Goal: Information Seeking & Learning: Find specific fact

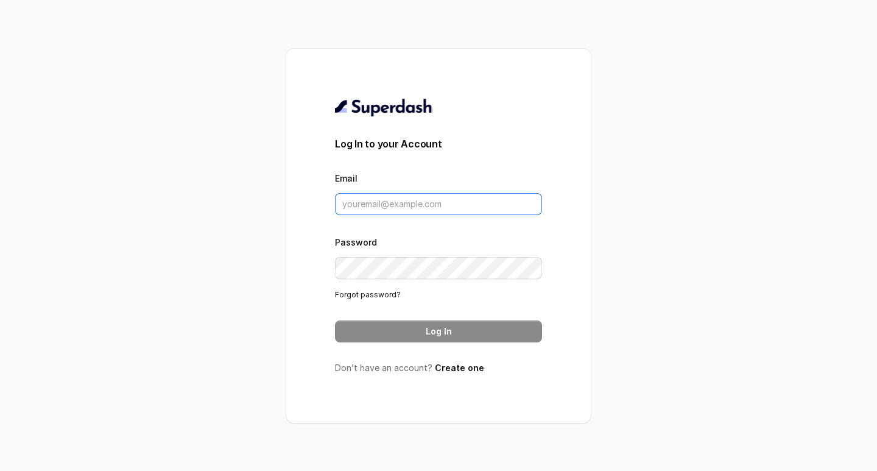
click at [445, 201] on input "Email" at bounding box center [438, 204] width 207 height 22
type input "amaan@convictionhr.com"
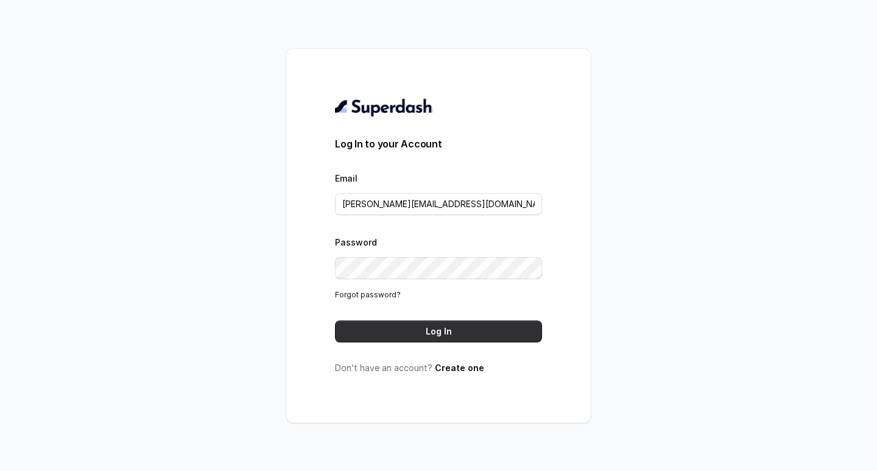
click at [409, 329] on button "Log In" at bounding box center [438, 331] width 207 height 22
click at [396, 336] on button "Log In" at bounding box center [438, 331] width 207 height 22
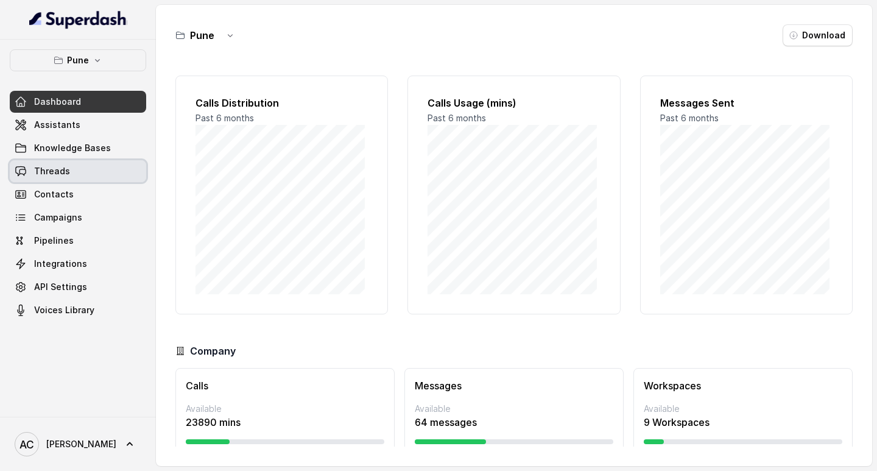
click at [52, 172] on span "Threads" at bounding box center [52, 171] width 36 height 12
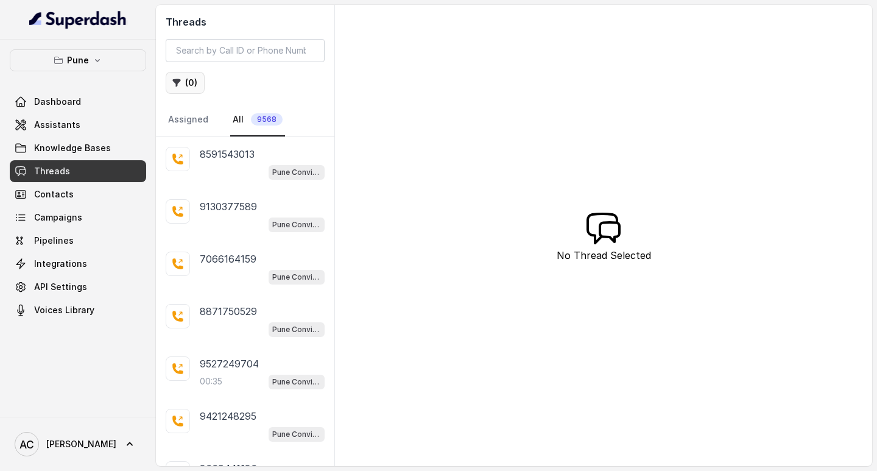
click at [189, 79] on button "( 0 )" at bounding box center [185, 83] width 39 height 22
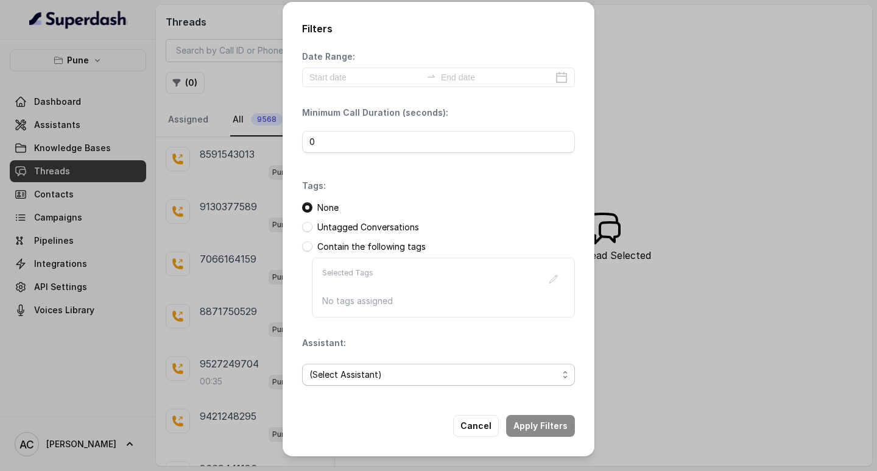
click at [331, 372] on span "(Select Assistant)" at bounding box center [433, 374] width 249 height 15
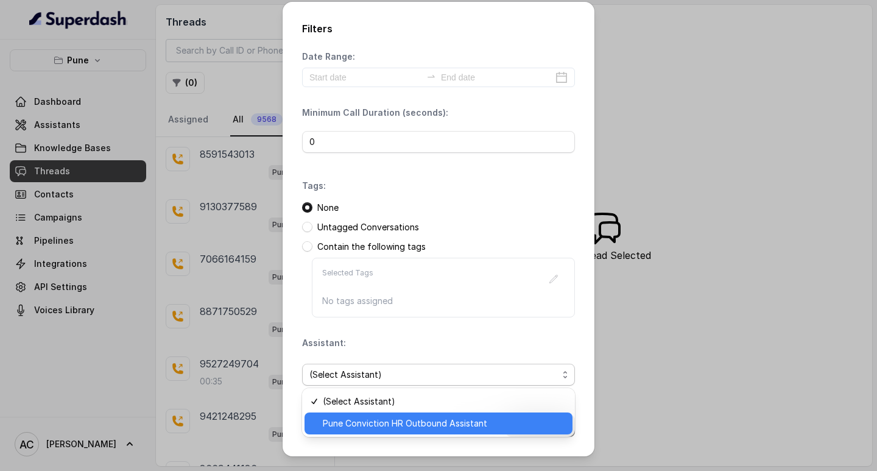
click at [337, 424] on span "Pune Conviction HR Outbound Assistant" at bounding box center [444, 423] width 242 height 15
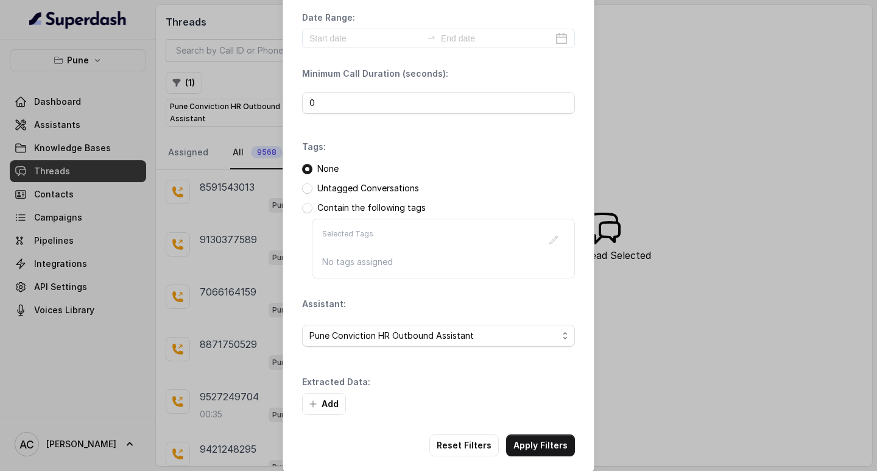
scroll to position [52, 0]
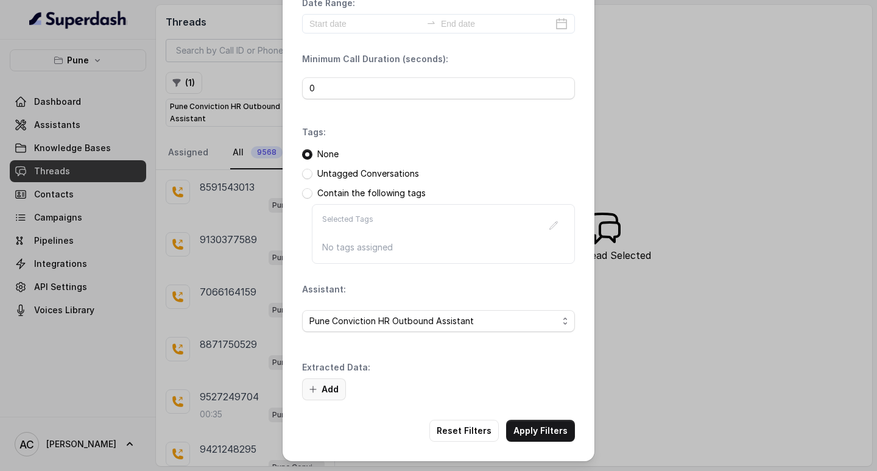
click at [331, 387] on button "Add" at bounding box center [324, 389] width 44 height 22
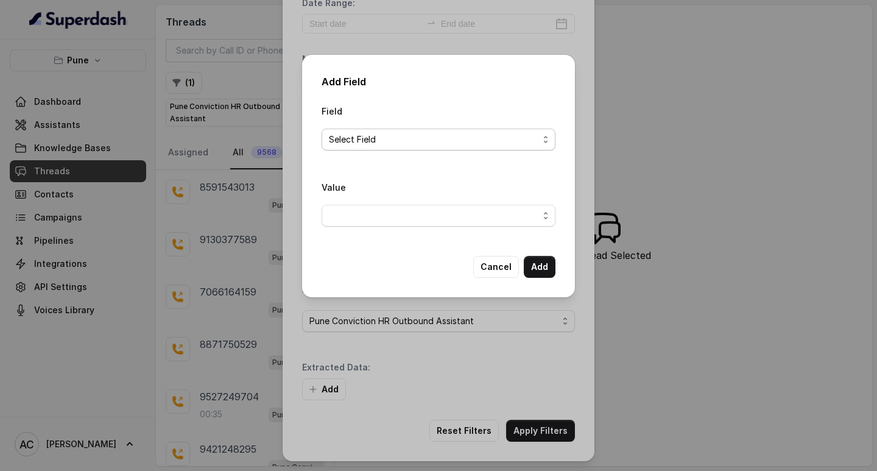
click at [338, 142] on span "Select Field" at bounding box center [434, 139] width 210 height 15
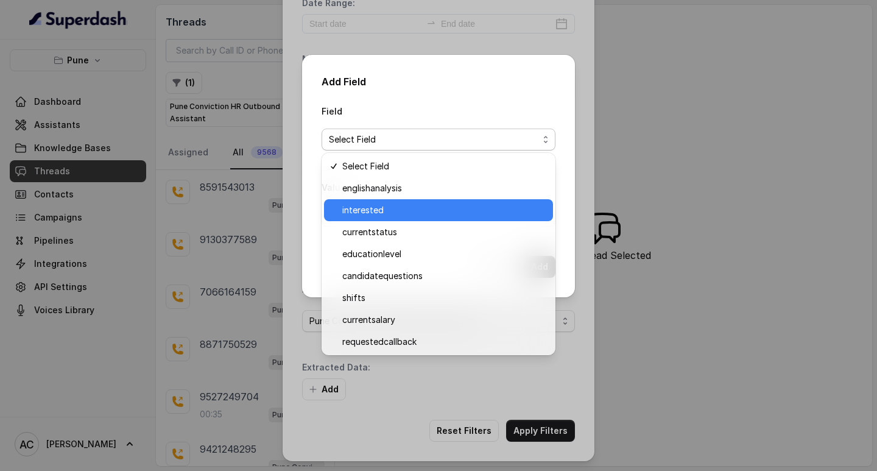
click at [355, 203] on span "interested" at bounding box center [443, 210] width 203 height 15
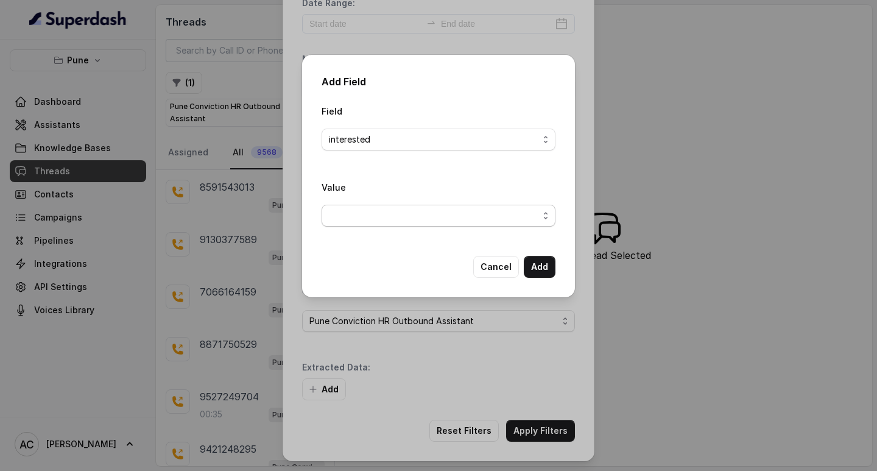
click at [347, 218] on span "button" at bounding box center [439, 216] width 234 height 22
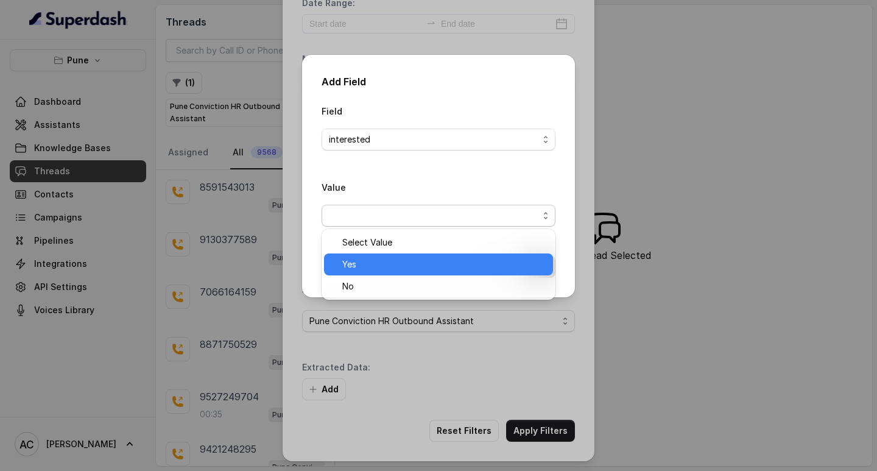
click at [356, 263] on span "Yes" at bounding box center [443, 264] width 203 height 15
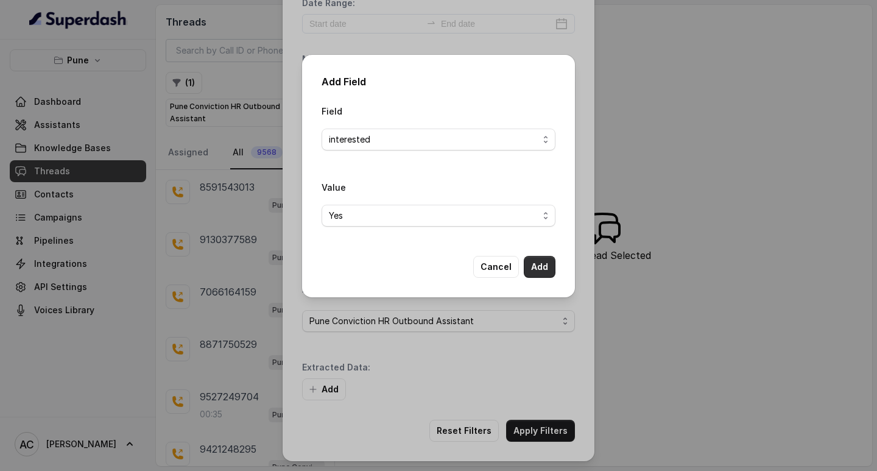
click at [547, 265] on button "Add" at bounding box center [540, 267] width 32 height 22
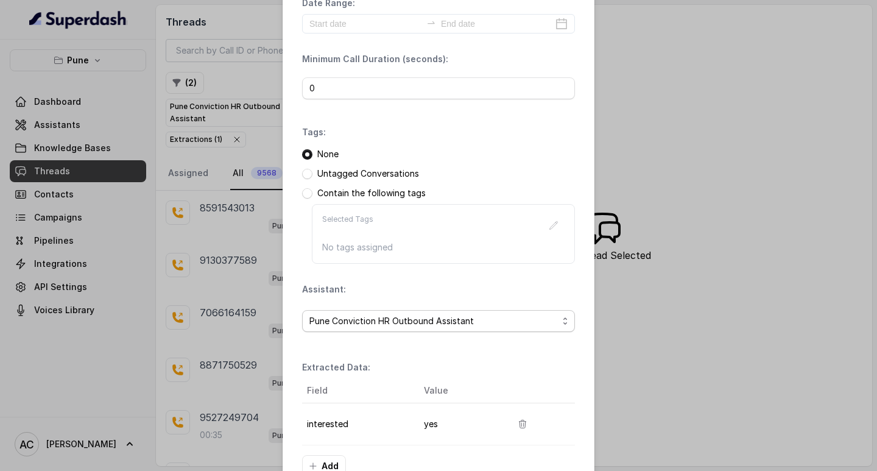
scroll to position [129, 0]
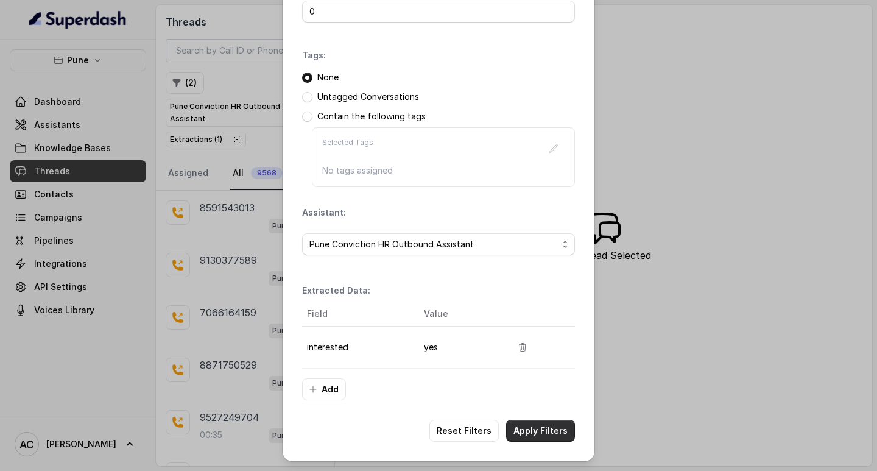
drag, startPoint x: 542, startPoint y: 426, endPoint x: 536, endPoint y: 423, distance: 6.3
click at [541, 426] on button "Apply Filters" at bounding box center [540, 431] width 69 height 22
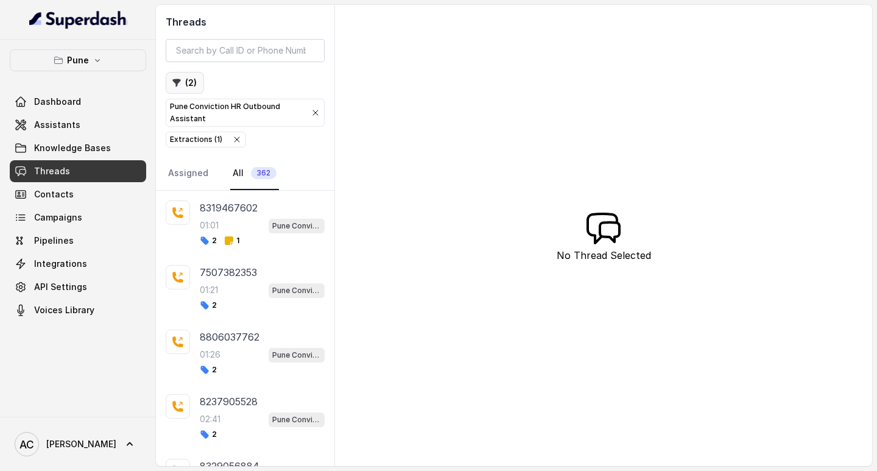
click at [191, 82] on button "( 2 )" at bounding box center [185, 83] width 38 height 22
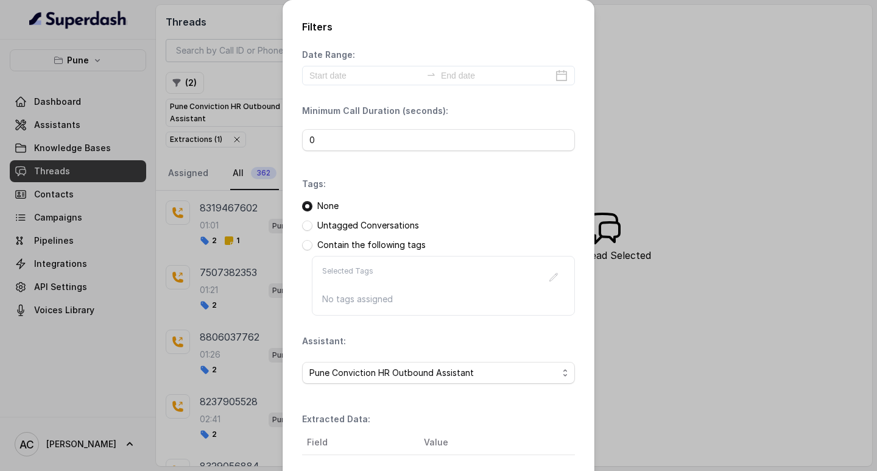
click at [196, 77] on div "Filters Date Range: Minimum Call Duration (seconds): 0 Tags: None Untagged Conv…" at bounding box center [438, 235] width 877 height 471
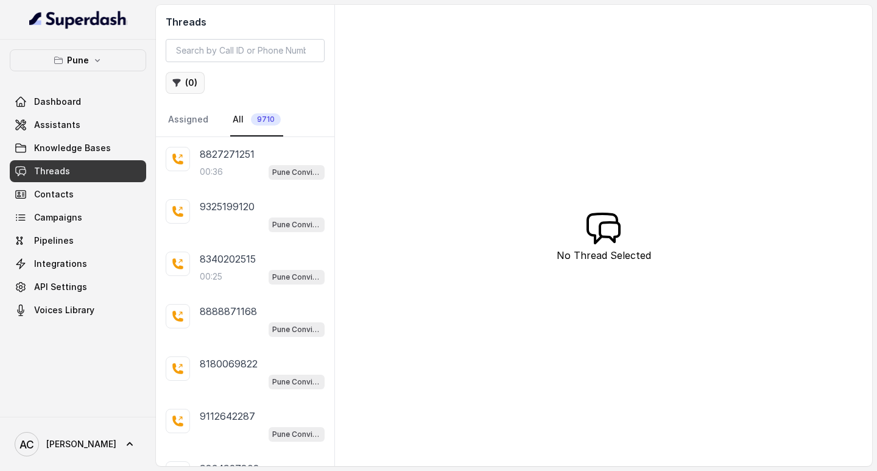
click at [189, 82] on button "( 0 )" at bounding box center [185, 83] width 39 height 22
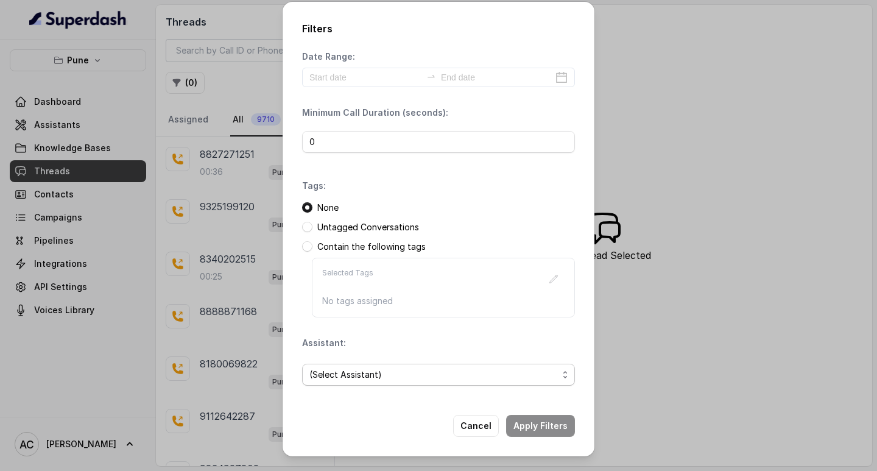
click at [332, 373] on span "(Select Assistant)" at bounding box center [433, 374] width 249 height 15
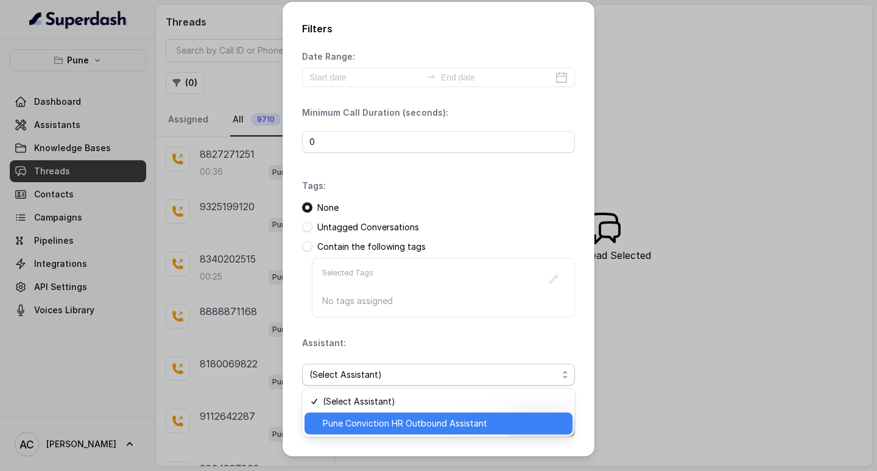
click at [344, 427] on span "Pune Conviction HR Outbound Assistant" at bounding box center [444, 423] width 242 height 15
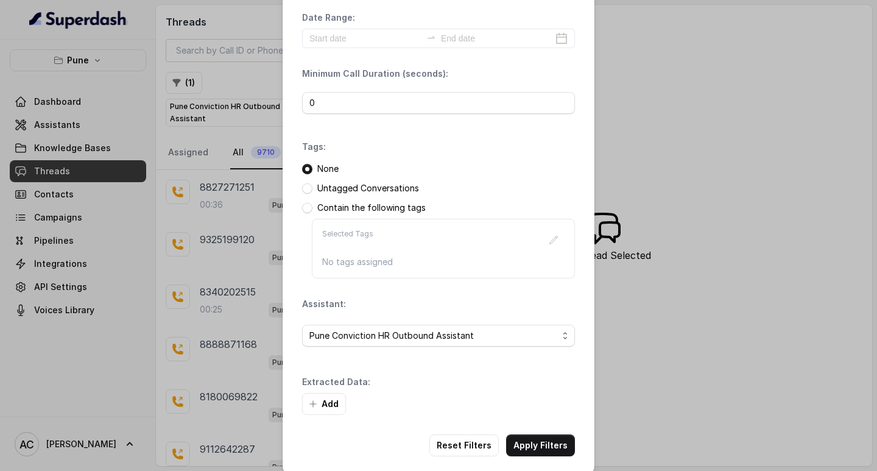
scroll to position [52, 0]
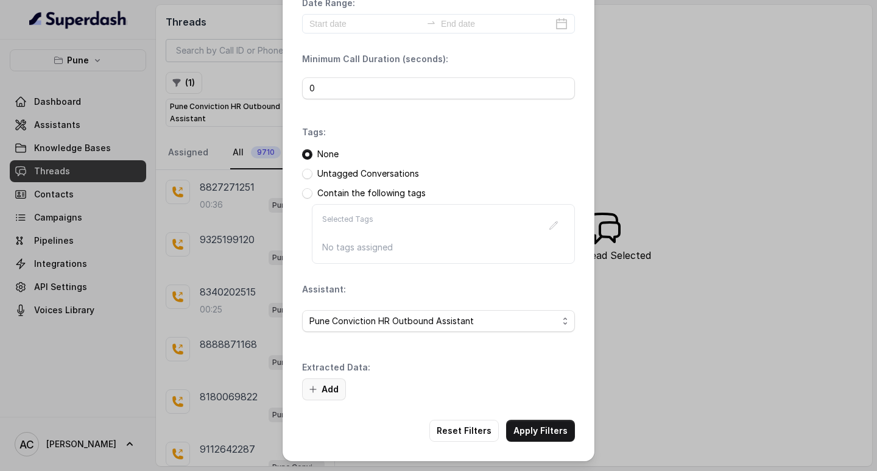
click at [333, 387] on button "Add" at bounding box center [324, 389] width 44 height 22
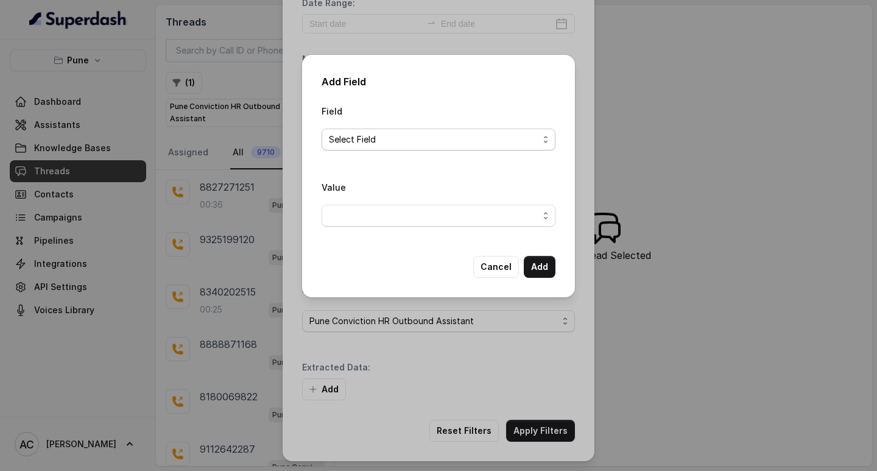
click at [339, 137] on span "Select Field" at bounding box center [434, 139] width 210 height 15
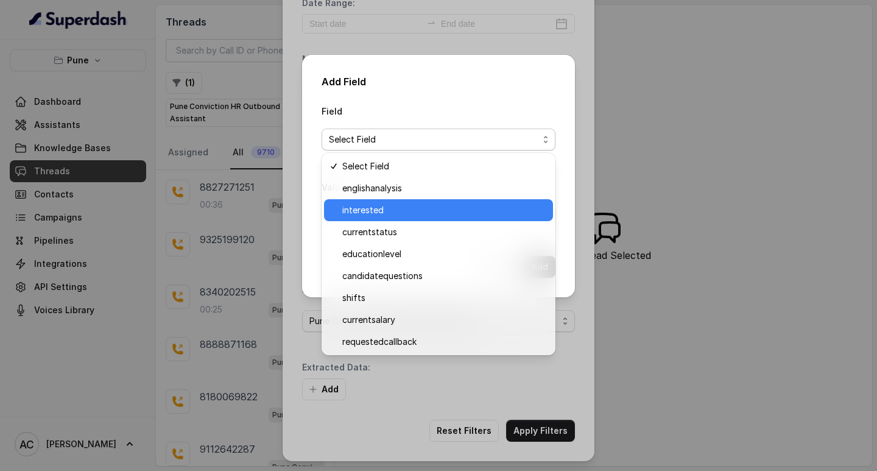
click at [360, 216] on span "interested" at bounding box center [443, 210] width 203 height 15
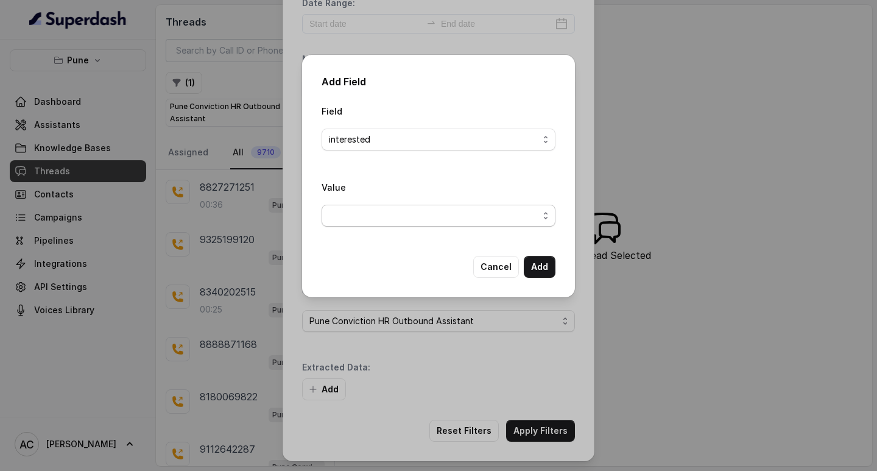
click at [343, 213] on span "button" at bounding box center [439, 216] width 234 height 22
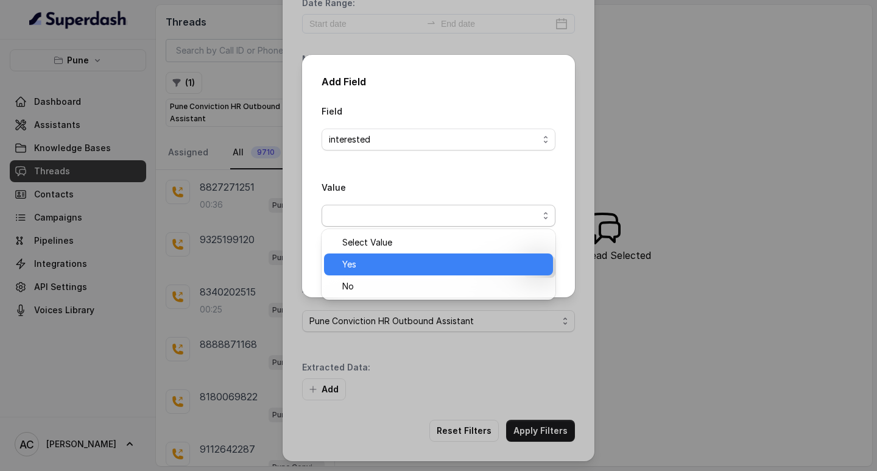
click at [350, 262] on span "Yes" at bounding box center [443, 264] width 203 height 15
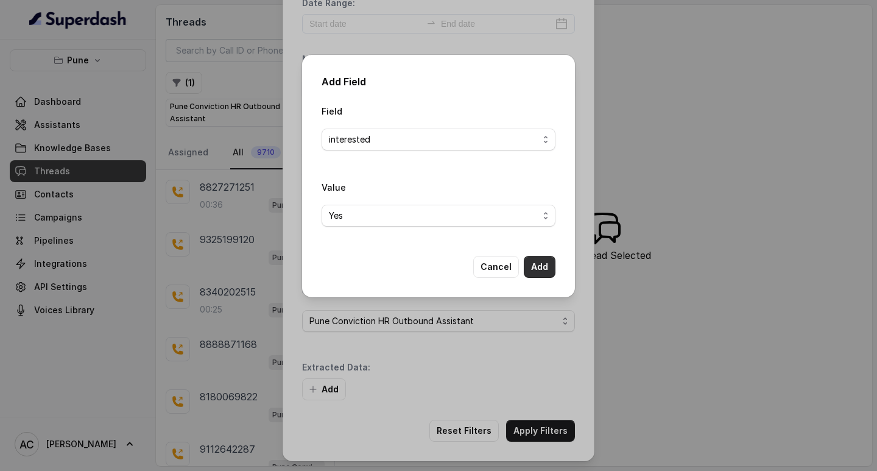
click at [553, 264] on button "Add" at bounding box center [540, 267] width 32 height 22
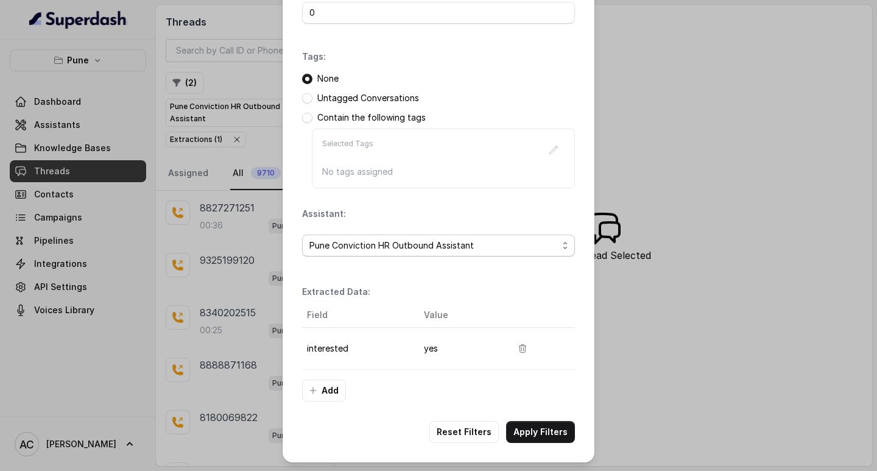
scroll to position [129, 0]
click at [530, 424] on button "Apply Filters" at bounding box center [540, 431] width 69 height 22
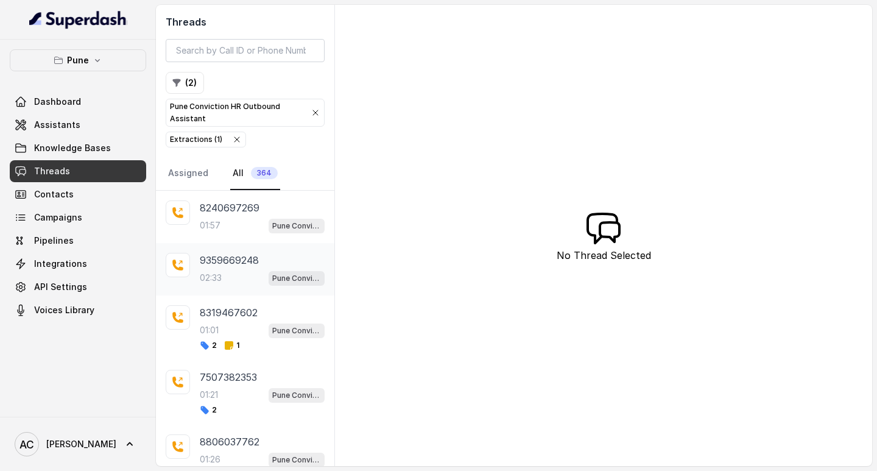
click at [210, 273] on p "02:33" at bounding box center [211, 278] width 22 height 12
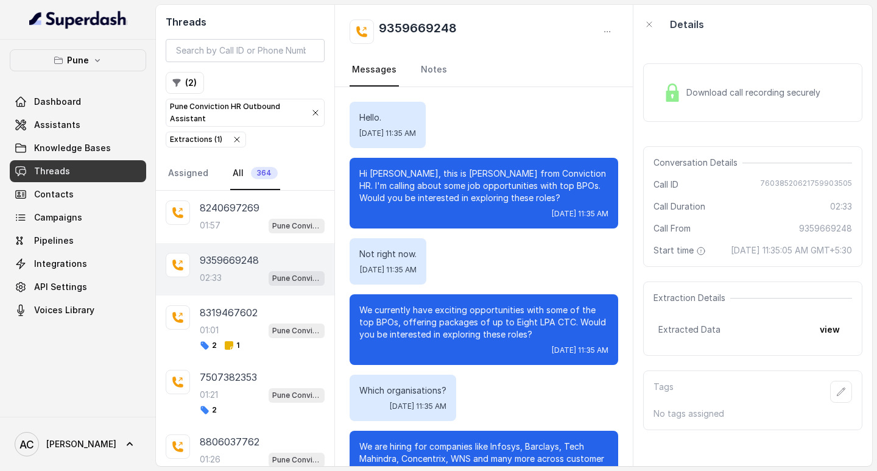
scroll to position [1341, 0]
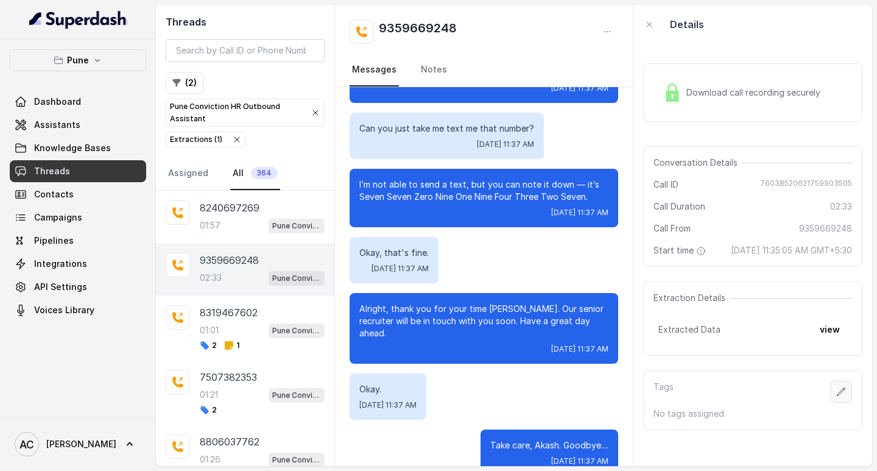
click at [836, 397] on icon "button" at bounding box center [841, 392] width 10 height 10
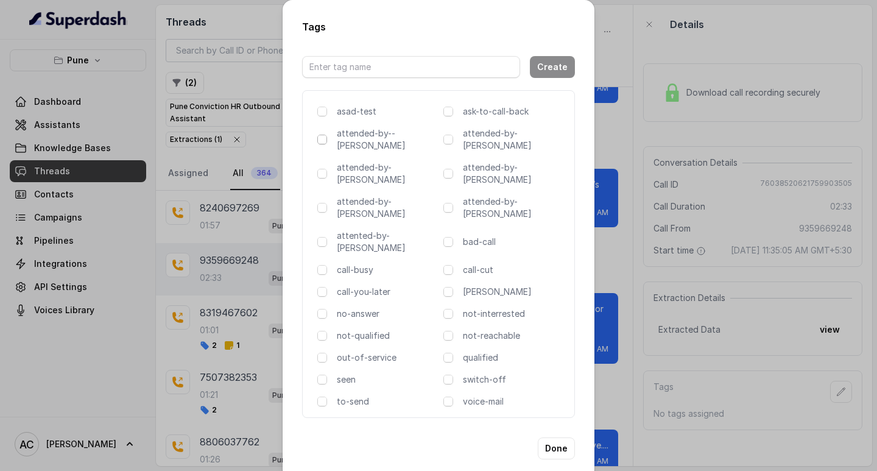
click at [323, 142] on span at bounding box center [322, 140] width 10 height 10
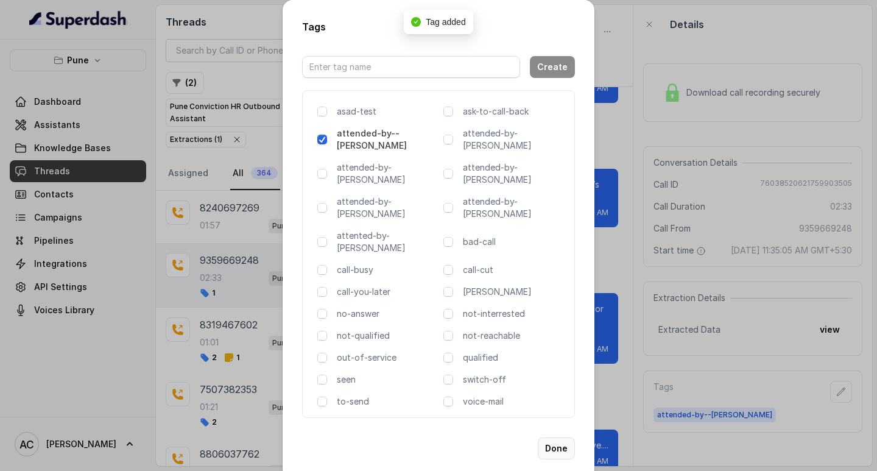
click at [554, 437] on button "Done" at bounding box center [556, 448] width 37 height 22
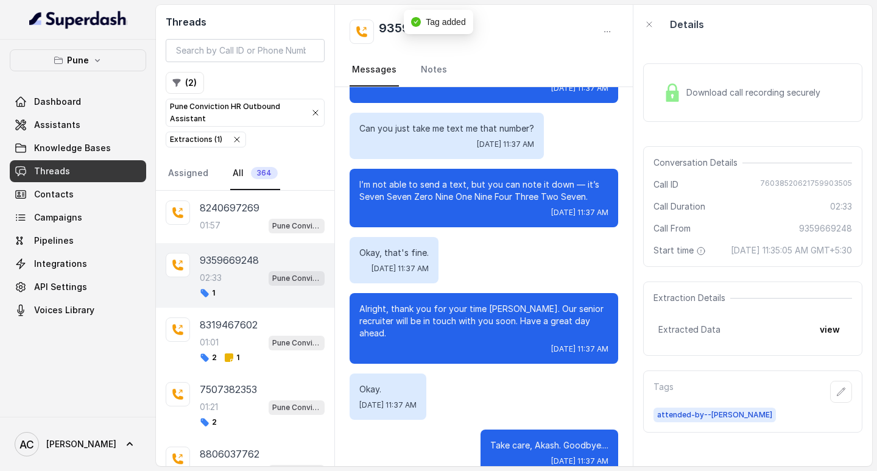
click at [225, 251] on div "9359669248 02:33 Pune Conviction HR Outbound Assistant 1" at bounding box center [245, 275] width 178 height 65
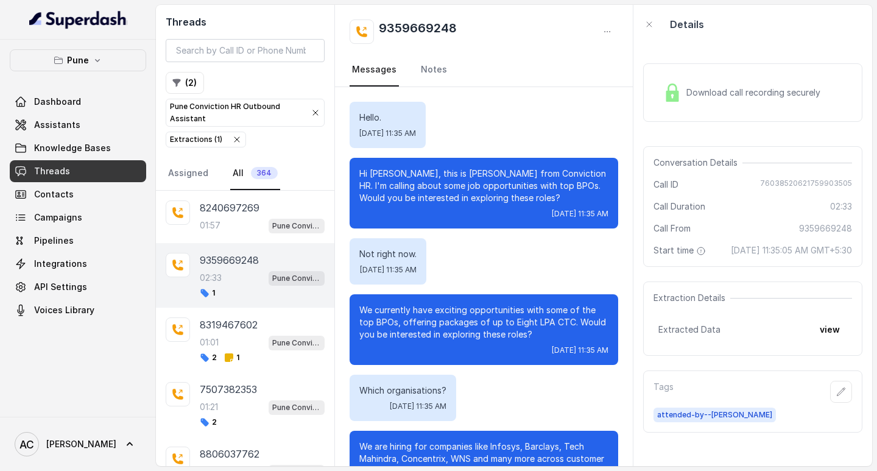
click at [386, 170] on p "Hi [PERSON_NAME], this is [PERSON_NAME] from Conviction HR. I'm calling about s…" at bounding box center [483, 186] width 249 height 37
copy p "Akash"
drag, startPoint x: 378, startPoint y: 27, endPoint x: 490, endPoint y: 34, distance: 112.3
click at [490, 34] on div "9359669248" at bounding box center [484, 31] width 269 height 24
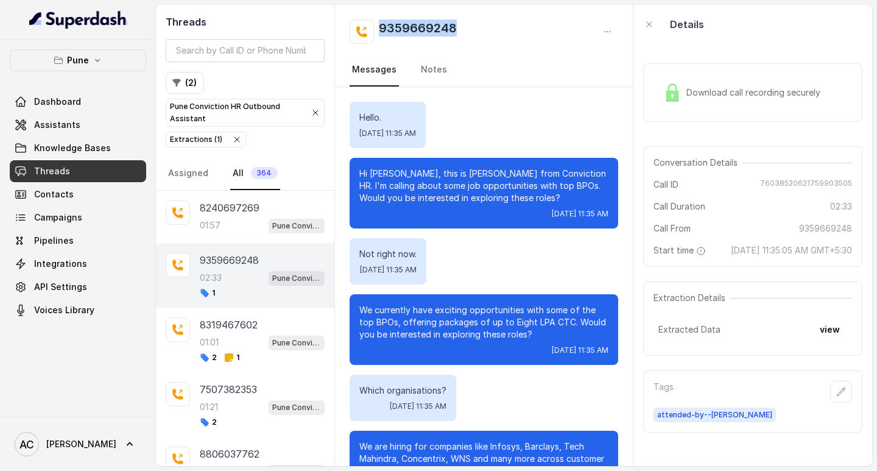
copy h2 "9359669248"
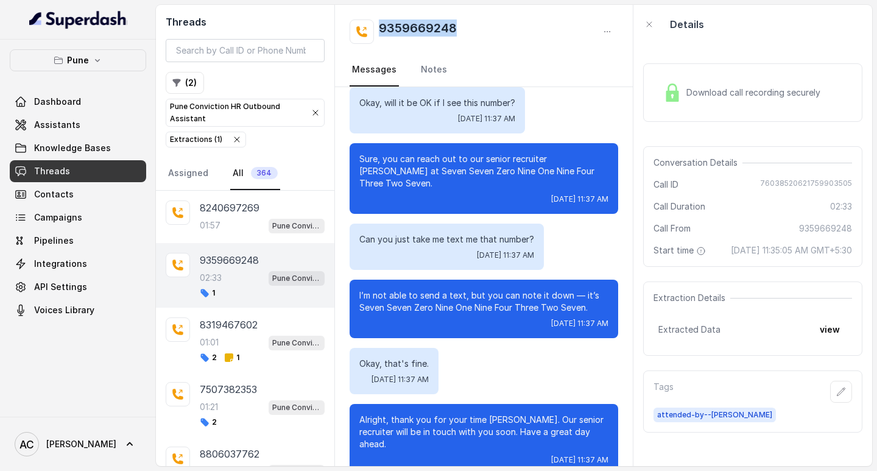
scroll to position [1279, 0]
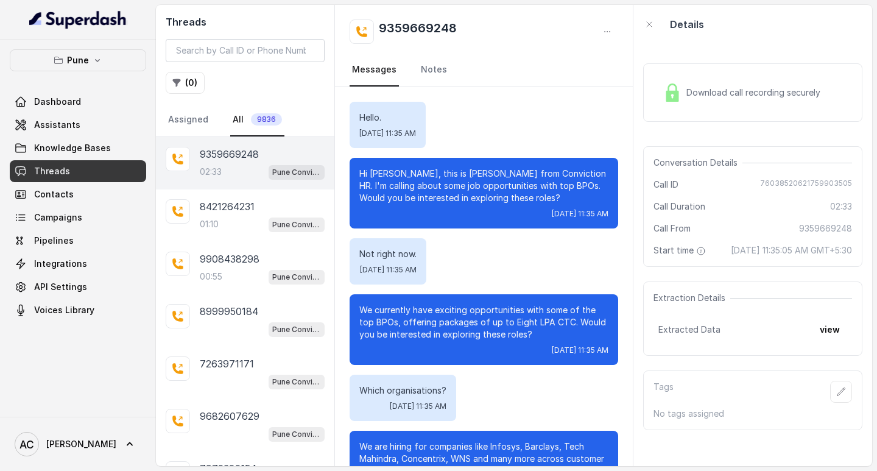
scroll to position [1341, 0]
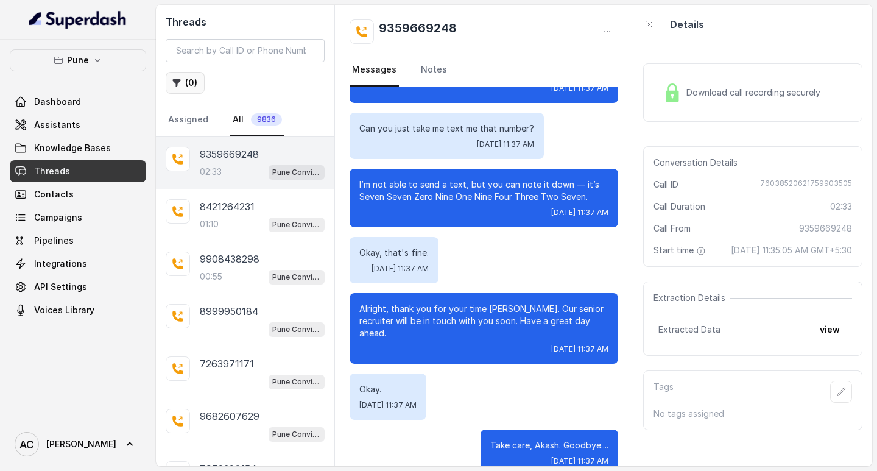
click at [189, 82] on button "( 0 )" at bounding box center [185, 83] width 39 height 22
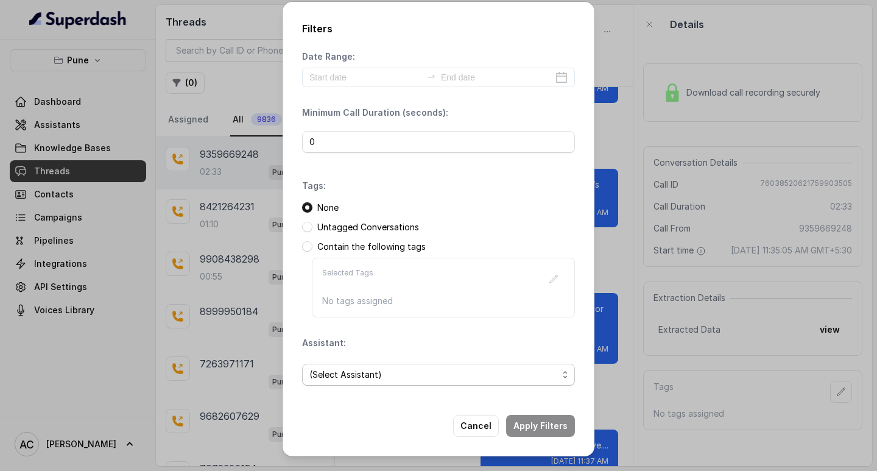
click at [361, 376] on span "(Select Assistant)" at bounding box center [433, 374] width 249 height 15
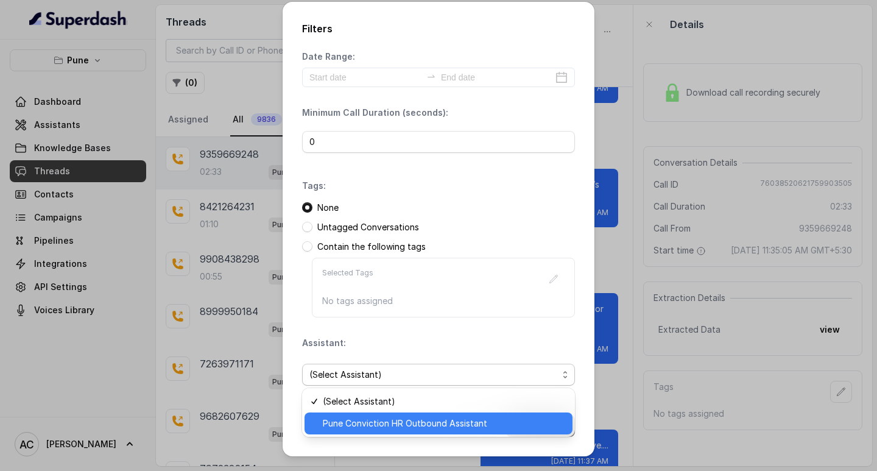
click at [373, 420] on span "Pune Conviction HR Outbound Assistant" at bounding box center [444, 423] width 242 height 15
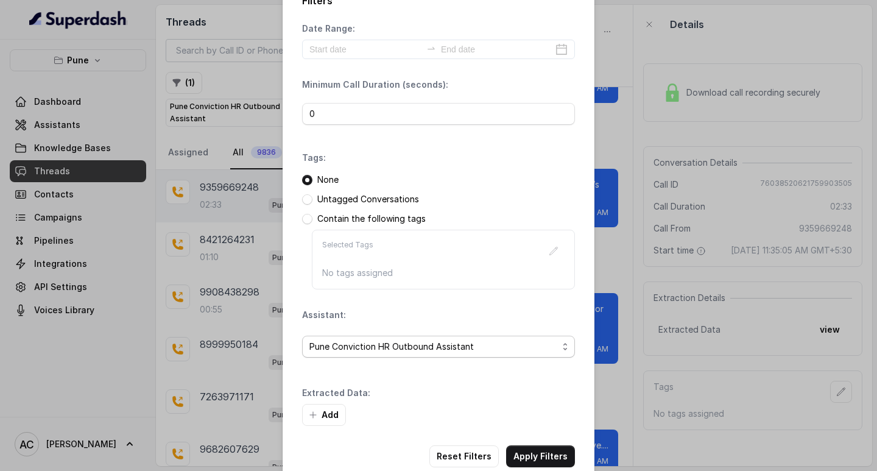
scroll to position [52, 0]
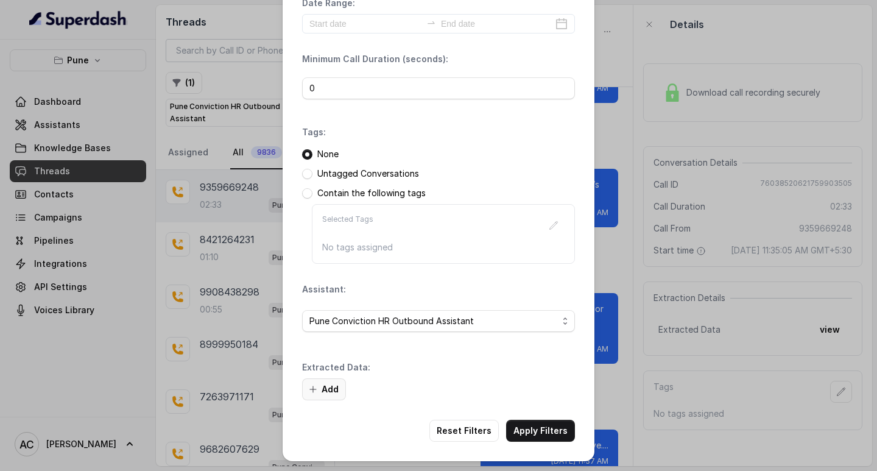
click at [328, 386] on button "Add" at bounding box center [324, 389] width 44 height 22
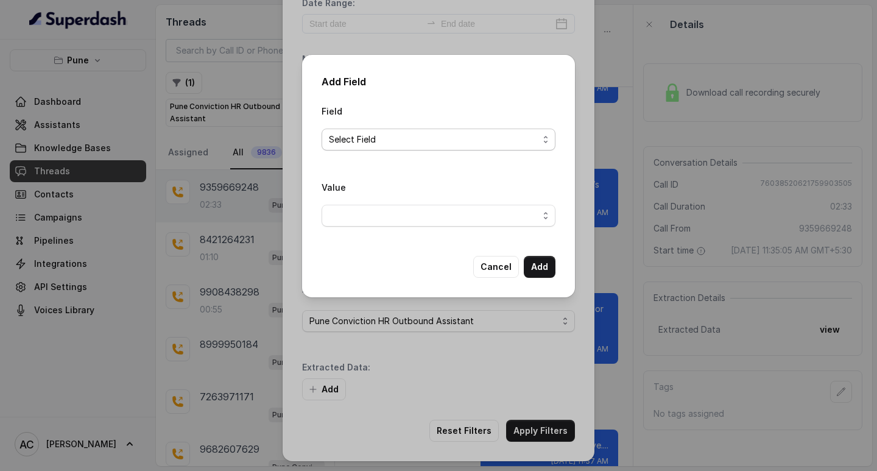
click at [341, 139] on span "Select Field" at bounding box center [434, 139] width 210 height 15
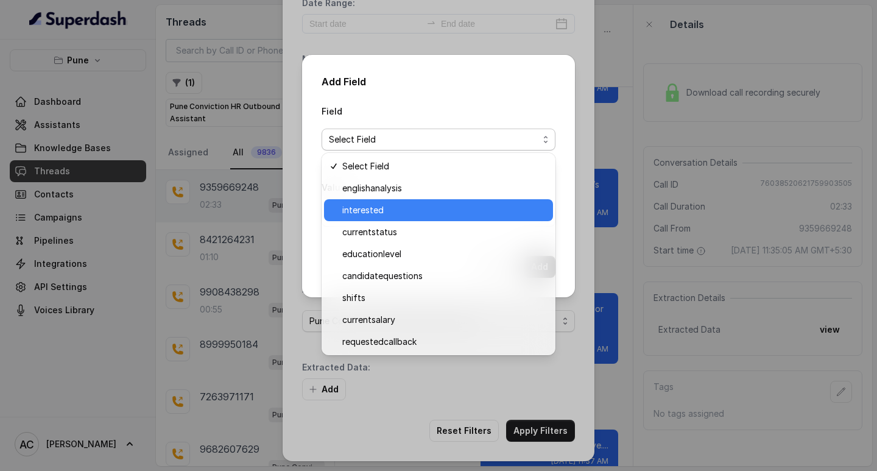
drag, startPoint x: 375, startPoint y: 208, endPoint x: 368, endPoint y: 210, distance: 7.4
click at [376, 208] on span "interested" at bounding box center [443, 210] width 203 height 15
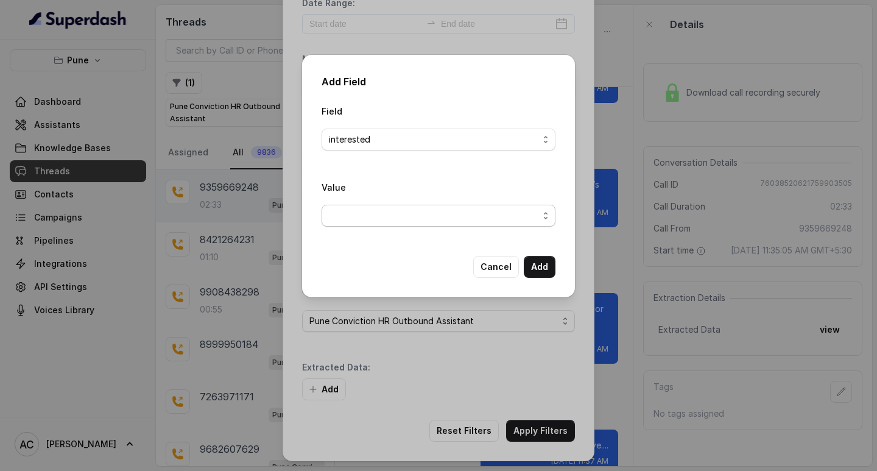
click at [354, 215] on span "button" at bounding box center [439, 216] width 234 height 22
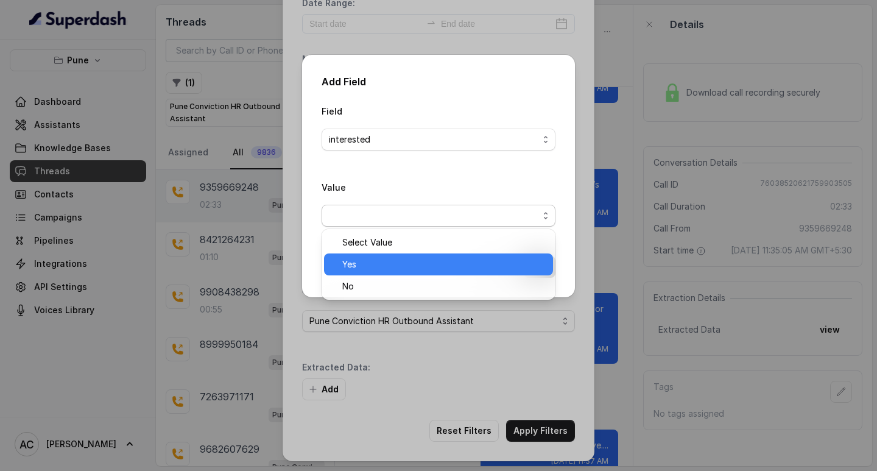
click at [367, 263] on span "Yes" at bounding box center [443, 264] width 203 height 15
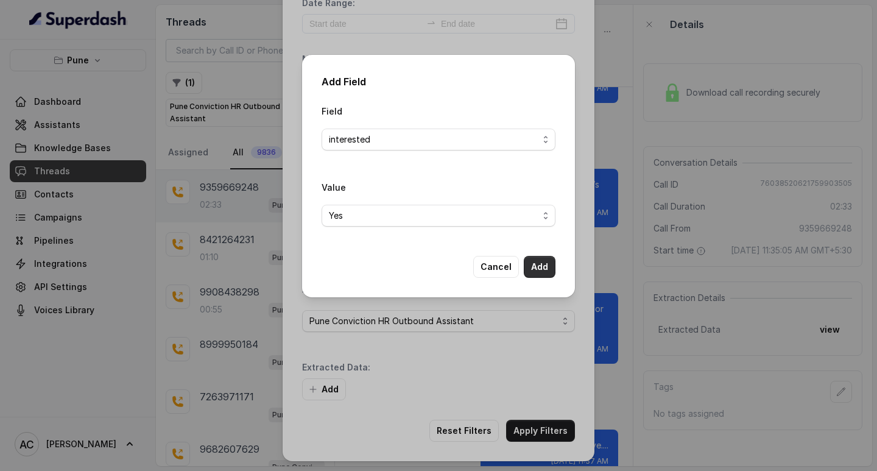
click at [545, 267] on button "Add" at bounding box center [540, 267] width 32 height 22
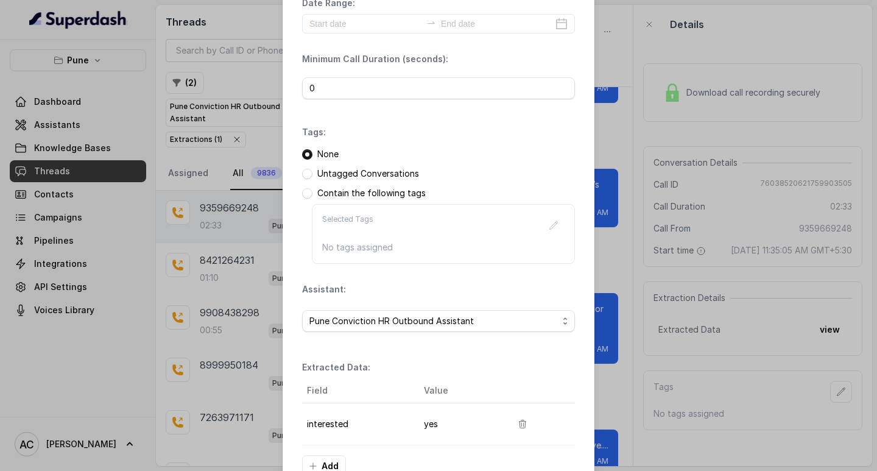
scroll to position [129, 0]
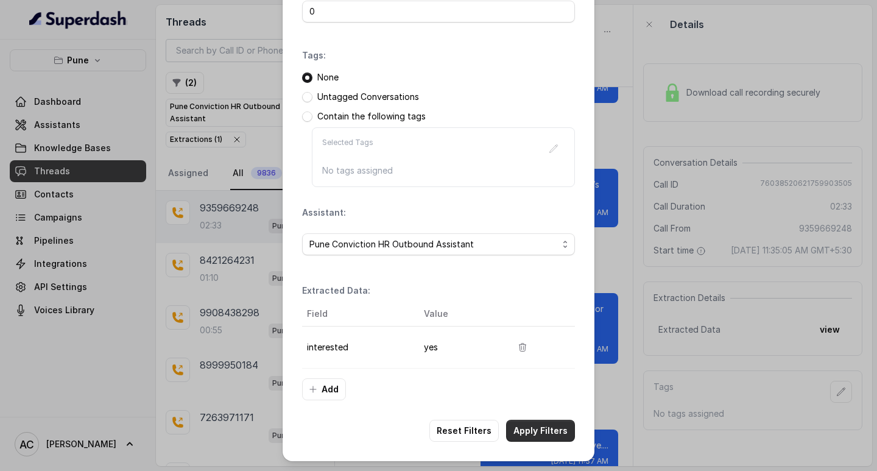
click at [537, 426] on button "Apply Filters" at bounding box center [540, 431] width 69 height 22
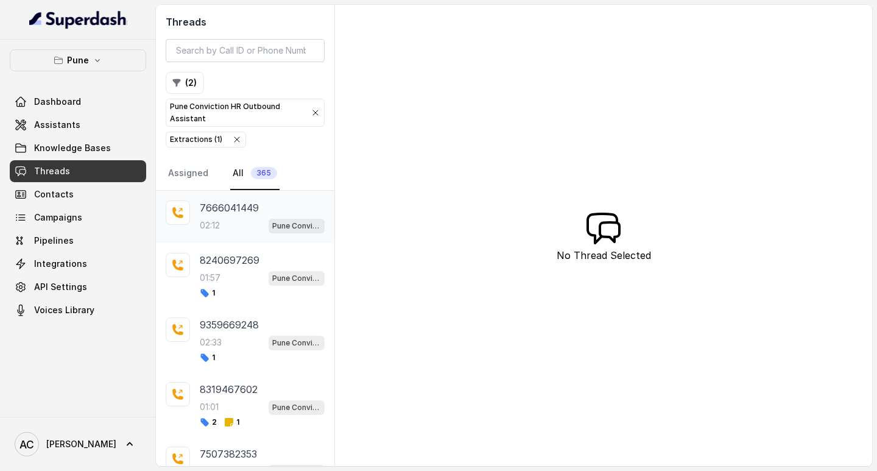
click at [231, 223] on div "02:12 Pune Conviction HR Outbound Assistant" at bounding box center [262, 225] width 125 height 16
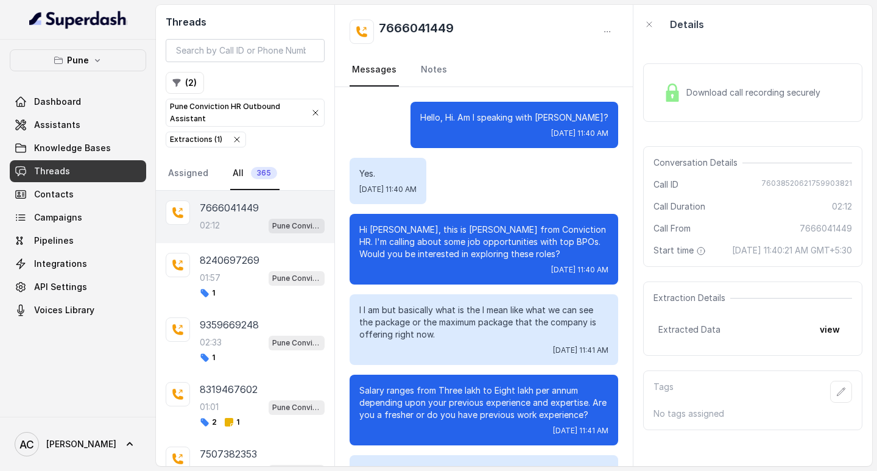
scroll to position [849, 0]
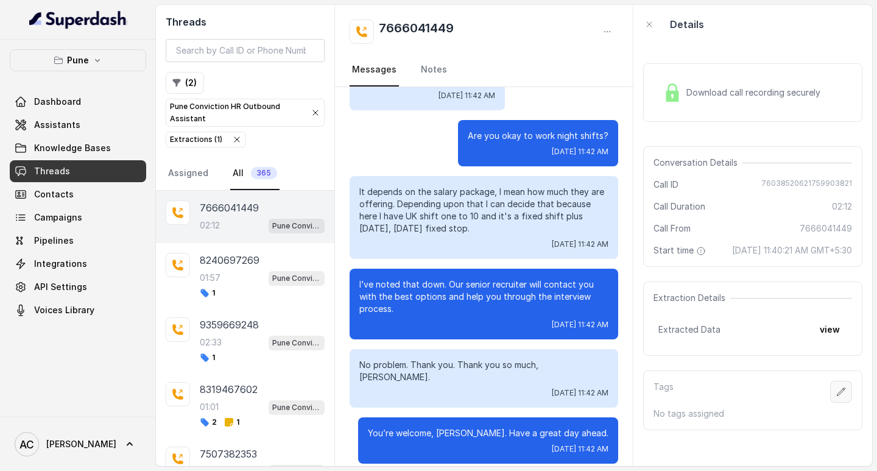
click at [836, 397] on icon "button" at bounding box center [841, 392] width 10 height 10
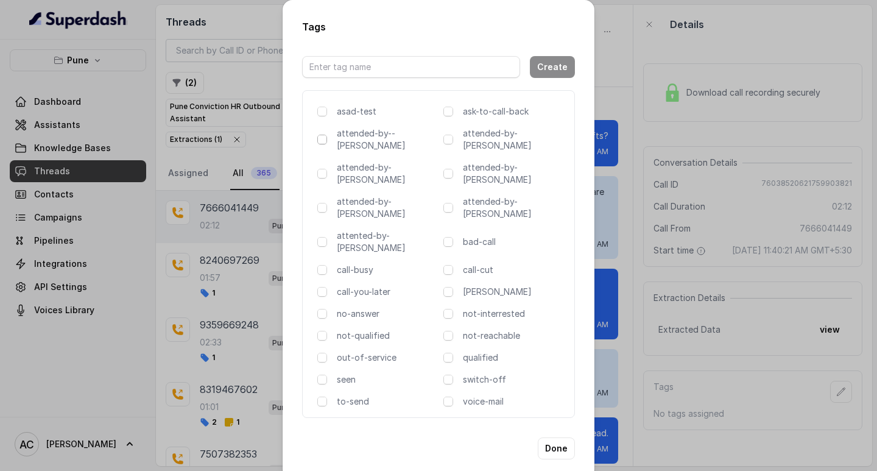
click at [323, 141] on span at bounding box center [322, 140] width 10 height 10
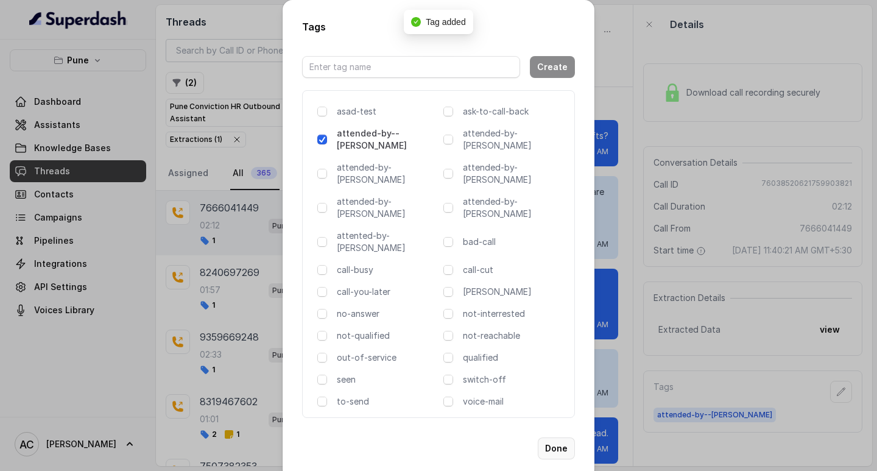
click at [549, 437] on button "Done" at bounding box center [556, 448] width 37 height 22
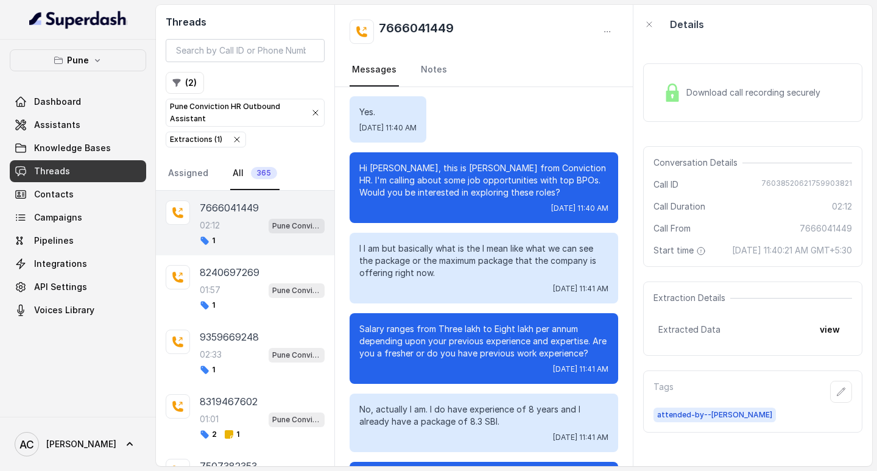
scroll to position [0, 0]
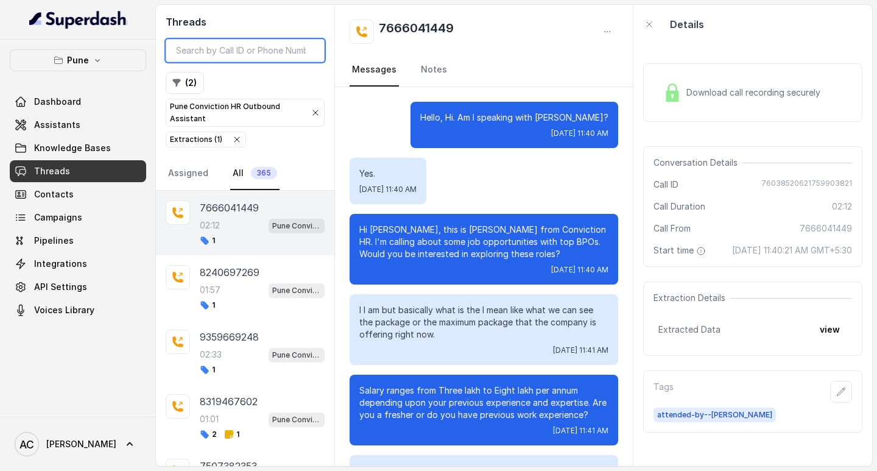
click at [200, 46] on input "search" at bounding box center [245, 50] width 159 height 23
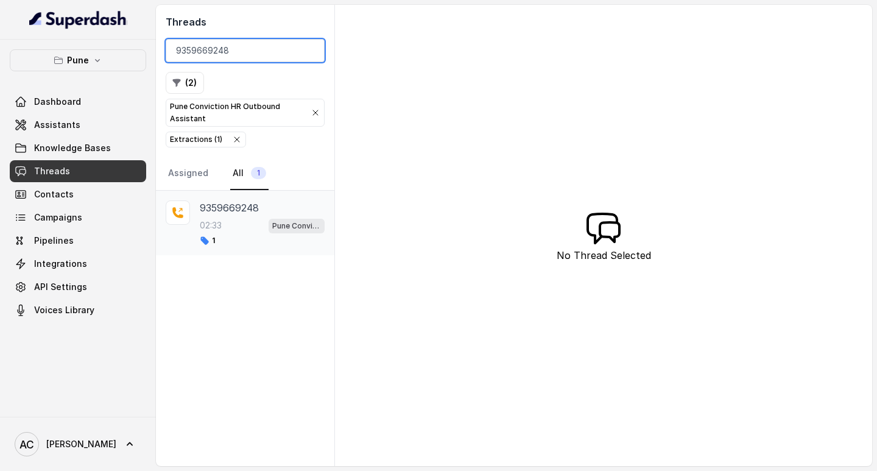
type input "9359669248"
click at [210, 210] on p "9359669248" at bounding box center [229, 207] width 59 height 15
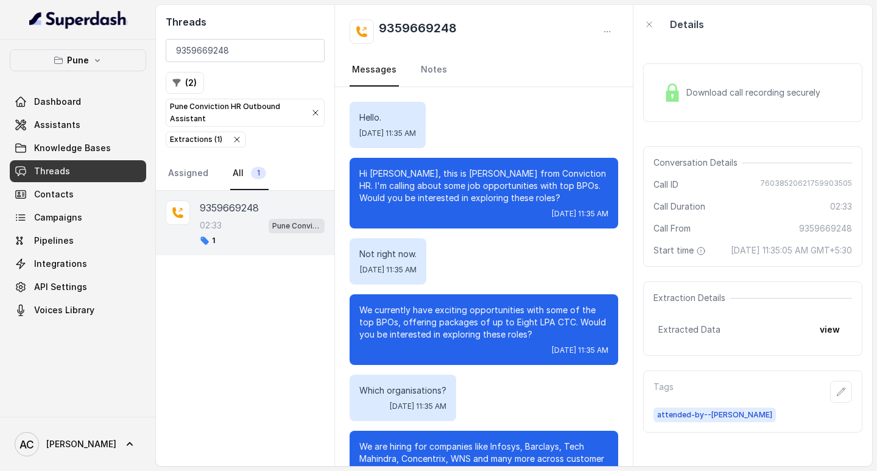
scroll to position [1341, 0]
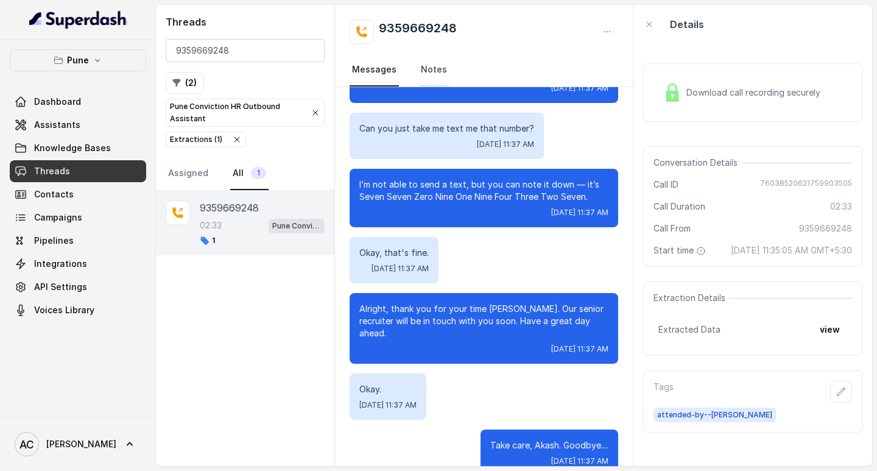
click at [431, 70] on link "Notes" at bounding box center [433, 70] width 31 height 33
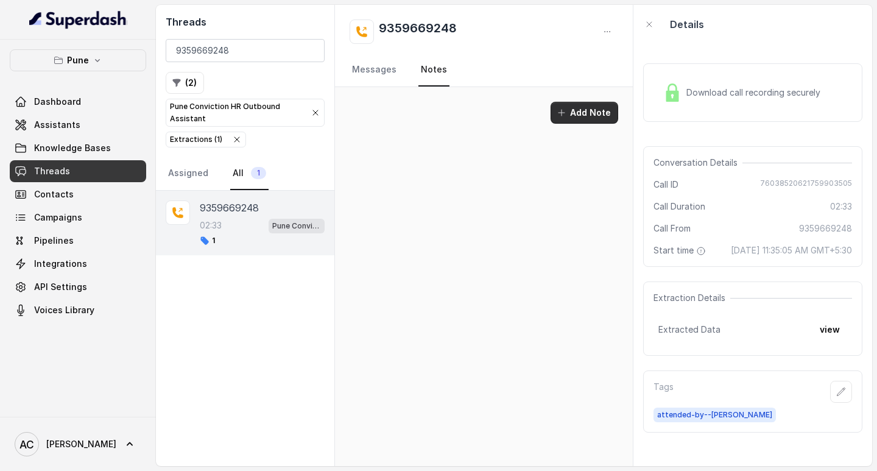
click at [580, 111] on button "Add Note" at bounding box center [585, 113] width 68 height 22
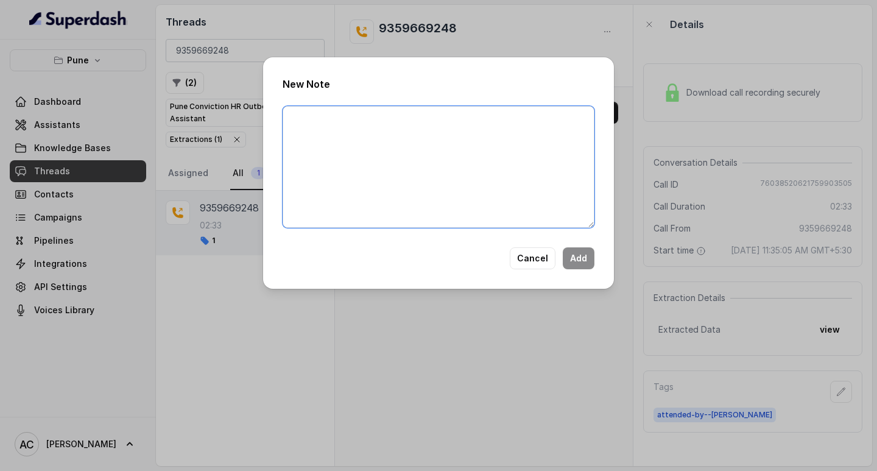
click at [417, 160] on textarea at bounding box center [439, 167] width 312 height 122
paste textarea "Name: Contact number: Recruiter: Name of the attender: Comments: AI Improvement:"
click at [388, 129] on textarea "Name: Contact number: Recruiter: Name of the attender: Comments: AI Improvement:" at bounding box center [439, 167] width 312 height 122
paste textarea "9359669248"
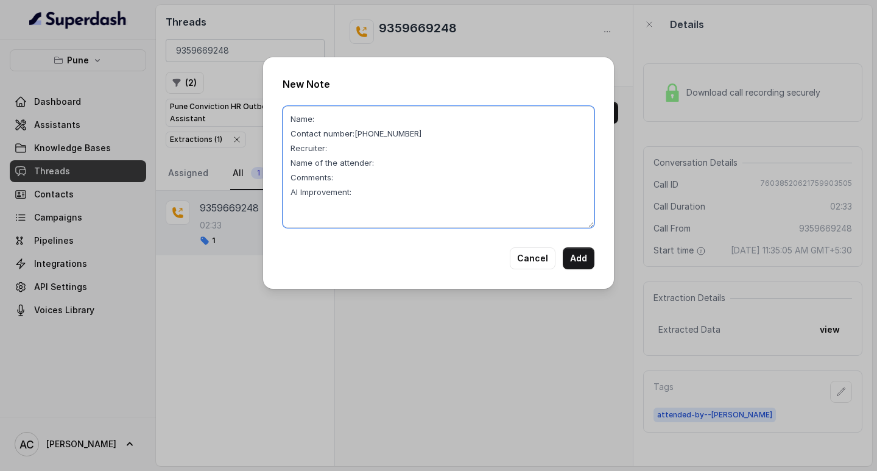
click at [333, 122] on textarea "Name: Contact number:9359669248 Recruiter: Name of the attender: Comments: AI I…" at bounding box center [439, 167] width 312 height 122
click at [343, 153] on textarea "Name:Akash Contact number:9359669248 Recruiter: Name of the attender: Comments:…" at bounding box center [439, 167] width 312 height 122
click at [410, 167] on textarea "Name:Akash Contact number:9359669248 Recruiter:Komal Name of the attender: Comm…" at bounding box center [439, 167] width 312 height 122
click at [367, 179] on textarea "Name:Akash Contact number:9359669248 Recruiter:Komal Name of the attender:komal…" at bounding box center [439, 167] width 312 height 122
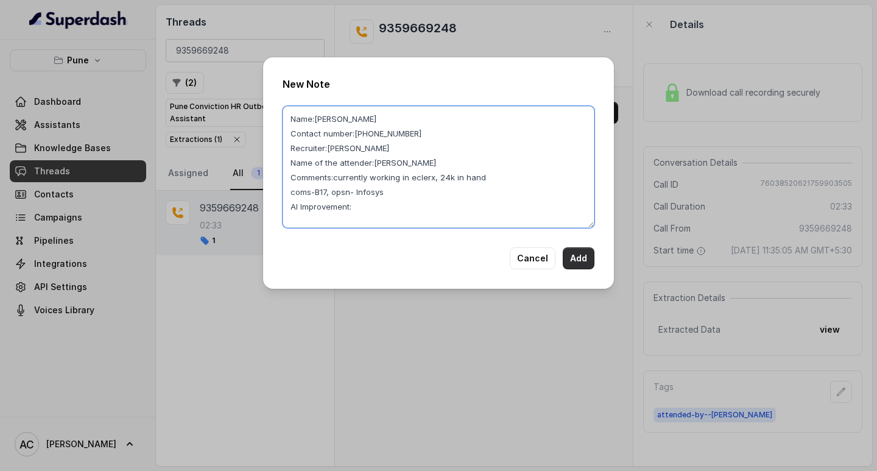
type textarea "Name:Akash Contact number:9359669248 Recruiter:Komal Name of the attender:komal…"
click at [581, 258] on button "Add" at bounding box center [579, 258] width 32 height 22
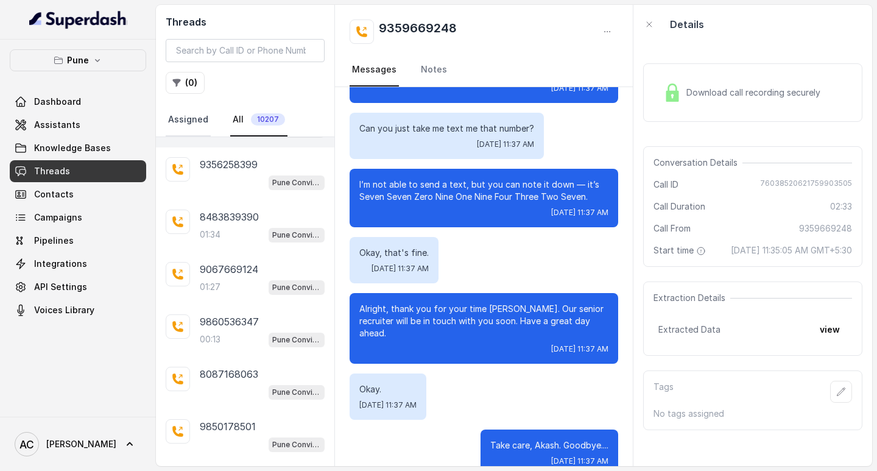
scroll to position [38, 0]
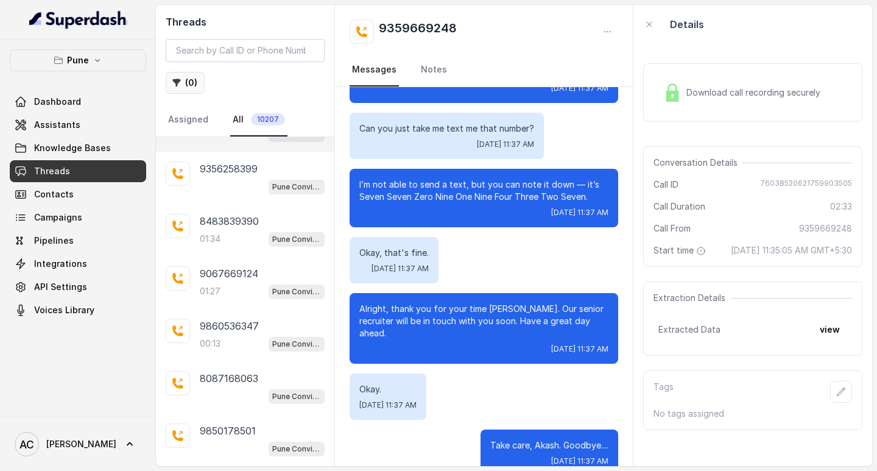
click at [194, 85] on button "( 0 )" at bounding box center [185, 83] width 39 height 22
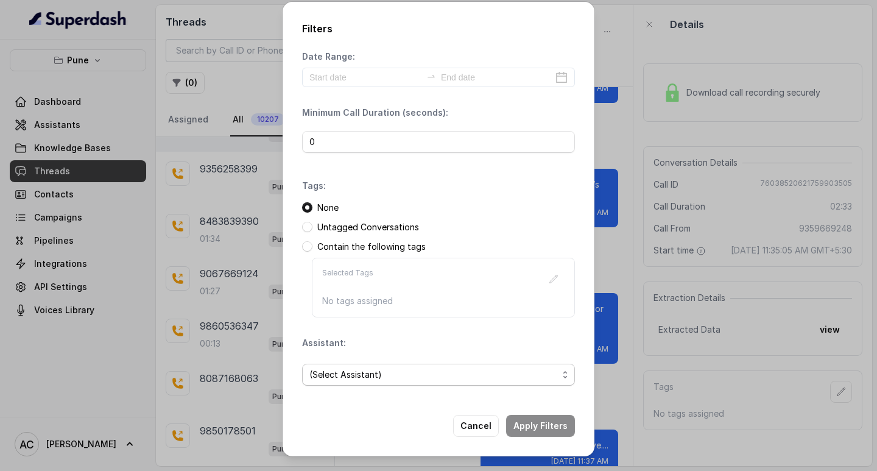
click at [329, 370] on span "(Select Assistant)" at bounding box center [433, 374] width 249 height 15
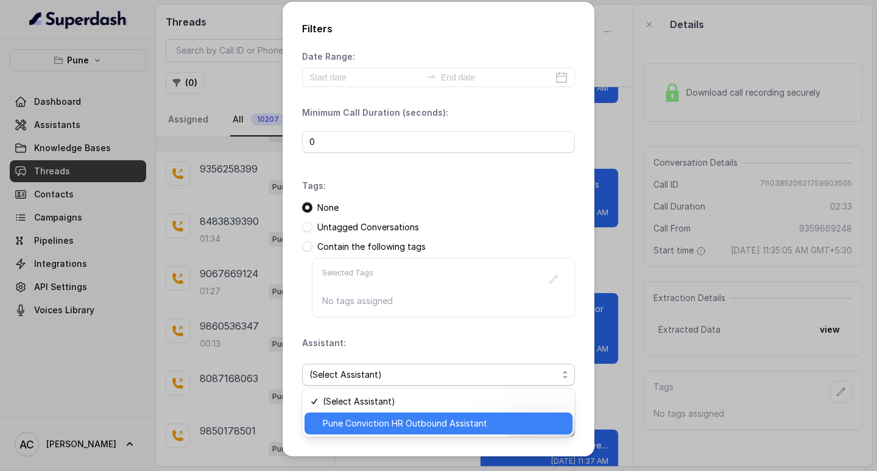
click at [359, 424] on span "Pune Conviction HR Outbound Assistant" at bounding box center [444, 423] width 242 height 15
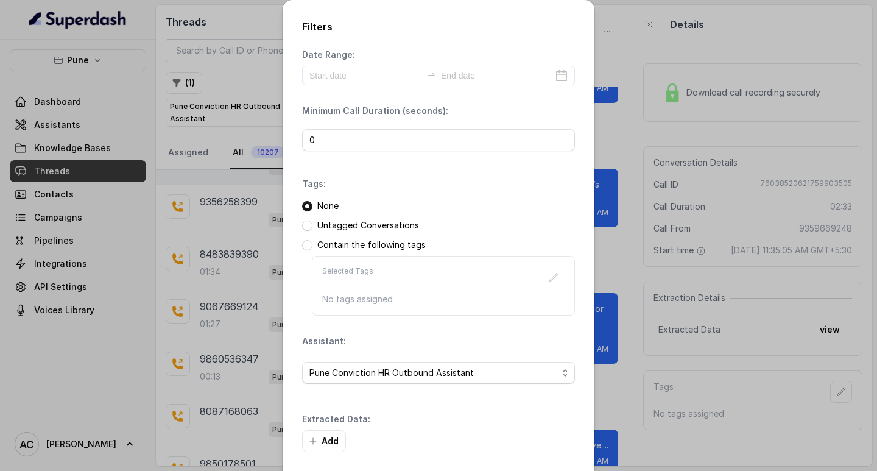
scroll to position [52, 0]
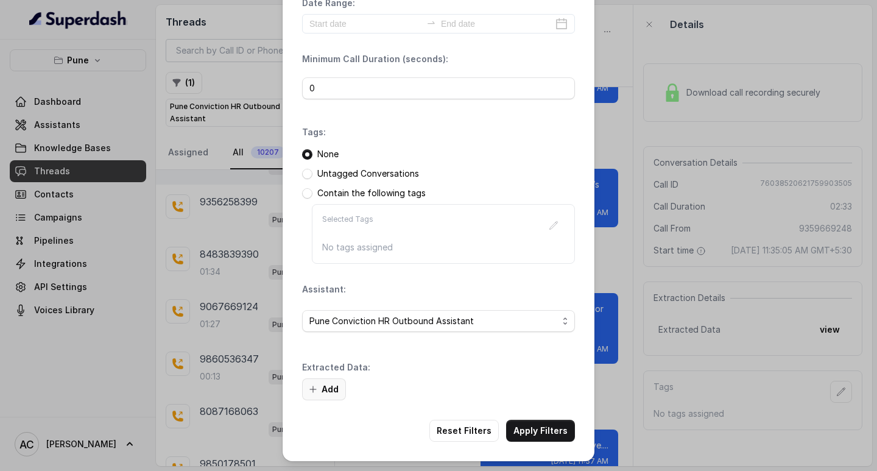
click at [324, 387] on button "Add" at bounding box center [324, 389] width 44 height 22
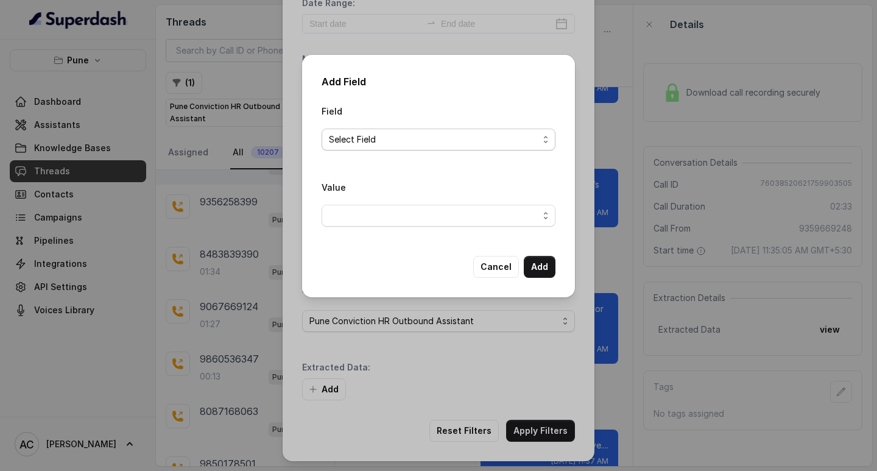
click at [351, 134] on span "Select Field" at bounding box center [434, 139] width 210 height 15
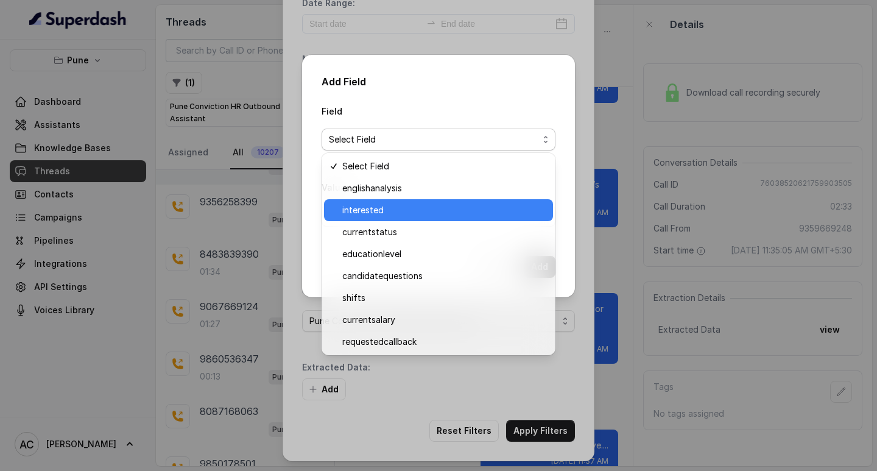
click at [375, 207] on span "interested" at bounding box center [443, 210] width 203 height 15
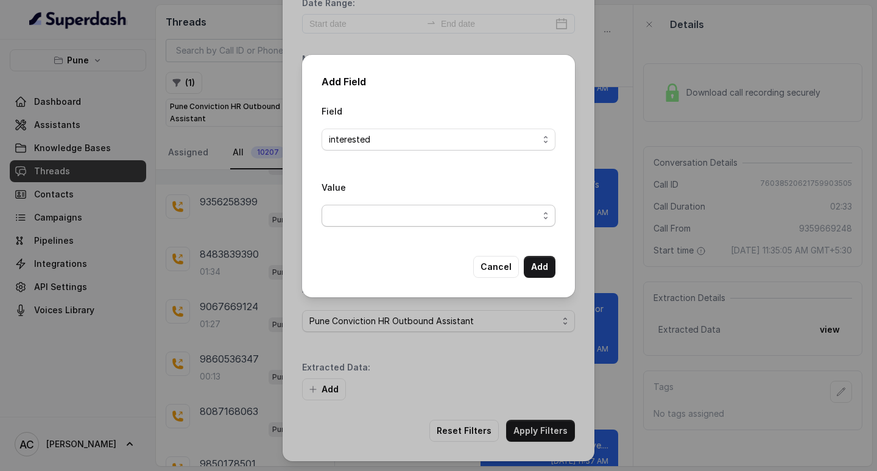
click at [386, 217] on span "button" at bounding box center [439, 216] width 234 height 22
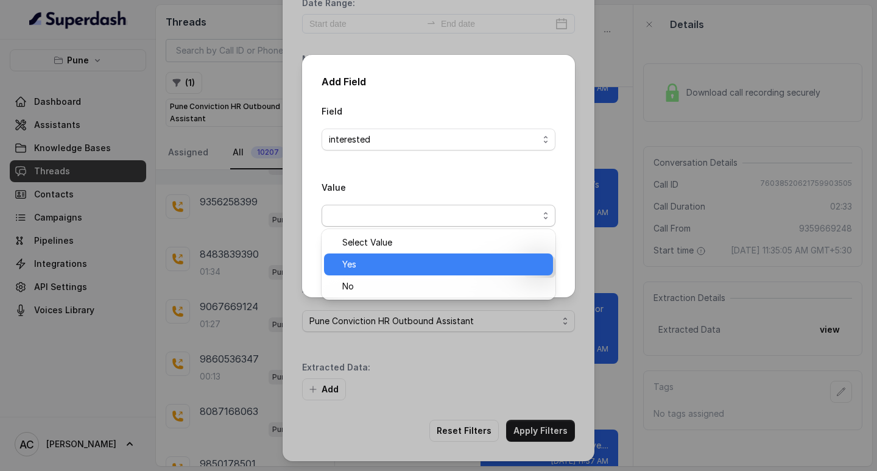
click at [379, 269] on span "Yes" at bounding box center [443, 264] width 203 height 15
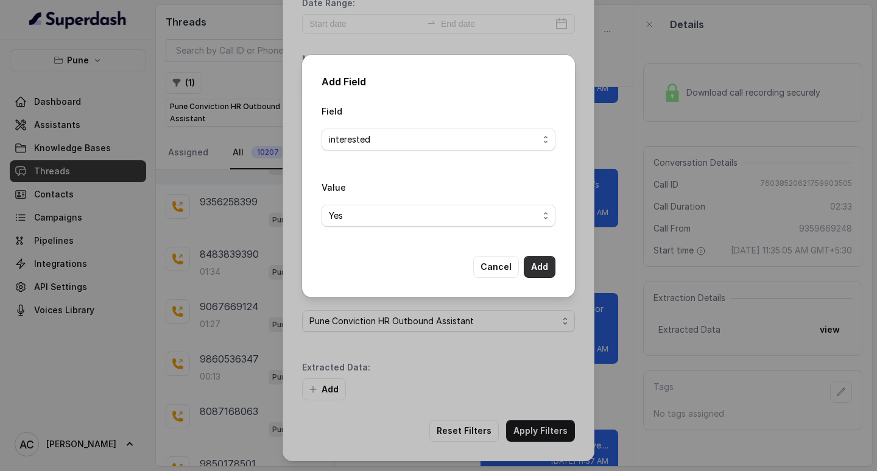
click at [544, 264] on button "Add" at bounding box center [540, 267] width 32 height 22
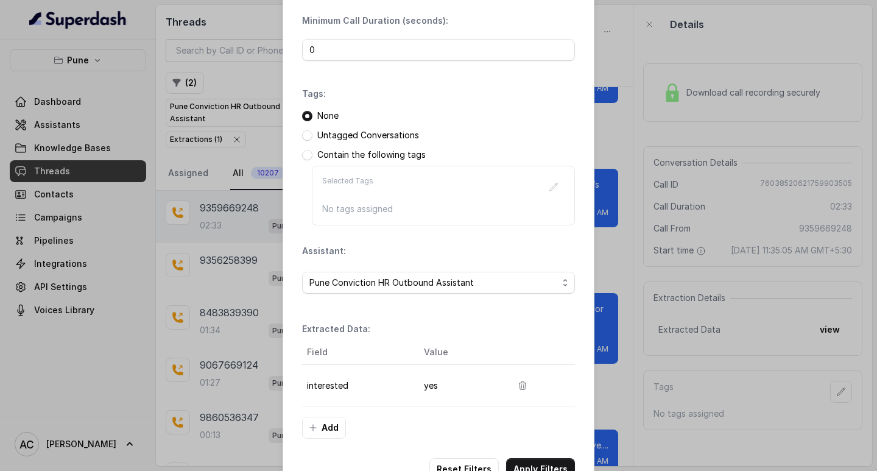
scroll to position [129, 0]
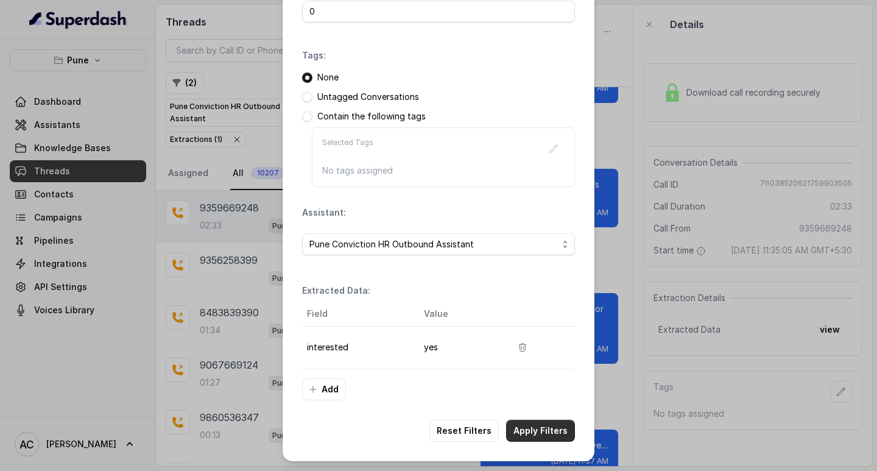
click at [542, 430] on button "Apply Filters" at bounding box center [540, 431] width 69 height 22
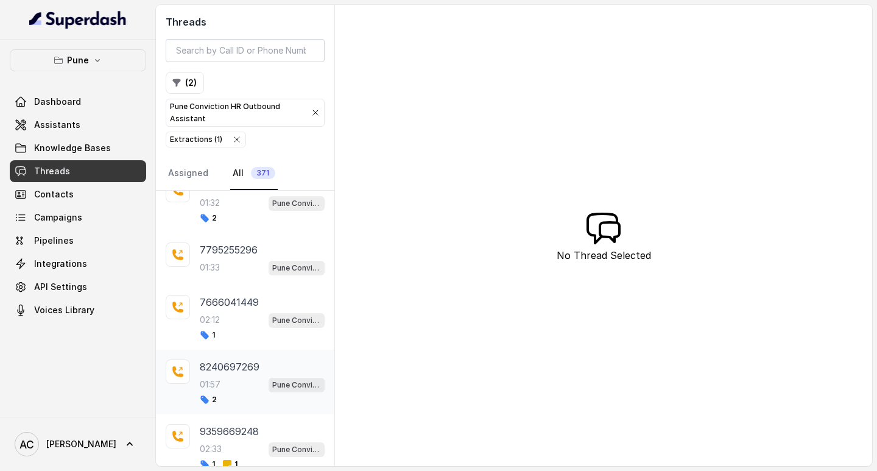
scroll to position [244, 0]
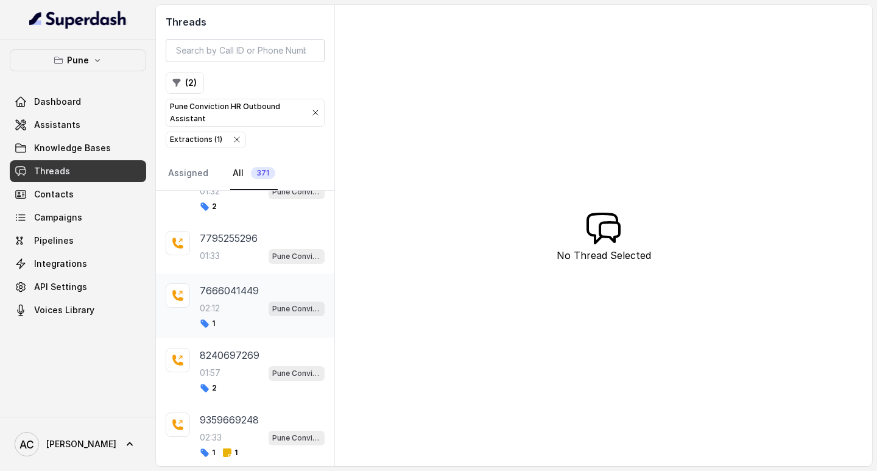
click at [224, 309] on div "02:12 Pune Conviction HR Outbound Assistant" at bounding box center [262, 308] width 125 height 16
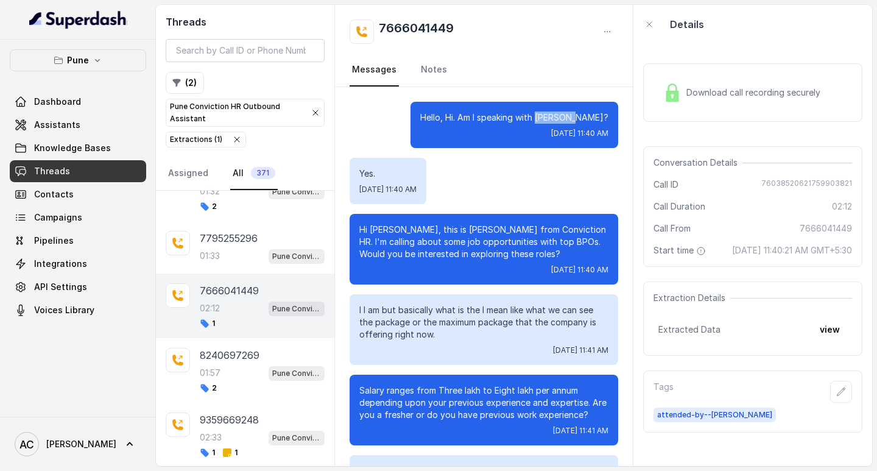
drag, startPoint x: 562, startPoint y: 117, endPoint x: 607, endPoint y: 117, distance: 45.7
click at [607, 117] on div "Hello, Hi. Am I speaking with SNEHINI? Wed, Oct 8, 2025, 11:40 AM" at bounding box center [515, 125] width 208 height 46
copy p "SNEHINI?"
drag, startPoint x: 379, startPoint y: 22, endPoint x: 503, endPoint y: 22, distance: 123.7
click at [503, 22] on div "7666041449" at bounding box center [484, 31] width 269 height 24
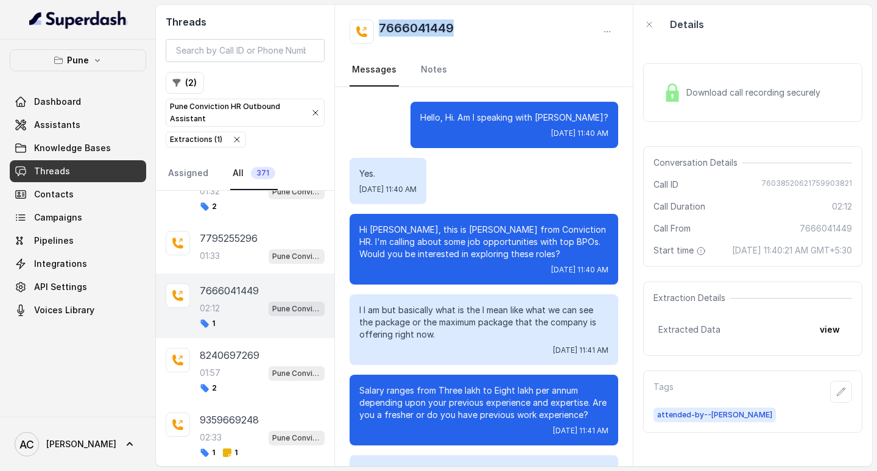
copy h2 "7666041449"
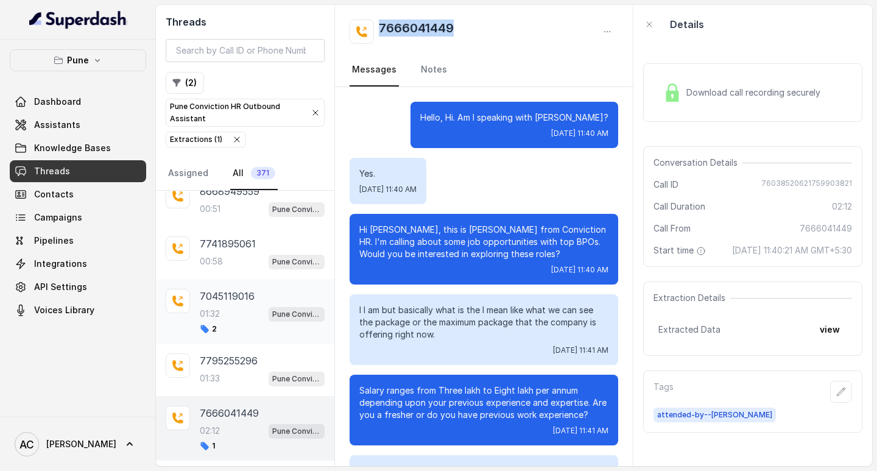
scroll to position [122, 0]
click at [219, 251] on div "7741895061 00:58 Pune Conviction HR Outbound Assistant" at bounding box center [262, 252] width 125 height 33
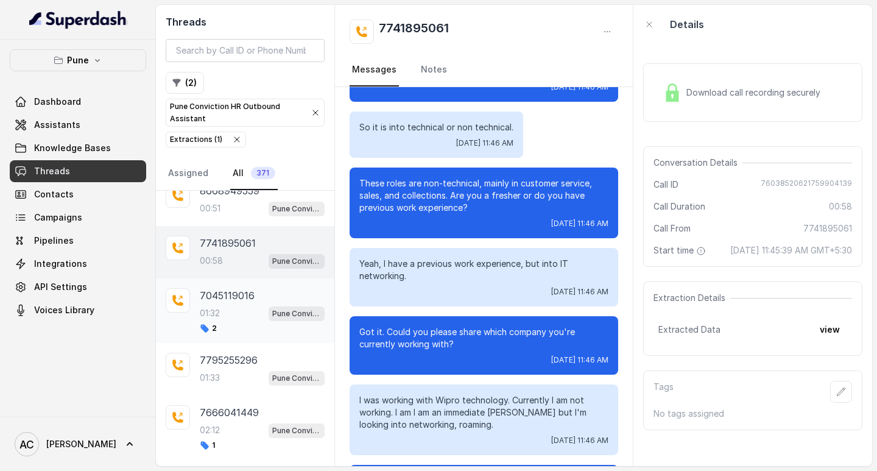
scroll to position [61, 0]
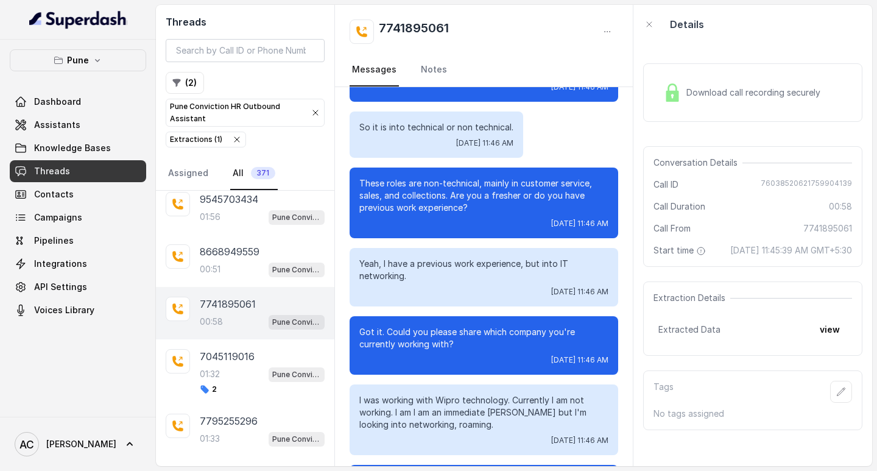
click at [221, 314] on div "00:58 Pune Conviction HR Outbound Assistant" at bounding box center [262, 322] width 125 height 16
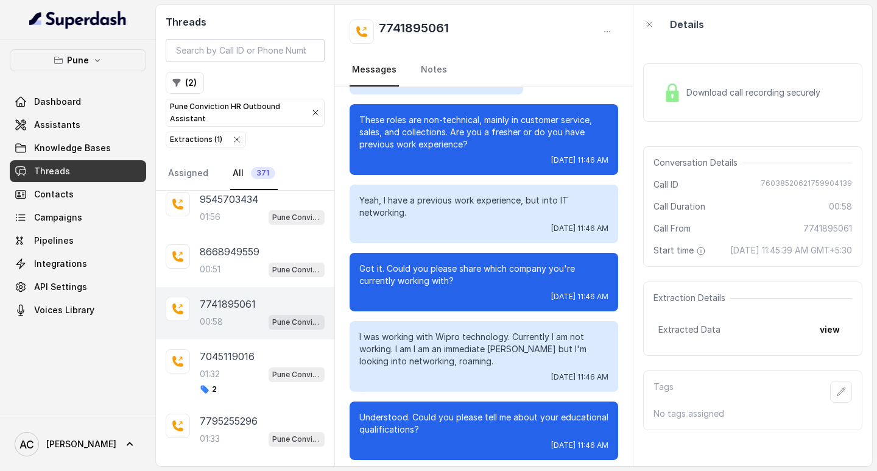
scroll to position [255, 0]
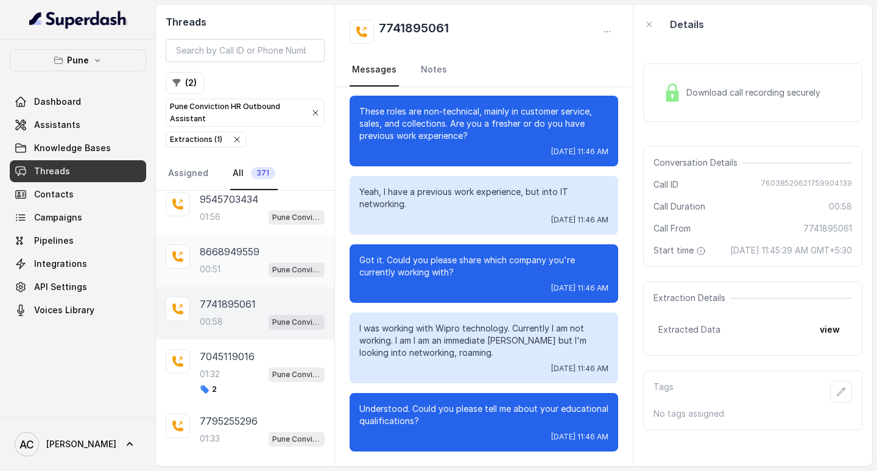
click at [206, 262] on div "00:51 Pune Conviction HR Outbound Assistant" at bounding box center [262, 269] width 125 height 16
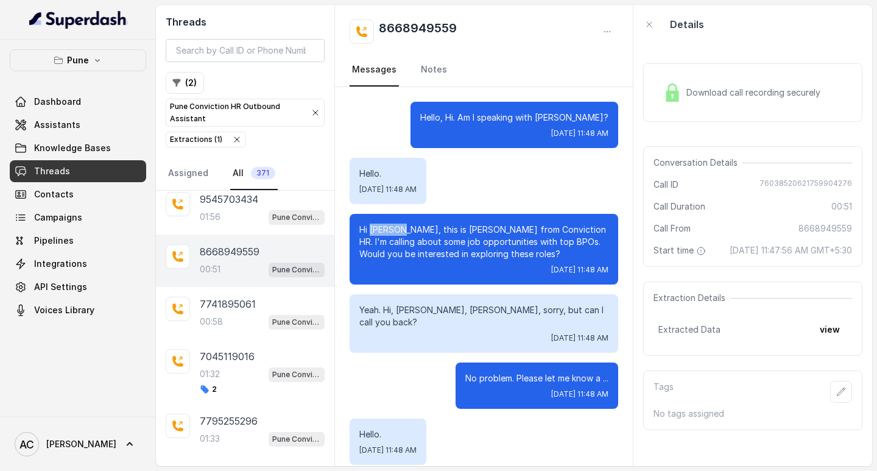
drag, startPoint x: 412, startPoint y: 228, endPoint x: 372, endPoint y: 227, distance: 40.2
click at [372, 227] on p "Hi [PERSON_NAME], this is [PERSON_NAME] from Conviction HR. I'm calling about s…" at bounding box center [483, 242] width 249 height 37
copy p "SIMMONS"
click at [232, 264] on div "00:51 Pune Conviction HR Outbound Assistant" at bounding box center [262, 269] width 125 height 16
click at [836, 397] on icon "button" at bounding box center [841, 392] width 10 height 10
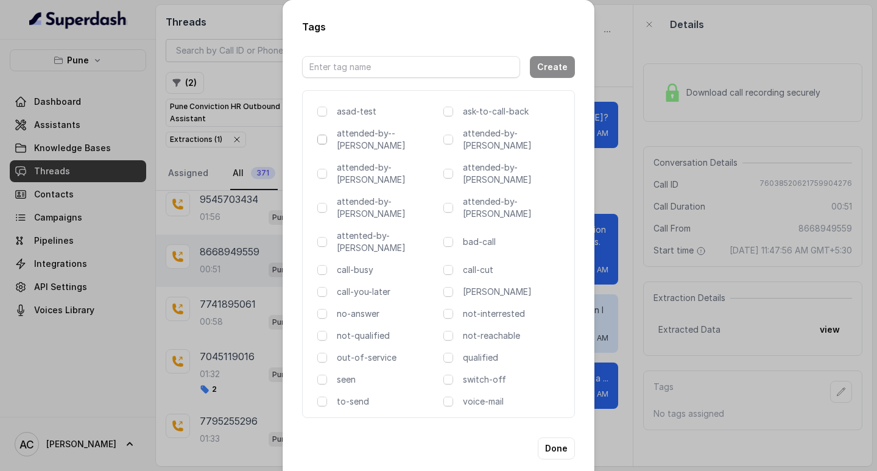
click at [321, 142] on span at bounding box center [322, 140] width 10 height 10
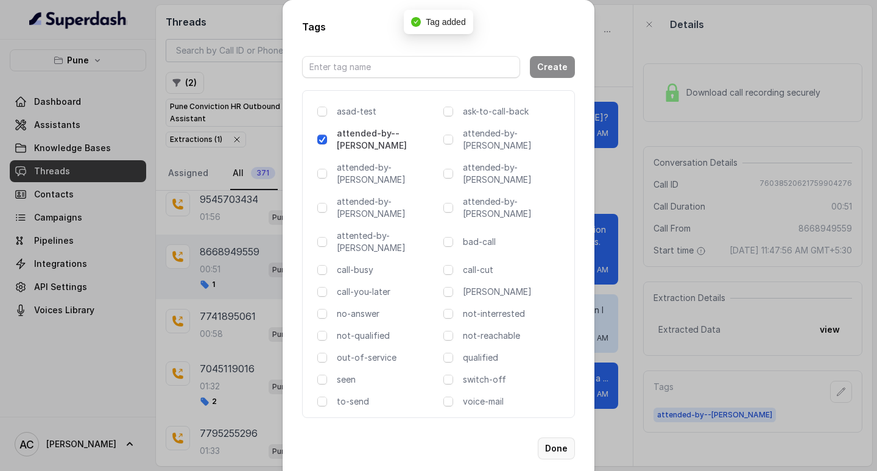
click at [554, 437] on button "Done" at bounding box center [556, 448] width 37 height 22
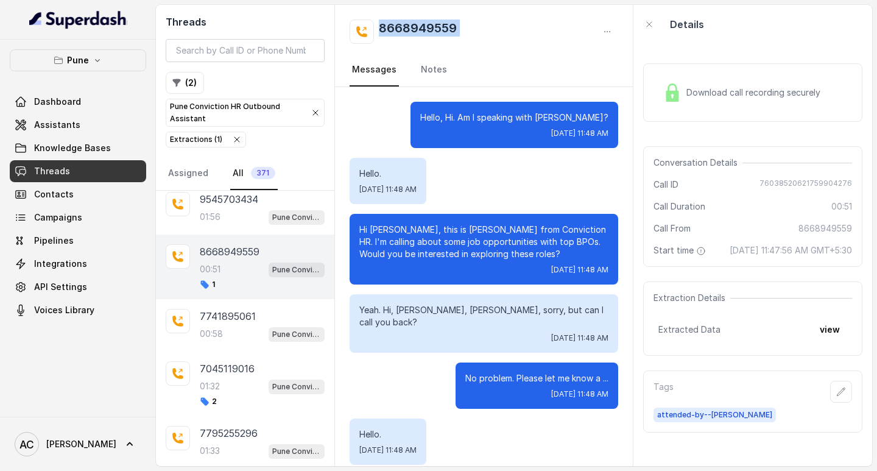
drag, startPoint x: 375, startPoint y: 24, endPoint x: 531, endPoint y: 46, distance: 156.9
click at [531, 46] on div "8668949559 Messages Notes" at bounding box center [484, 46] width 298 height 82
copy div "8668949559"
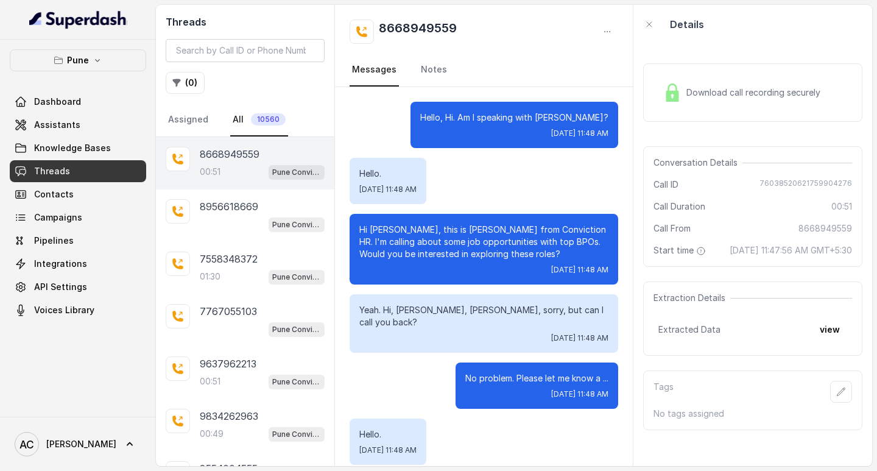
scroll to position [262, 0]
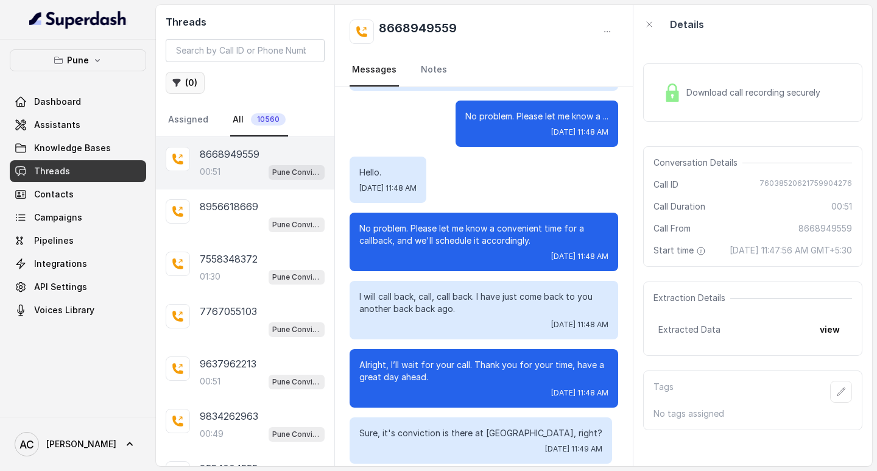
click at [194, 79] on button "( 0 )" at bounding box center [185, 83] width 39 height 22
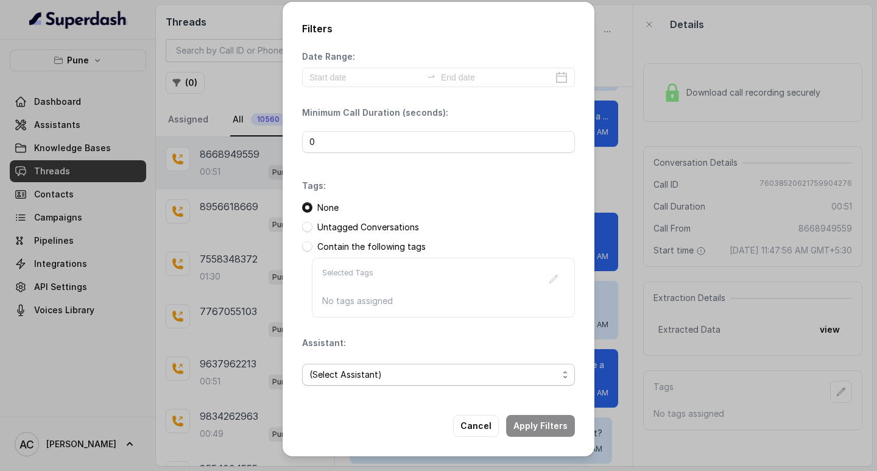
click at [332, 382] on span "(Select Assistant)" at bounding box center [438, 375] width 273 height 22
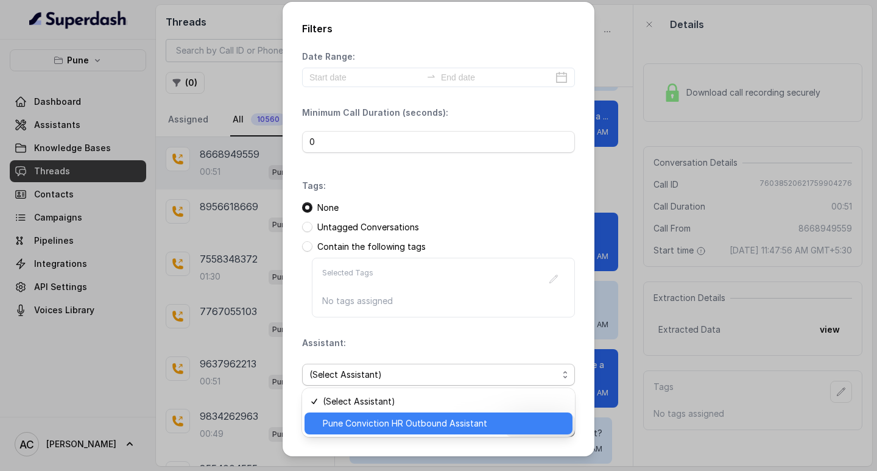
click at [351, 426] on span "Pune Conviction HR Outbound Assistant" at bounding box center [444, 423] width 242 height 15
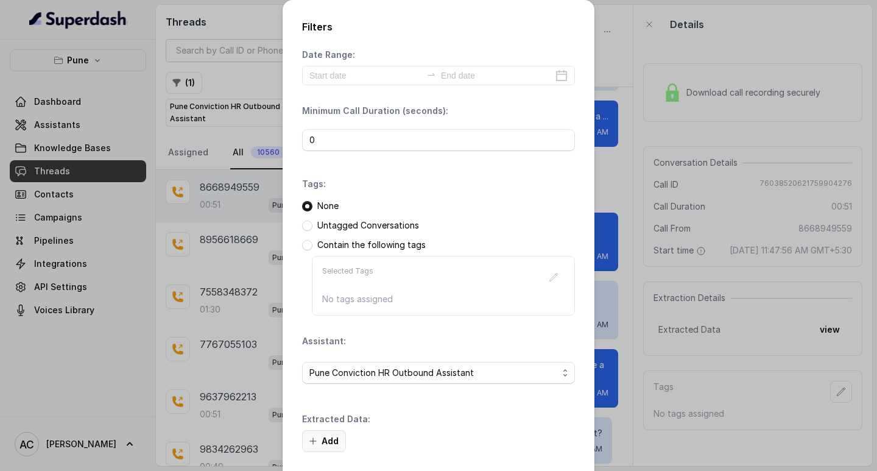
click at [328, 437] on button "Add" at bounding box center [324, 441] width 44 height 22
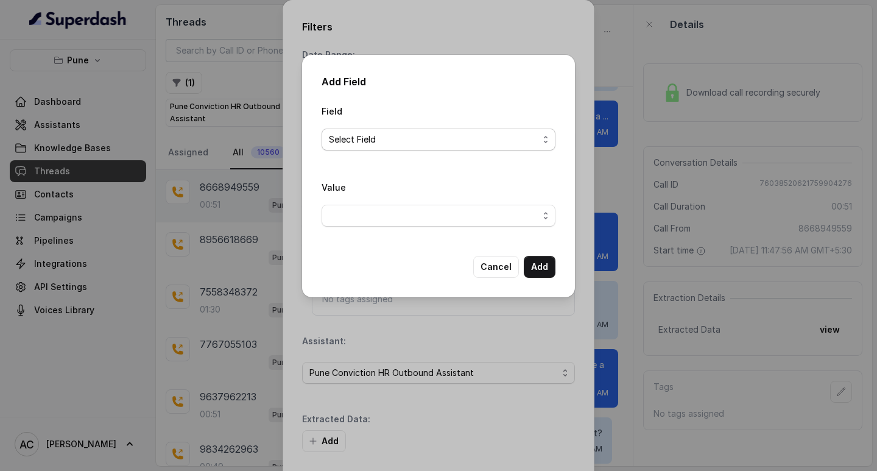
click at [340, 141] on span "Select Field" at bounding box center [434, 139] width 210 height 15
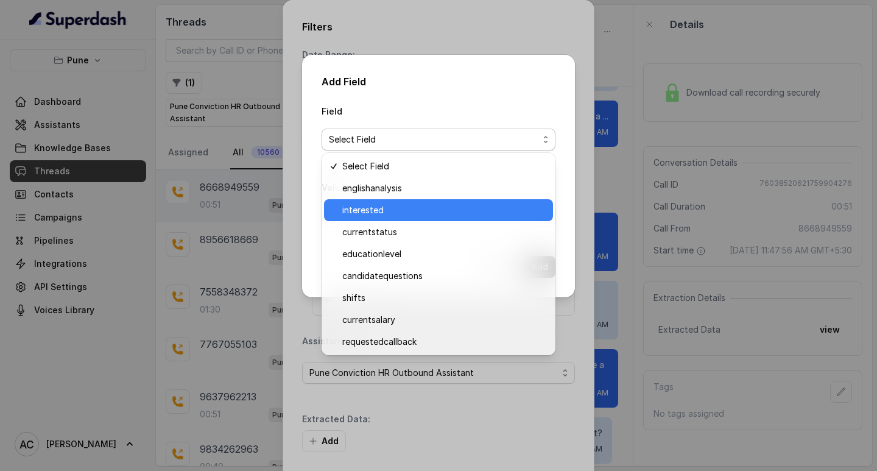
click at [358, 208] on span "interested" at bounding box center [443, 210] width 203 height 15
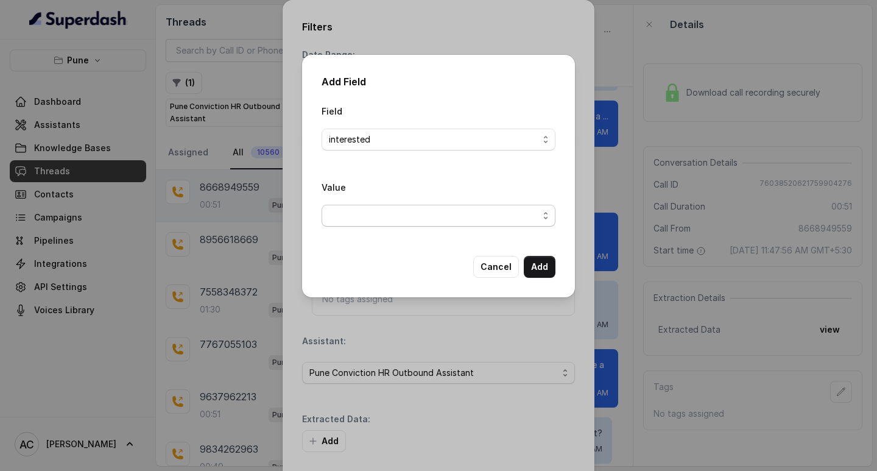
click at [365, 210] on span "button" at bounding box center [439, 216] width 234 height 22
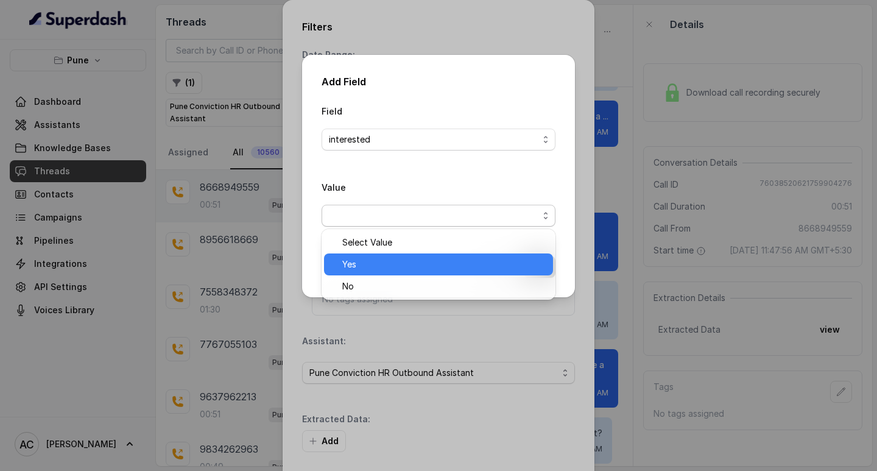
drag, startPoint x: 378, startPoint y: 258, endPoint x: 389, endPoint y: 261, distance: 11.2
click at [379, 260] on span "Yes" at bounding box center [443, 264] width 203 height 15
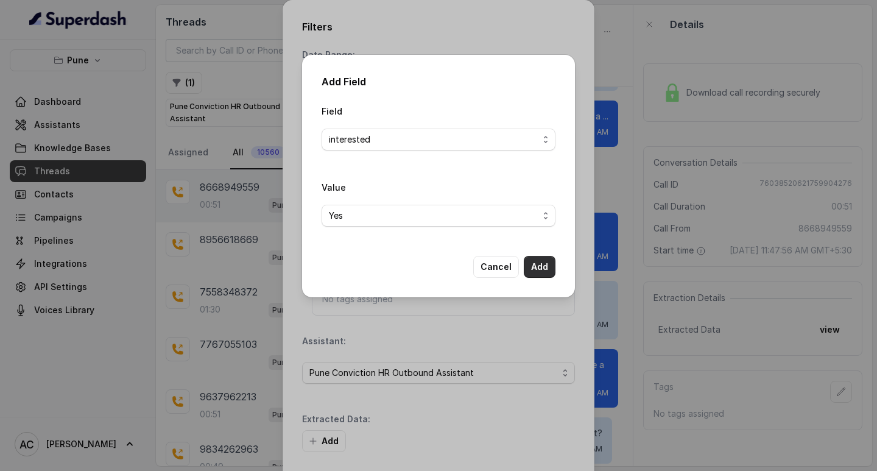
click at [544, 269] on button "Add" at bounding box center [540, 267] width 32 height 22
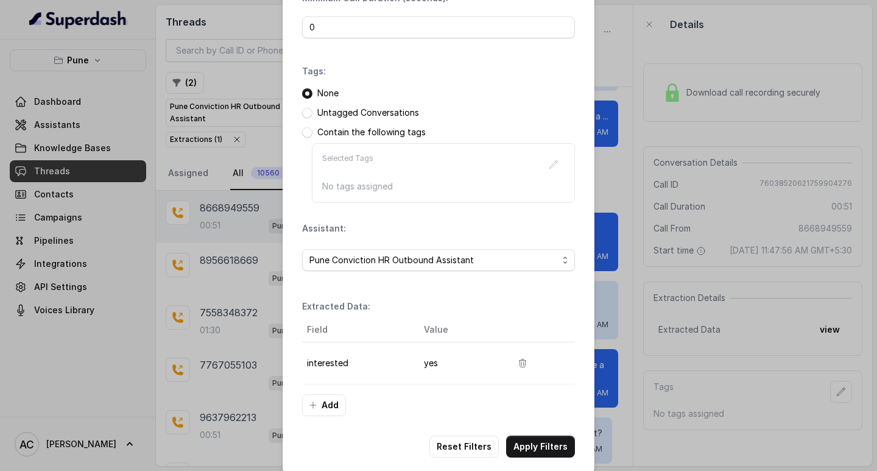
scroll to position [129, 0]
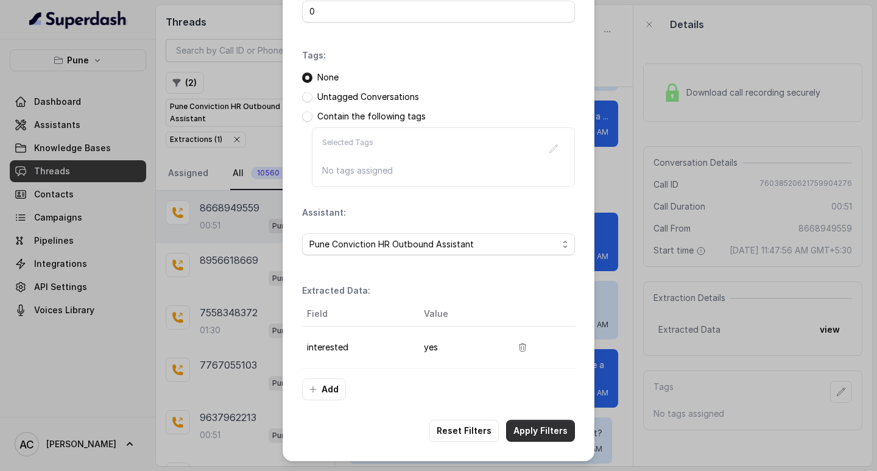
click at [529, 429] on button "Apply Filters" at bounding box center [540, 431] width 69 height 22
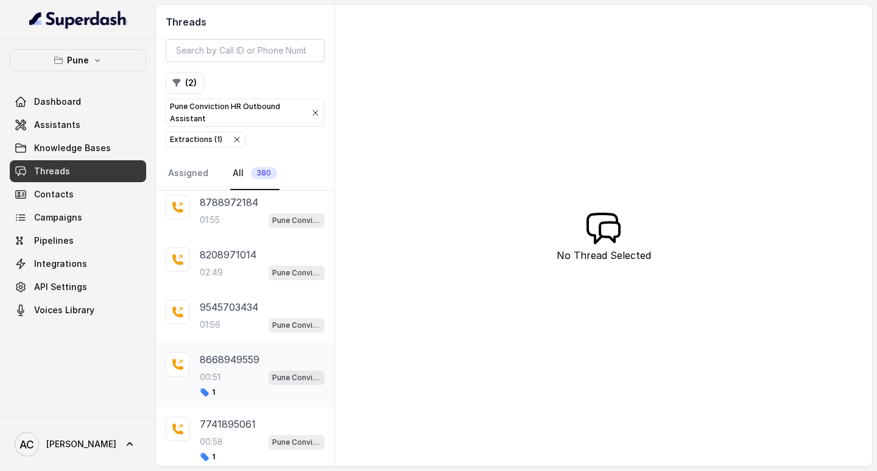
scroll to position [419, 0]
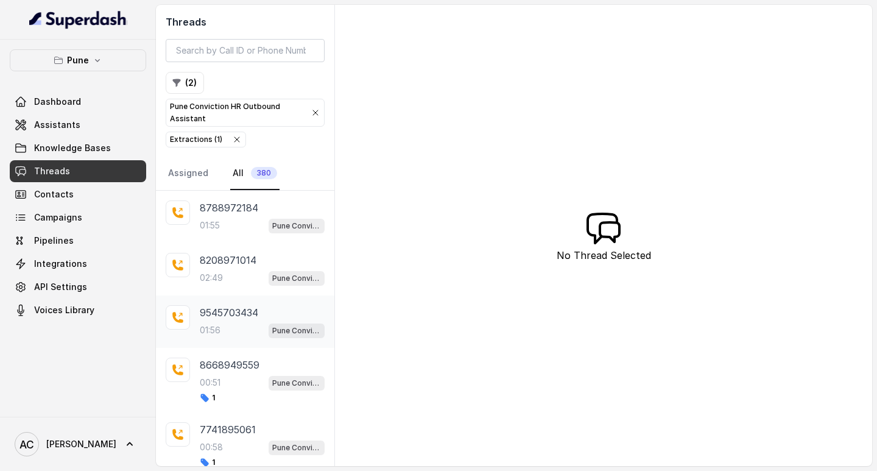
click at [226, 321] on div "9545703434 01:56 Pune Conviction HR Outbound Assistant" at bounding box center [262, 321] width 125 height 33
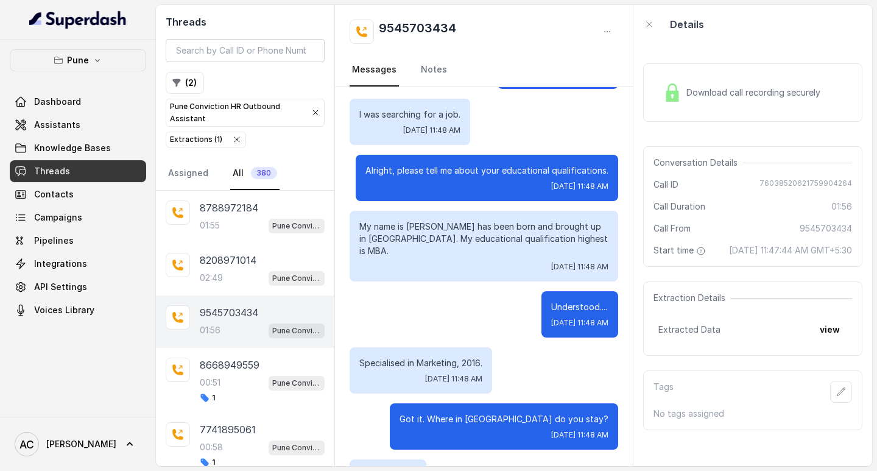
scroll to position [608, 0]
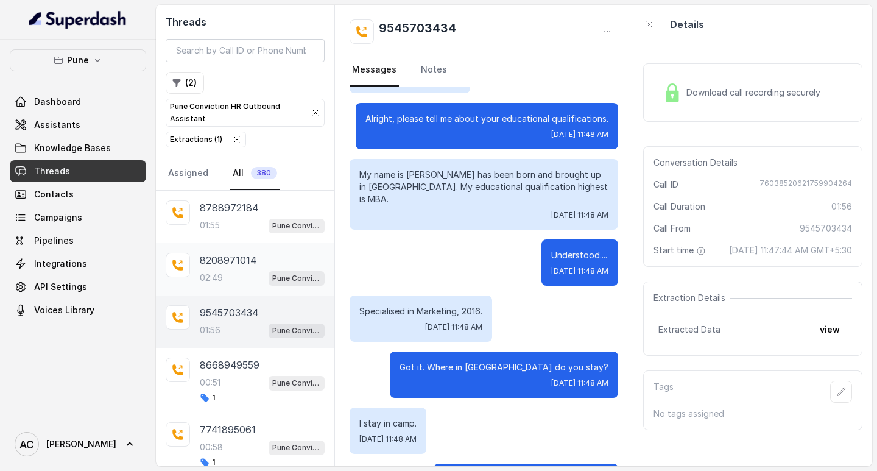
click at [215, 264] on p "8208971014" at bounding box center [228, 260] width 57 height 15
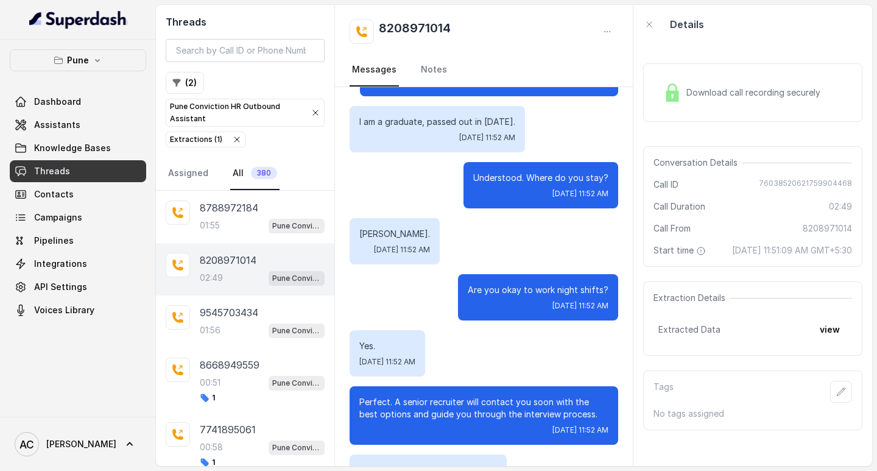
scroll to position [598, 0]
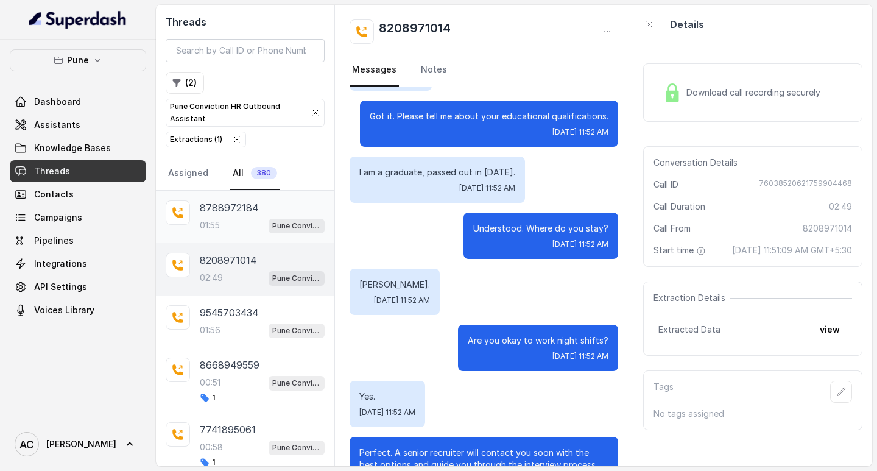
click at [223, 222] on div "01:55 Pune Conviction HR Outbound Assistant" at bounding box center [262, 225] width 125 height 16
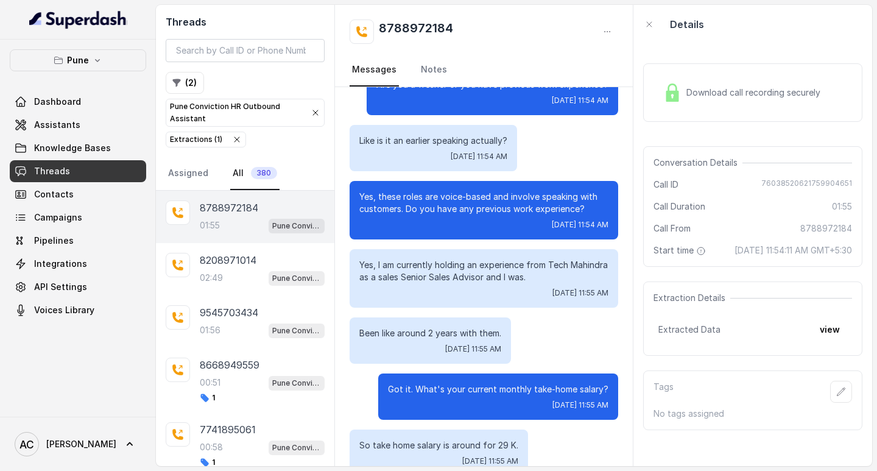
scroll to position [284, 0]
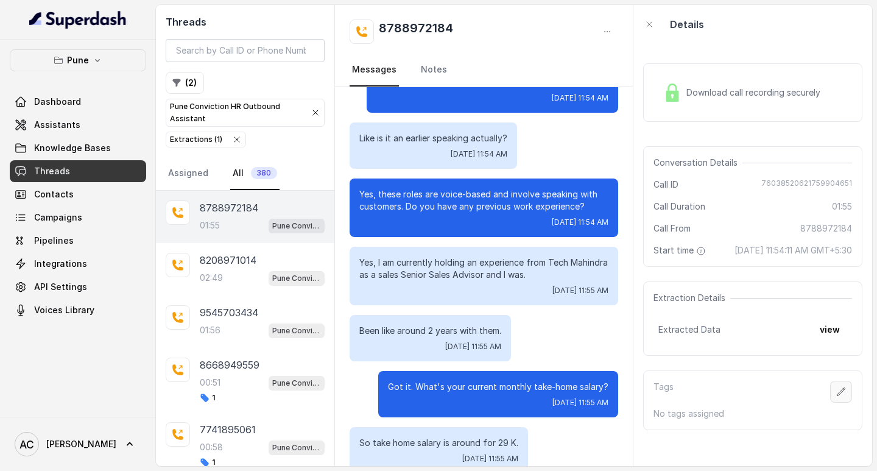
click at [830, 398] on button "button" at bounding box center [841, 392] width 22 height 22
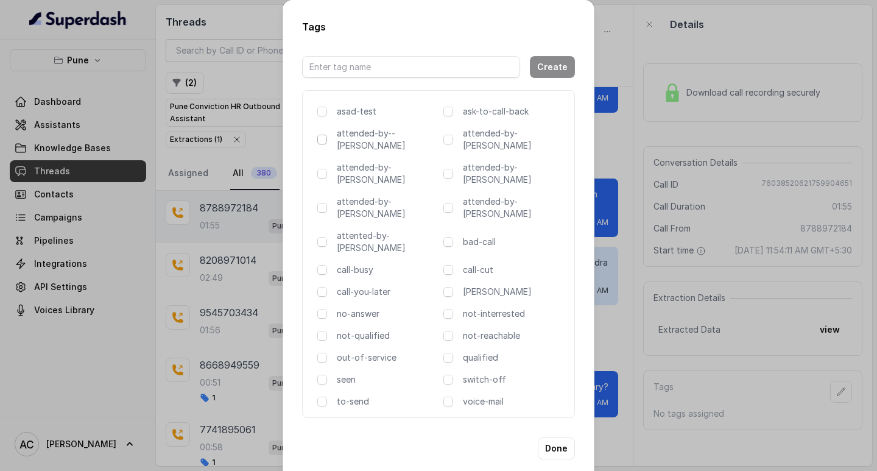
click at [321, 142] on span at bounding box center [322, 140] width 10 height 10
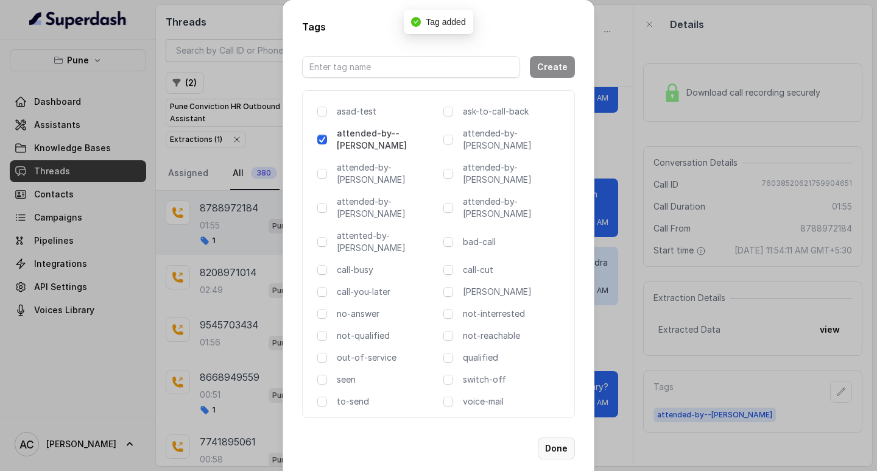
click at [553, 437] on button "Done" at bounding box center [556, 448] width 37 height 22
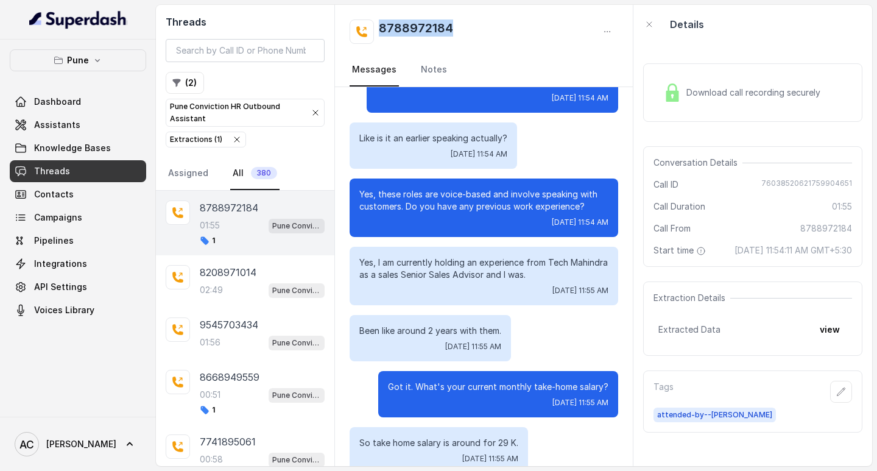
drag, startPoint x: 376, startPoint y: 27, endPoint x: 461, endPoint y: 27, distance: 84.7
click at [461, 27] on div "8788972184" at bounding box center [484, 31] width 269 height 24
copy h2 "8788972184"
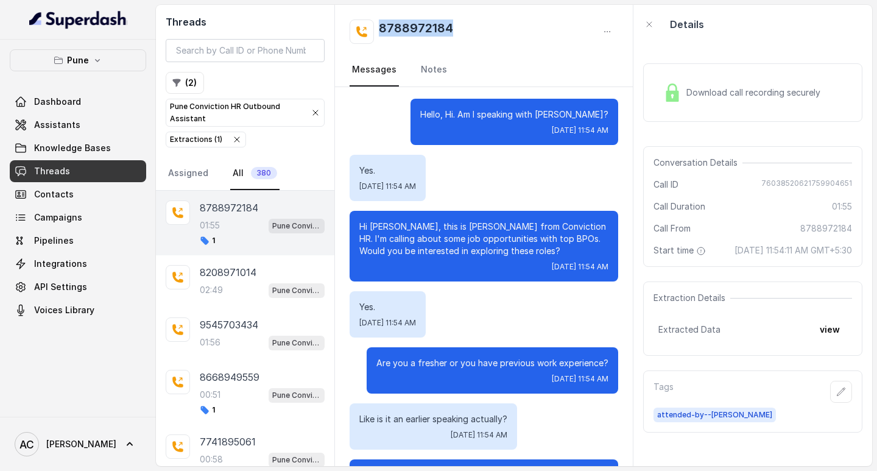
scroll to position [0, 0]
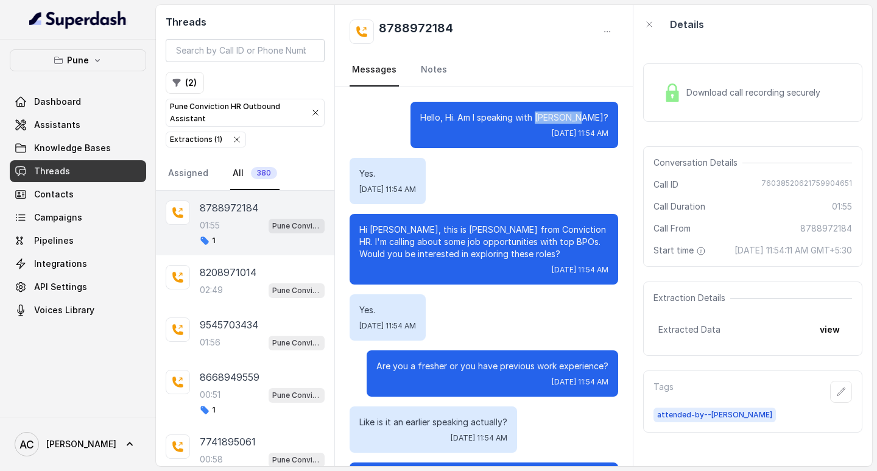
drag, startPoint x: 553, startPoint y: 115, endPoint x: 598, endPoint y: 116, distance: 45.1
click at [598, 116] on p "Hello, Hi. Am I speaking with KAUSTABH?" at bounding box center [514, 117] width 188 height 12
copy p "KAUSTABH?"
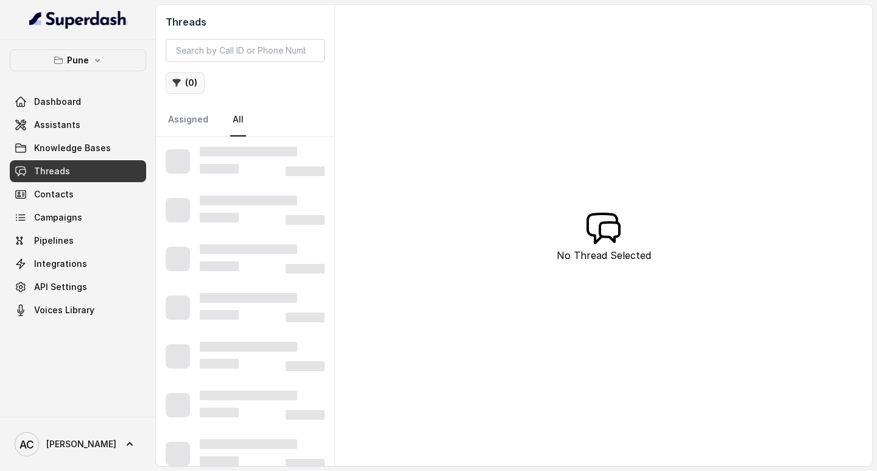
click at [188, 77] on button "( 0 )" at bounding box center [185, 83] width 39 height 22
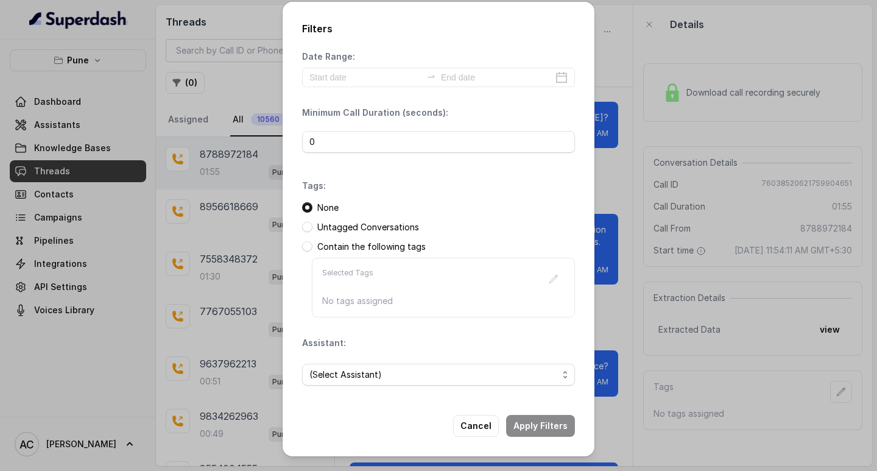
scroll to position [1076, 0]
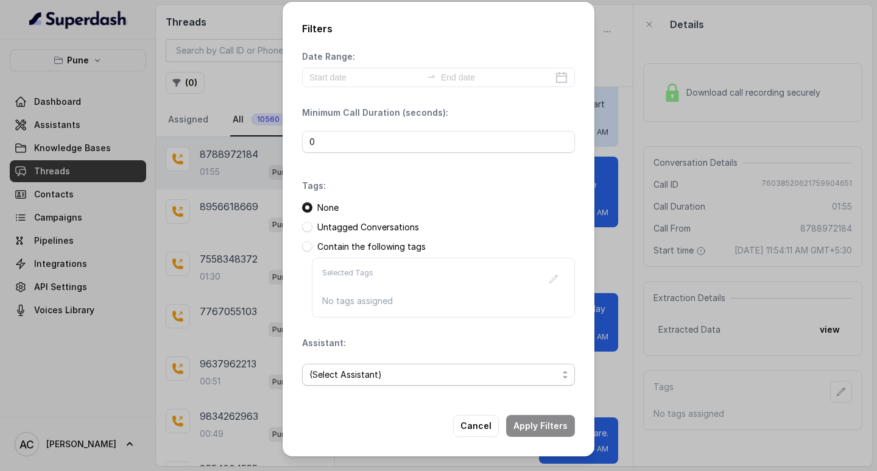
click at [336, 372] on span "(Select Assistant)" at bounding box center [433, 374] width 249 height 15
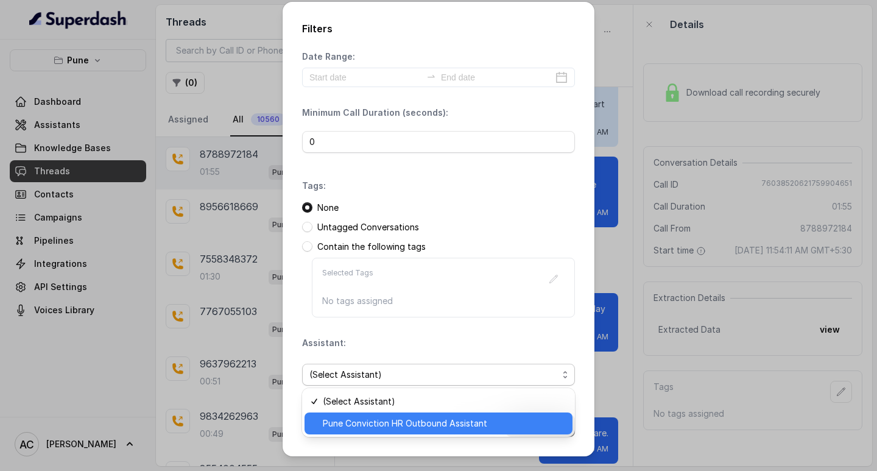
drag, startPoint x: 362, startPoint y: 429, endPoint x: 363, endPoint y: 414, distance: 15.3
click at [363, 426] on span "Pune Conviction HR Outbound Assistant" at bounding box center [444, 423] width 242 height 15
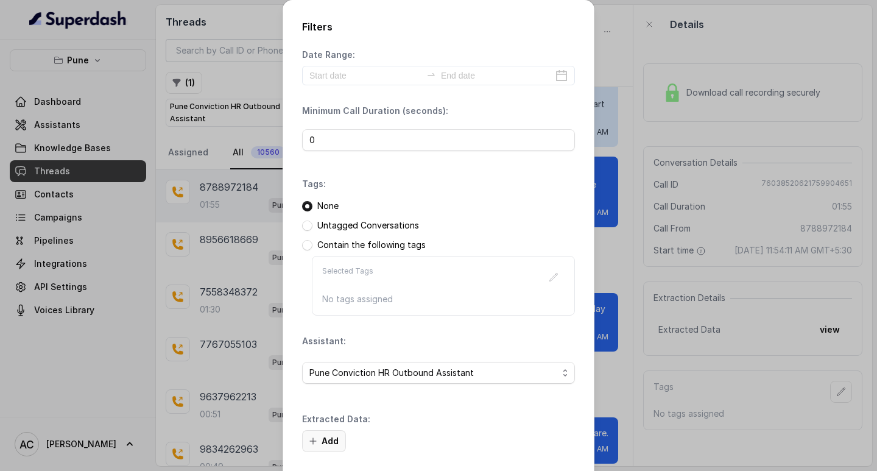
click at [326, 438] on button "Add" at bounding box center [324, 441] width 44 height 22
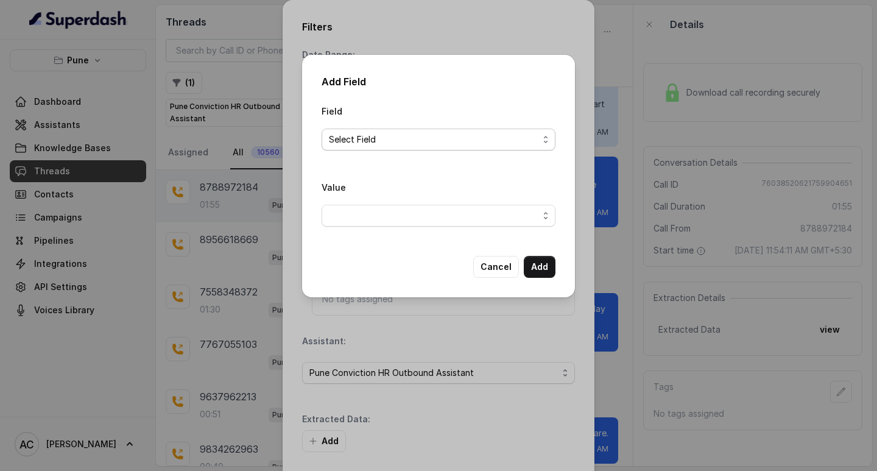
click at [353, 136] on span "Select Field" at bounding box center [434, 139] width 210 height 15
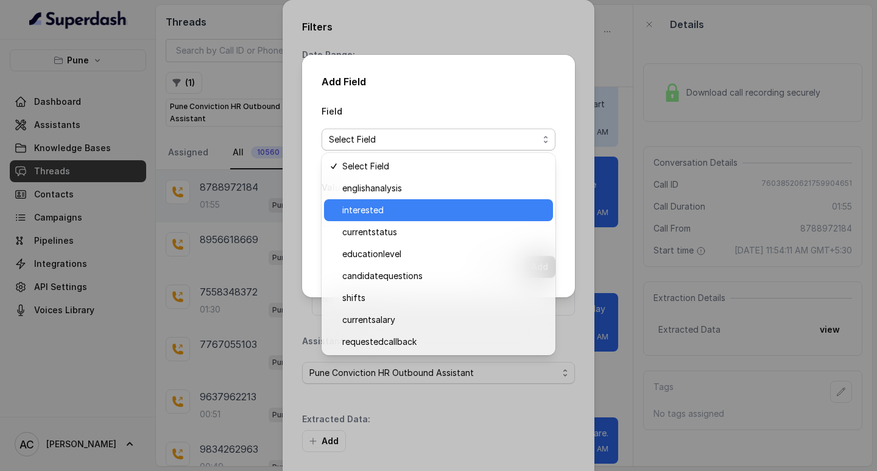
click at [367, 212] on span "interested" at bounding box center [443, 210] width 203 height 15
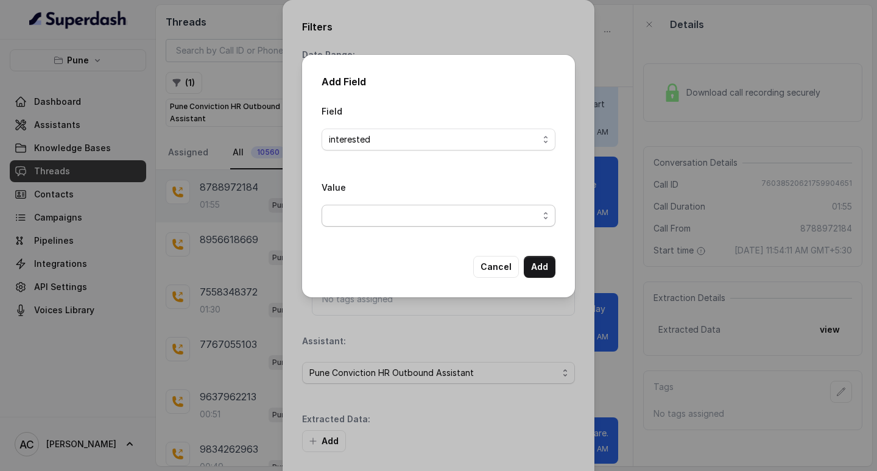
click at [346, 223] on span "button" at bounding box center [439, 216] width 234 height 22
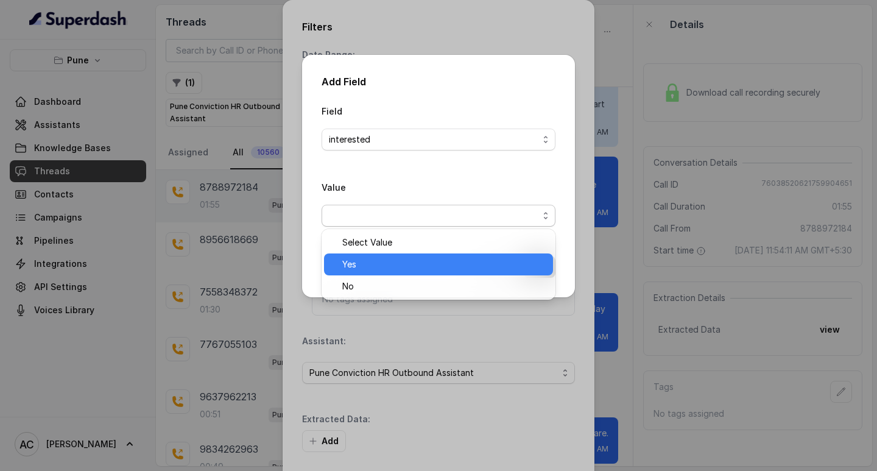
click at [355, 262] on span "Yes" at bounding box center [443, 264] width 203 height 15
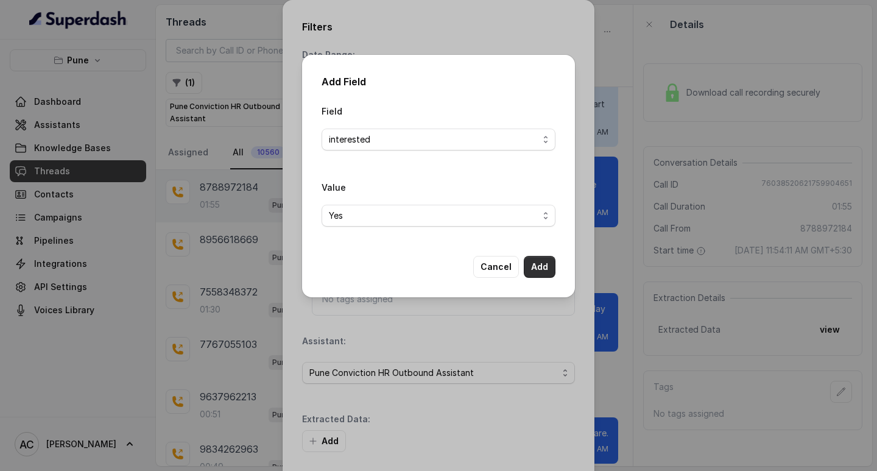
click at [545, 266] on button "Add" at bounding box center [540, 267] width 32 height 22
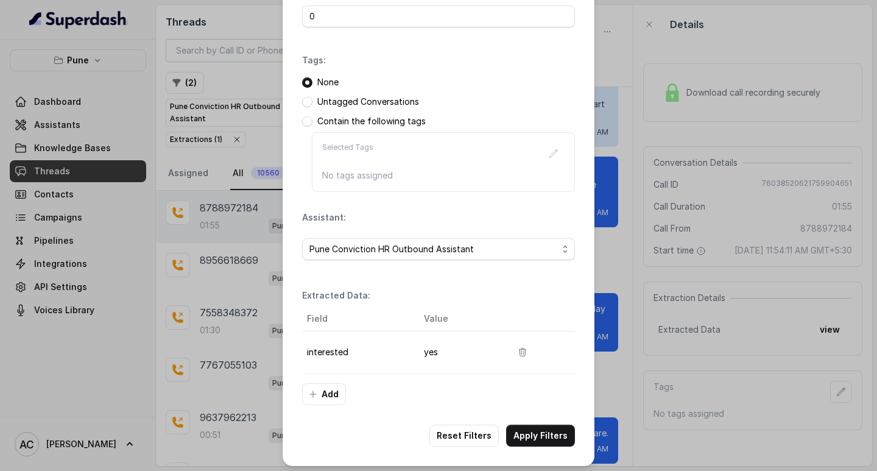
scroll to position [129, 0]
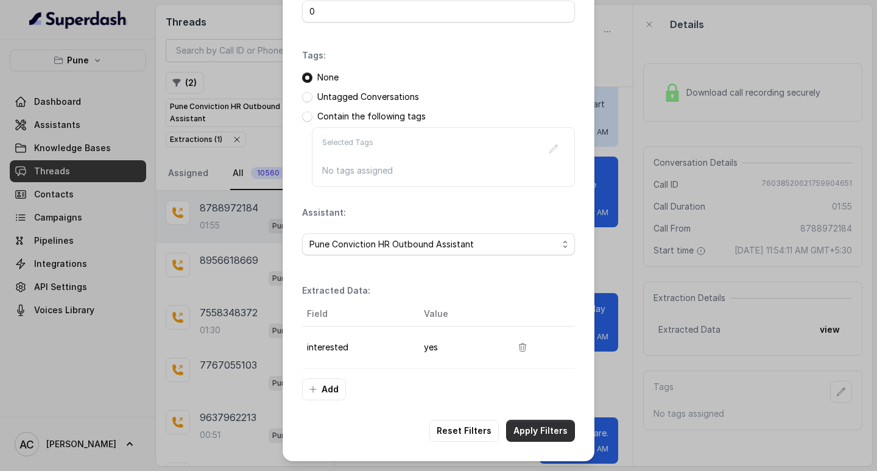
click at [547, 428] on button "Apply Filters" at bounding box center [540, 431] width 69 height 22
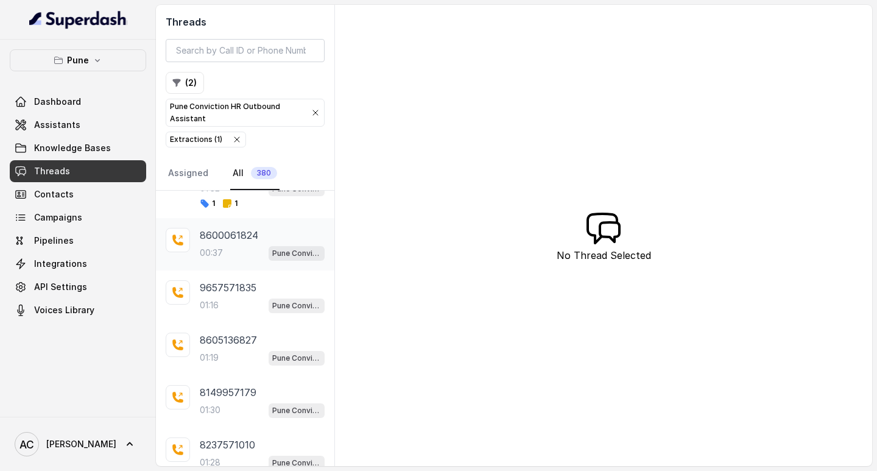
scroll to position [122, 0]
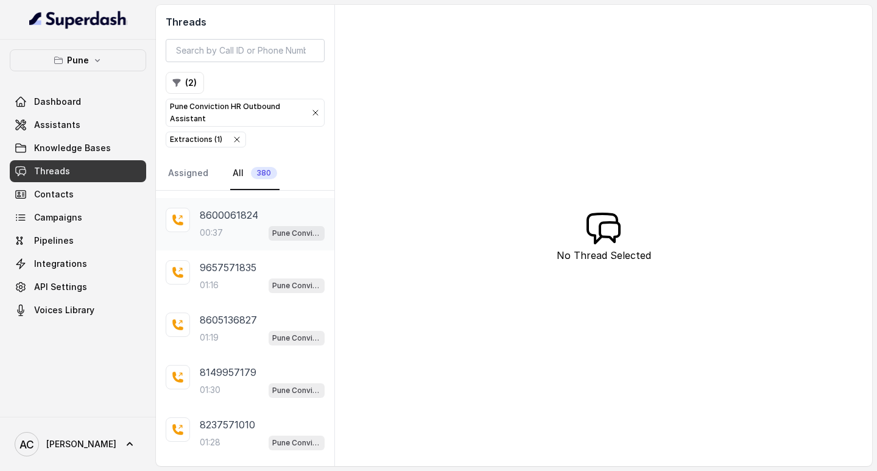
click at [225, 232] on div "00:37 Pune Conviction HR Outbound Assistant" at bounding box center [262, 233] width 125 height 16
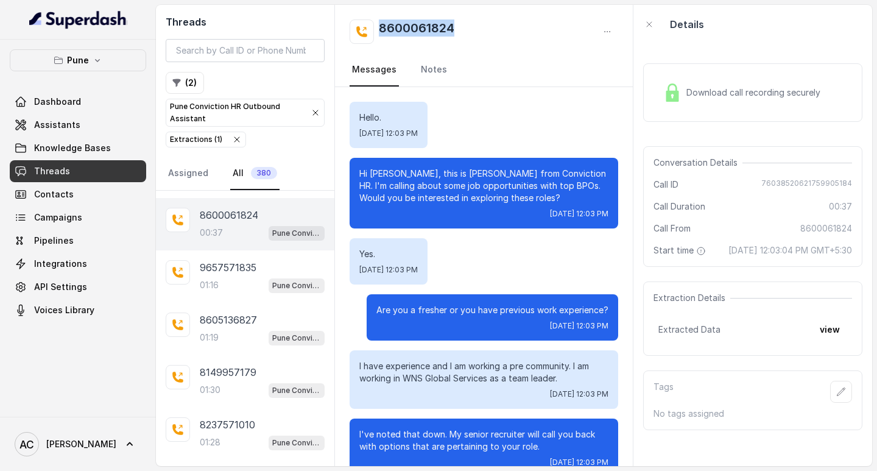
drag, startPoint x: 375, startPoint y: 25, endPoint x: 473, endPoint y: 29, distance: 97.5
click at [473, 29] on div "8600061824" at bounding box center [484, 31] width 269 height 24
click at [836, 397] on icon "button" at bounding box center [841, 392] width 10 height 10
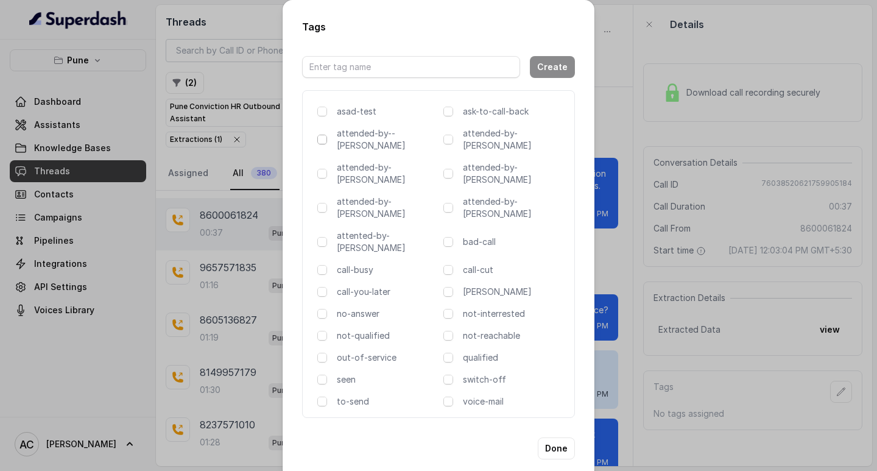
click at [319, 143] on span at bounding box center [322, 140] width 10 height 10
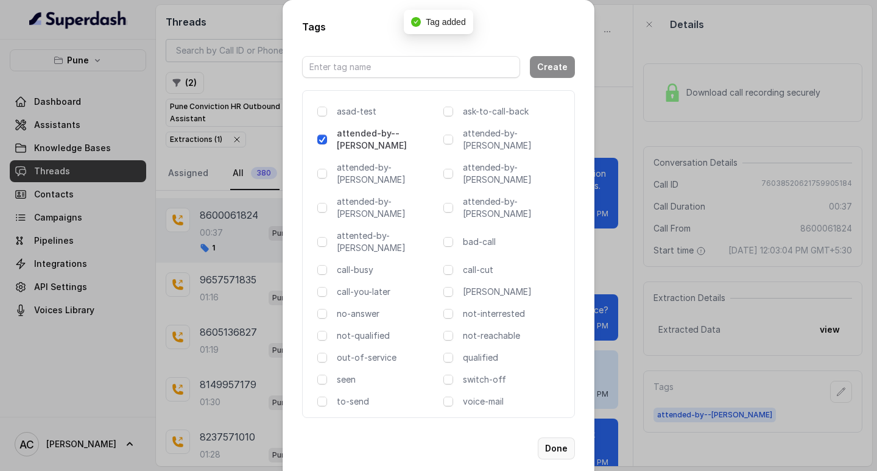
click at [558, 437] on button "Done" at bounding box center [556, 448] width 37 height 22
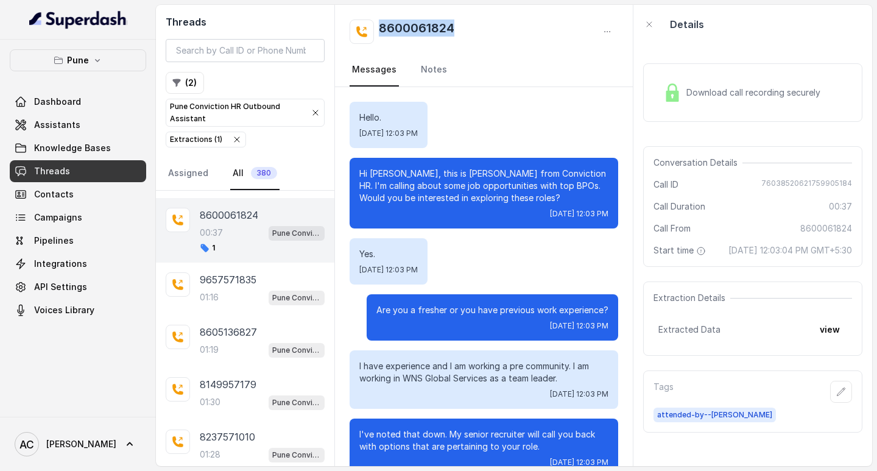
drag, startPoint x: 377, startPoint y: 25, endPoint x: 481, endPoint y: 30, distance: 104.3
click at [481, 30] on div "8600061824" at bounding box center [484, 31] width 269 height 24
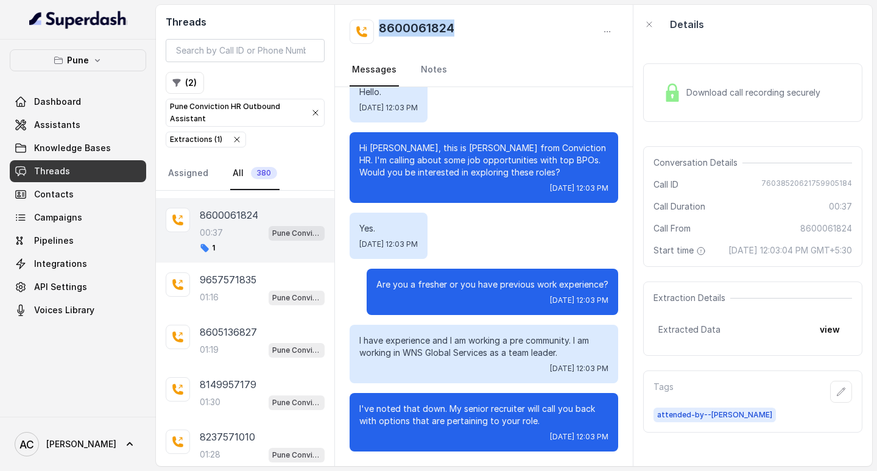
copy h2 "8600061824"
click at [432, 73] on link "Notes" at bounding box center [433, 70] width 31 height 33
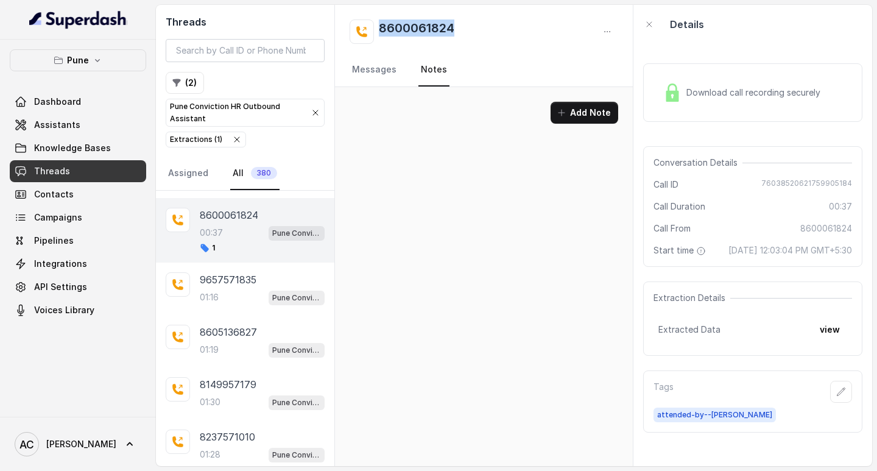
scroll to position [0, 0]
click at [378, 71] on link "Messages" at bounding box center [374, 70] width 49 height 33
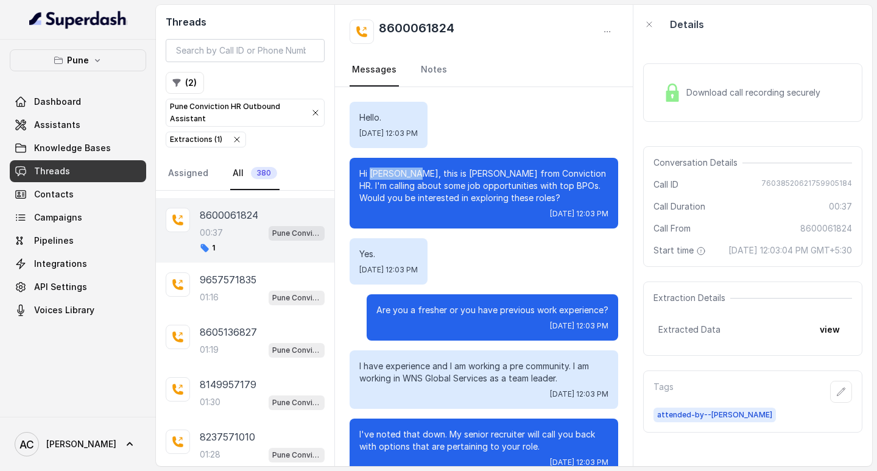
drag, startPoint x: 371, startPoint y: 174, endPoint x: 414, endPoint y: 174, distance: 43.2
click at [414, 174] on p "Hi Nithyanand, this is Monica from Conviction HR. I'm calling about some job op…" at bounding box center [483, 186] width 249 height 37
copy p "Nithyanand"
click at [430, 65] on link "Notes" at bounding box center [433, 70] width 31 height 33
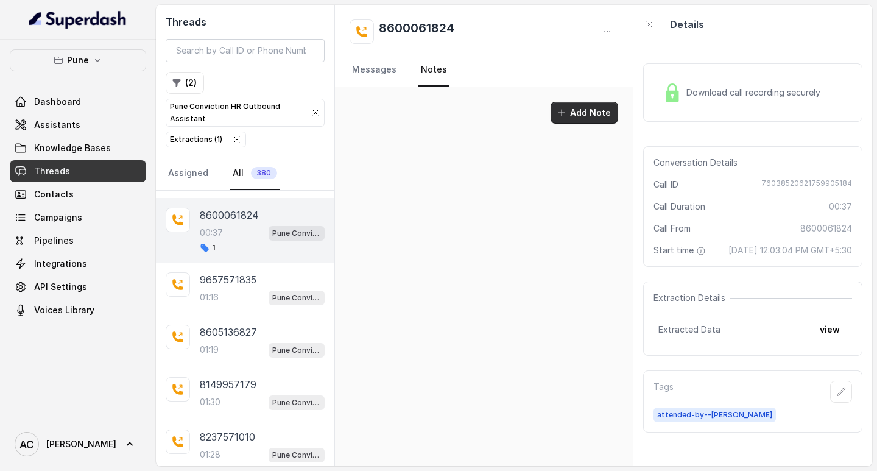
click at [582, 113] on button "Add Note" at bounding box center [585, 113] width 68 height 22
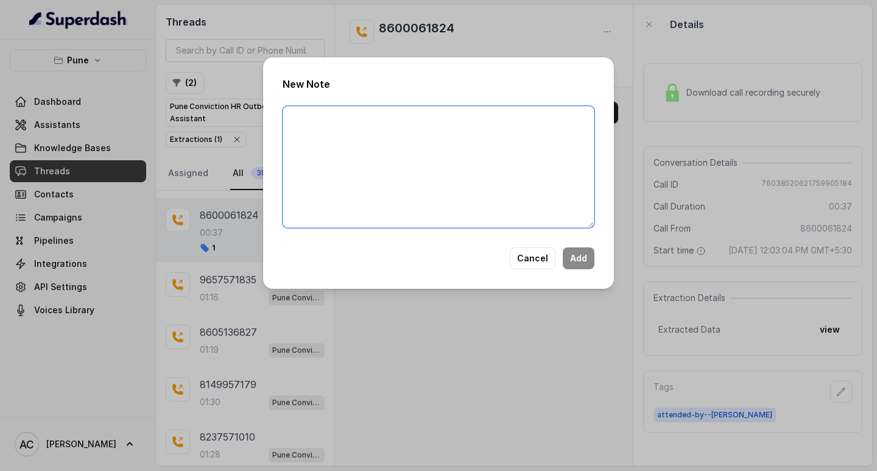
click at [431, 163] on textarea at bounding box center [439, 167] width 312 height 122
paste textarea "Name: Contact number: Recruiter: Name of the attender: Comments: AI Improvement:"
click at [355, 152] on textarea "Name: Contact number: Recruiter: Name of the attender: Comments: AI Improvement:" at bounding box center [439, 167] width 312 height 122
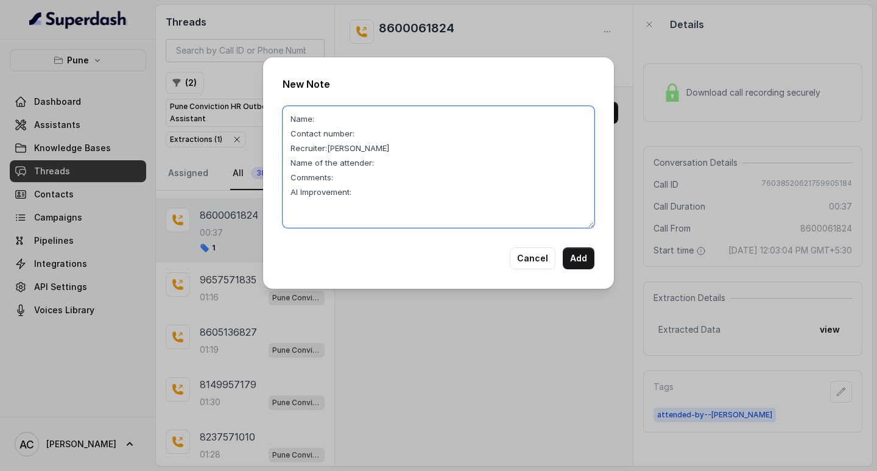
click at [404, 168] on textarea "Name: Contact number: Recruiter:KOMAL Name of the attender: Comments: AI Improv…" at bounding box center [439, 167] width 312 height 122
click at [339, 121] on textarea "Name: Contact number: Recruiter:KOMAL Name of the attender:KOMAL Comments: AI I…" at bounding box center [439, 167] width 312 height 122
drag, startPoint x: 328, startPoint y: 148, endPoint x: 364, endPoint y: 147, distance: 36.6
click at [364, 147] on textarea "Name: Contact number: Recruiter:KOMAL Name of the attender:KOMAL Comments: AI I…" at bounding box center [439, 167] width 312 height 122
click at [358, 133] on textarea "Name: Contact number: Recruiter:Komal Name of the attender:KOMAL Comments: AI I…" at bounding box center [439, 167] width 312 height 122
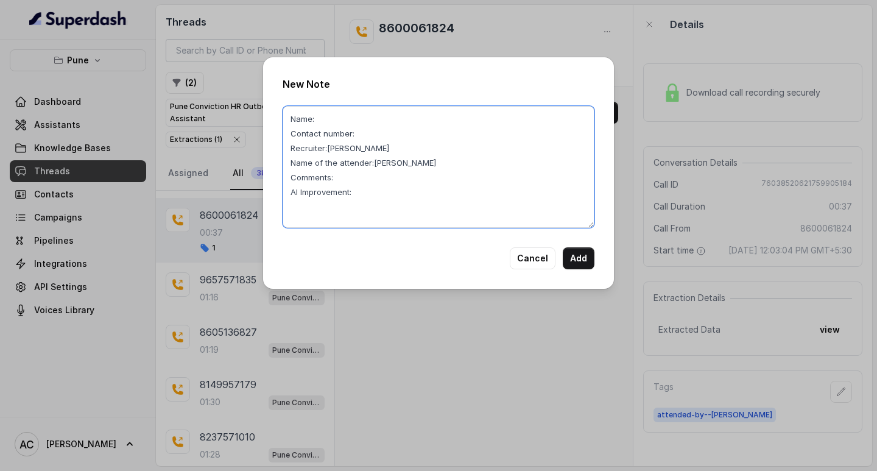
paste textarea "8600061824"
click at [328, 118] on textarea "Name: Contact number:8600061824 Recruiter:Komal Name of the attender:KOMAL Comm…" at bounding box center [439, 167] width 312 height 122
paste textarea "Nithyanand"
click at [350, 177] on textarea "Name:Nithyanand Contact number:8600061824 Recruiter:Komal Name of the attender:…" at bounding box center [439, 167] width 312 height 122
click at [334, 177] on textarea "Name:Nithyanand Contact number:8600061824 Recruiter:Komal Name of the attender:…" at bounding box center [439, 167] width 312 height 122
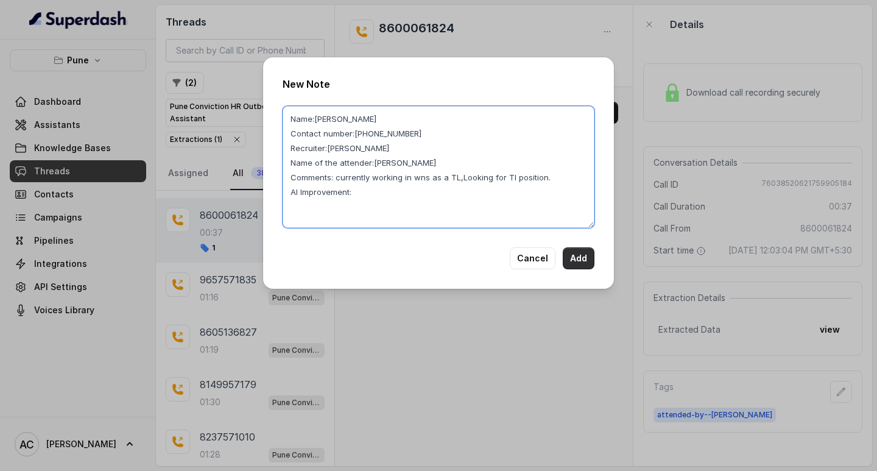
type textarea "Name:Nithyanand Contact number:8600061824 Recruiter:Komal Name of the attender:…"
click at [584, 261] on button "Add" at bounding box center [579, 258] width 32 height 22
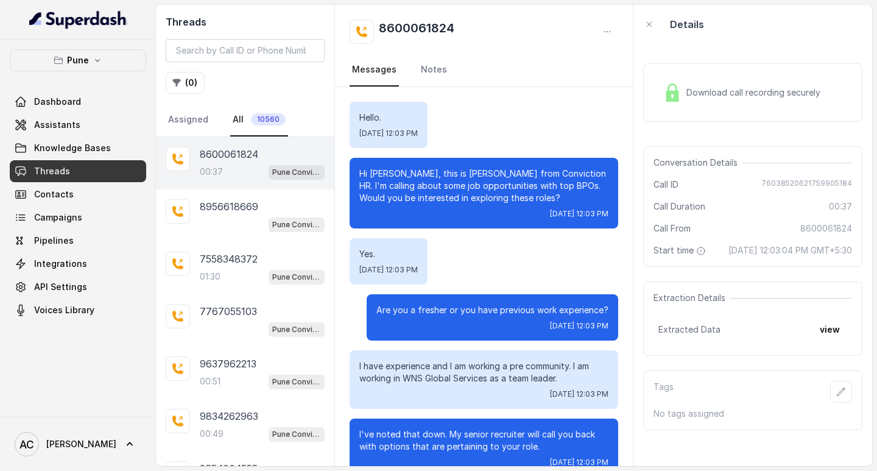
scroll to position [26, 0]
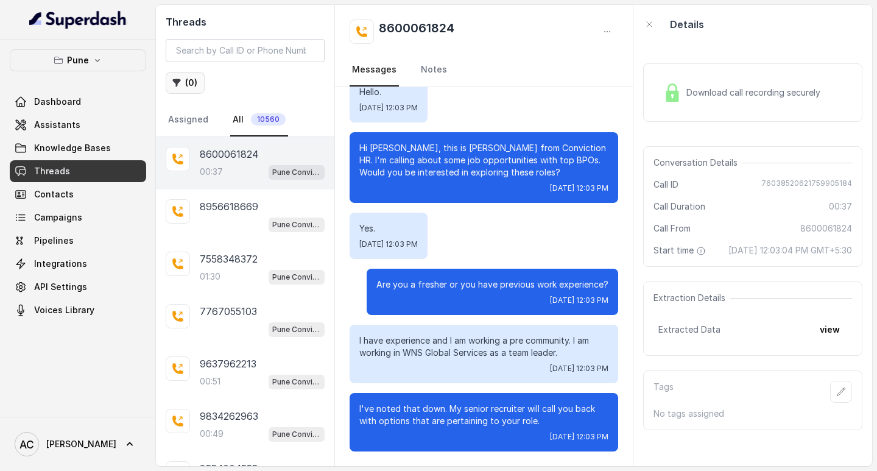
click at [197, 78] on button "( 0 )" at bounding box center [185, 83] width 39 height 22
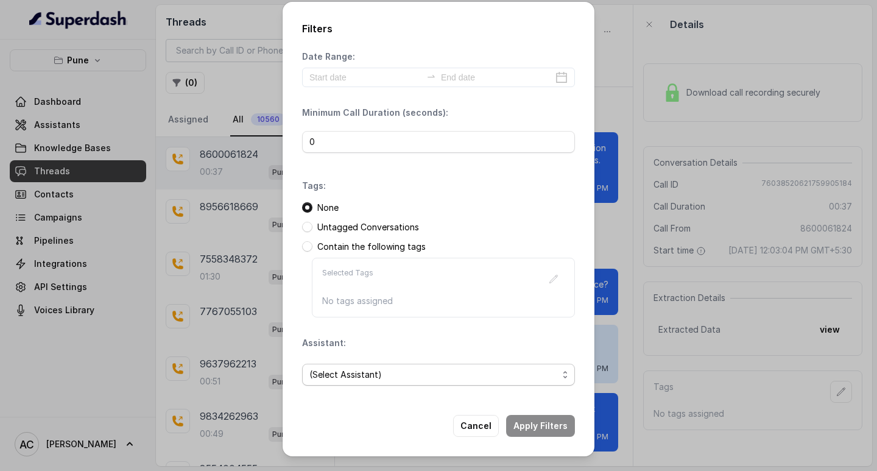
click at [340, 372] on span "(Select Assistant)" at bounding box center [433, 374] width 249 height 15
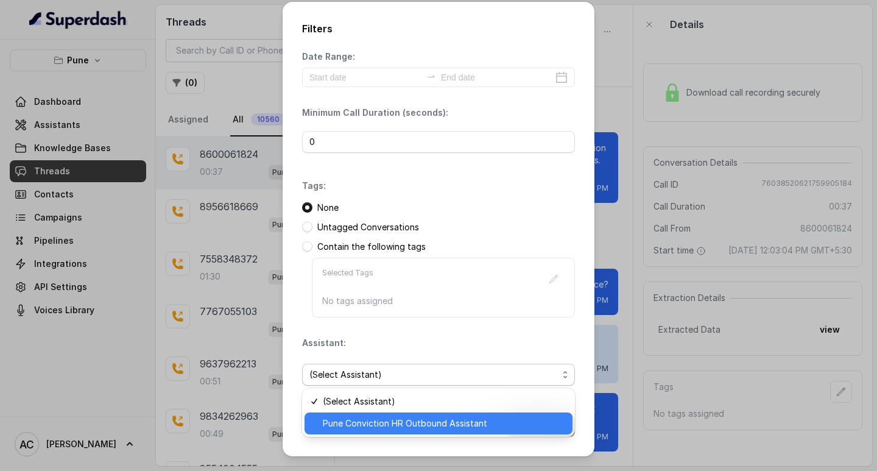
click at [355, 422] on span "Pune Conviction HR Outbound Assistant" at bounding box center [444, 423] width 242 height 15
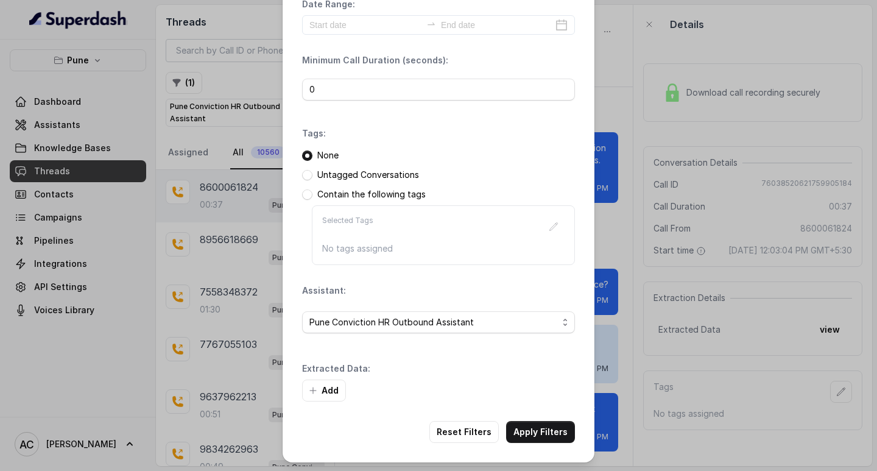
scroll to position [52, 0]
click at [330, 386] on button "Add" at bounding box center [324, 389] width 44 height 22
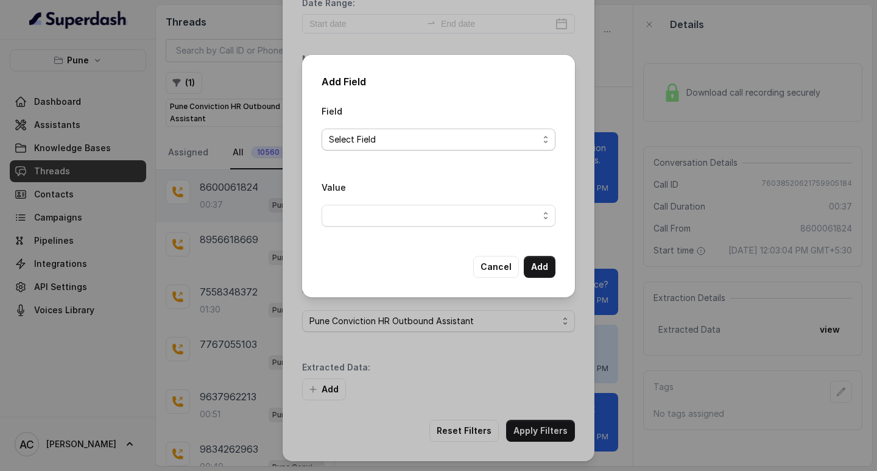
click at [330, 138] on span "Select Field" at bounding box center [434, 139] width 210 height 15
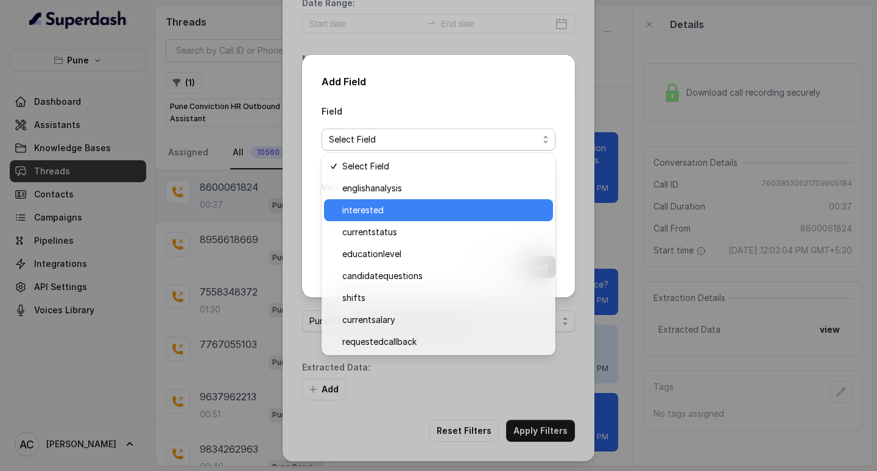
click at [365, 209] on span "interested" at bounding box center [443, 210] width 203 height 15
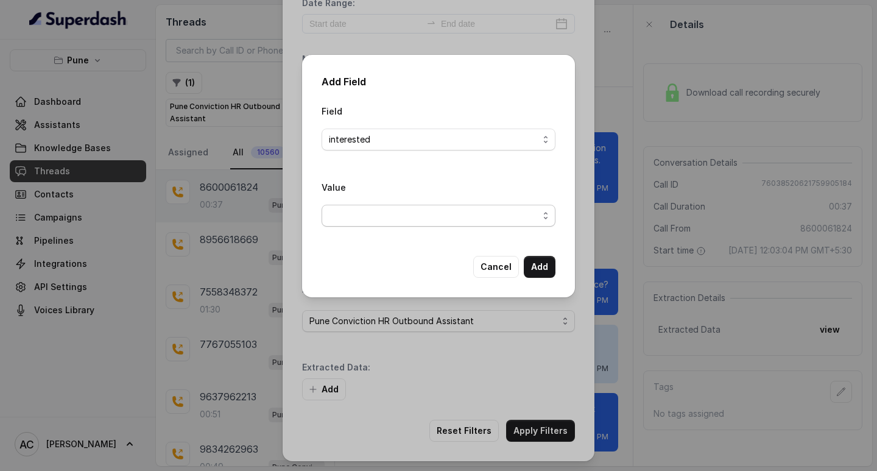
click at [351, 208] on span "button" at bounding box center [439, 216] width 234 height 22
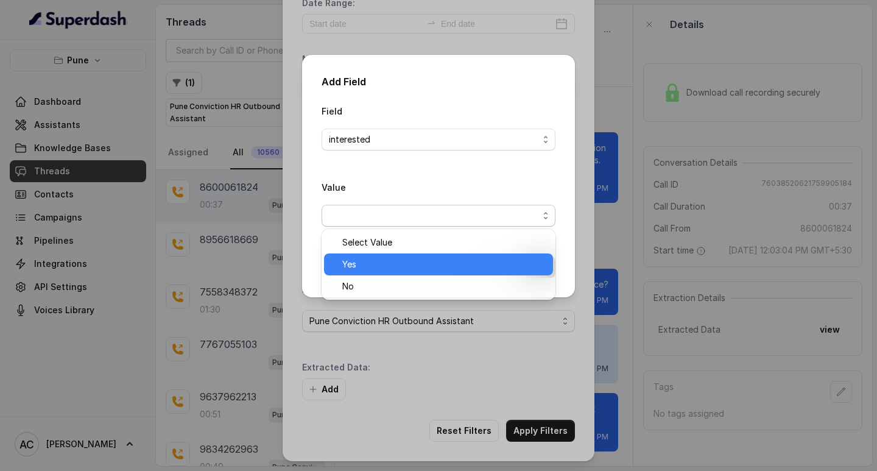
click at [364, 266] on span "Yes" at bounding box center [443, 264] width 203 height 15
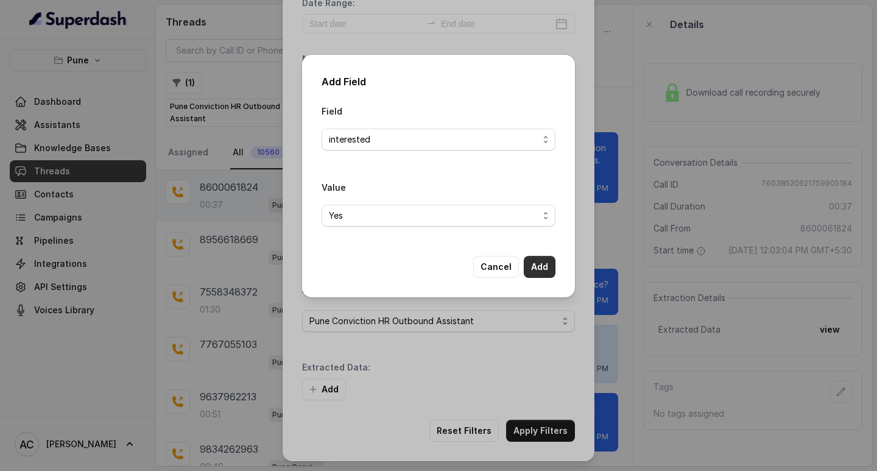
click at [546, 263] on button "Add" at bounding box center [540, 267] width 32 height 22
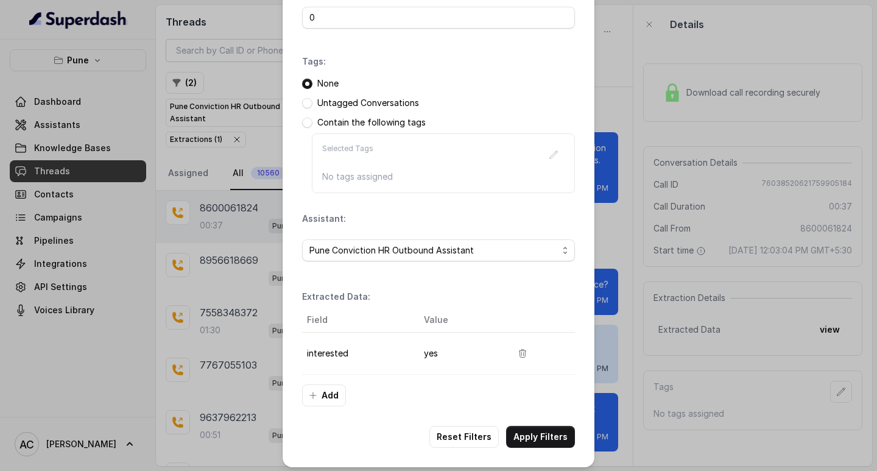
scroll to position [129, 0]
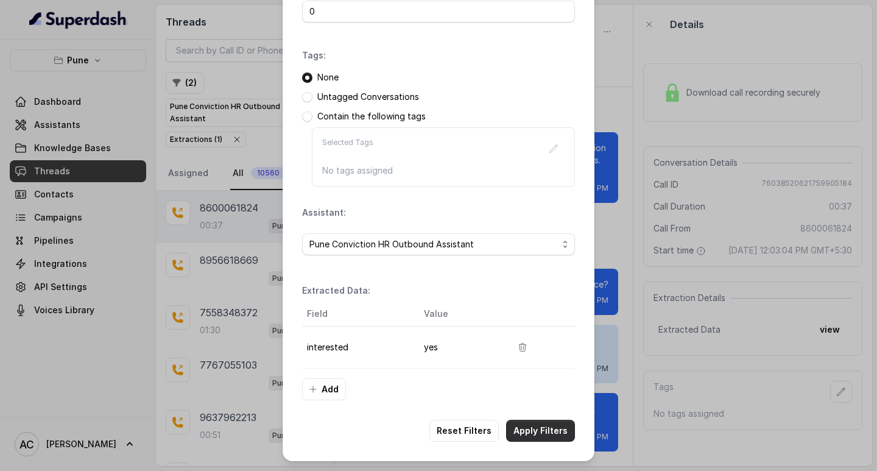
click at [540, 426] on button "Apply Filters" at bounding box center [540, 431] width 69 height 22
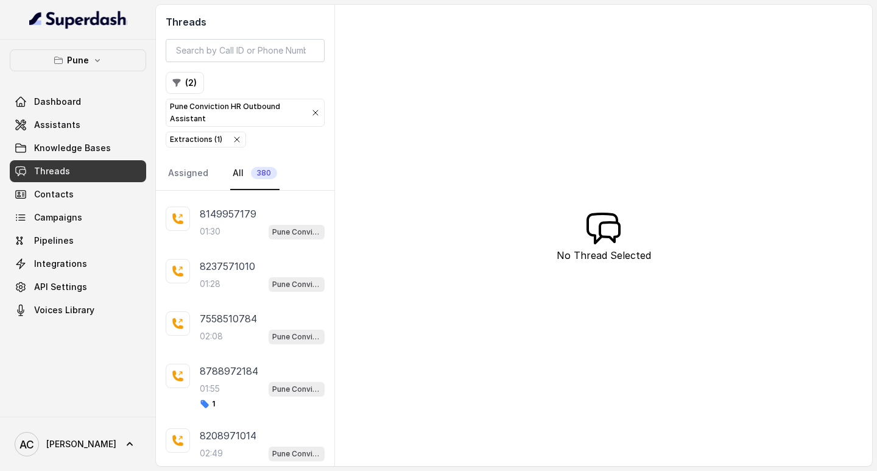
scroll to position [244, 0]
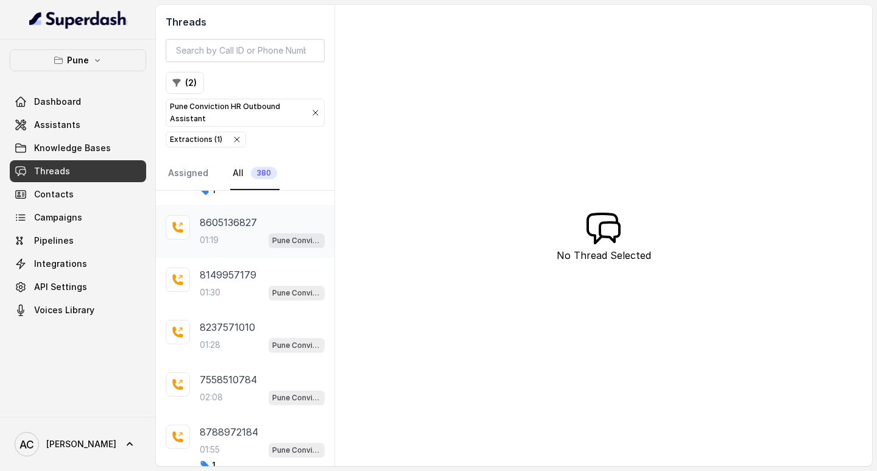
click at [226, 235] on div "01:19 Pune Conviction HR Outbound Assistant" at bounding box center [262, 240] width 125 height 16
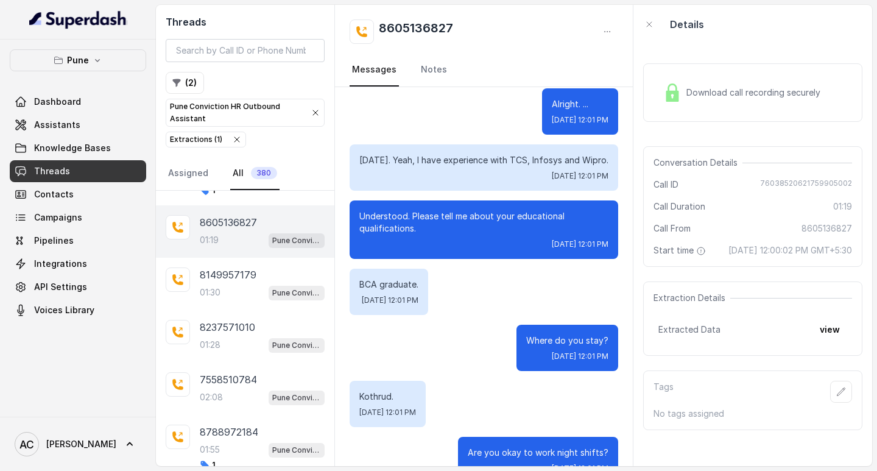
scroll to position [598, 0]
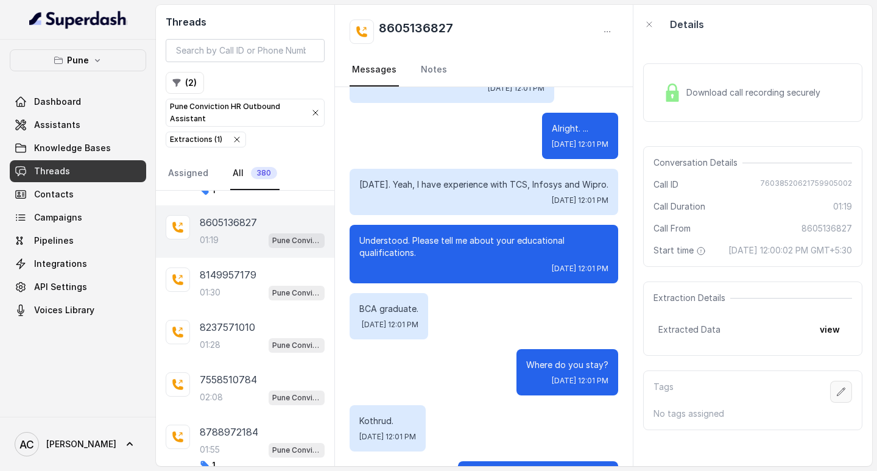
click at [836, 397] on icon "button" at bounding box center [841, 392] width 10 height 10
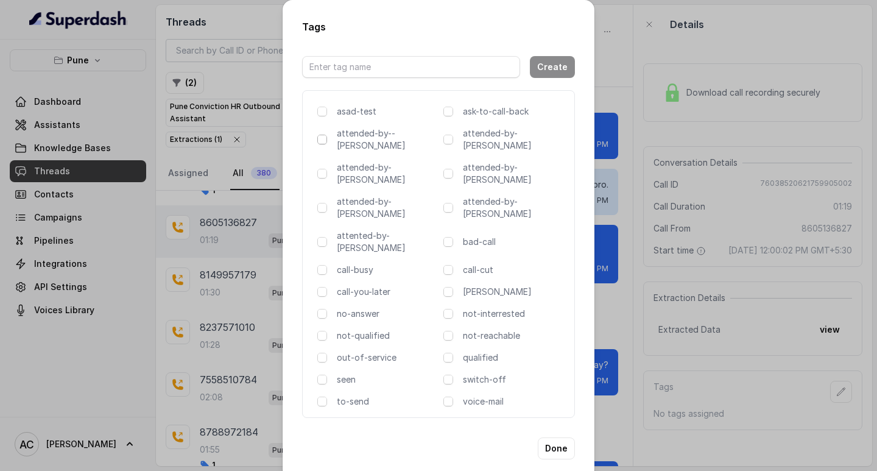
click at [320, 144] on span at bounding box center [322, 140] width 10 height 10
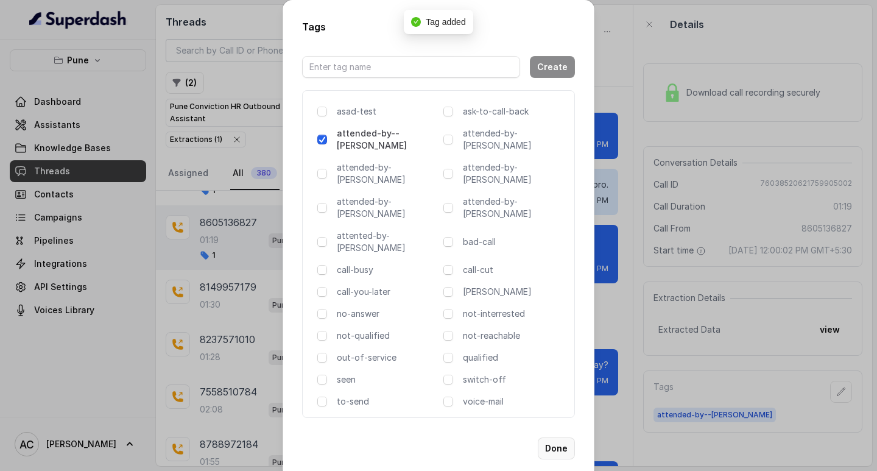
click at [559, 437] on button "Done" at bounding box center [556, 448] width 37 height 22
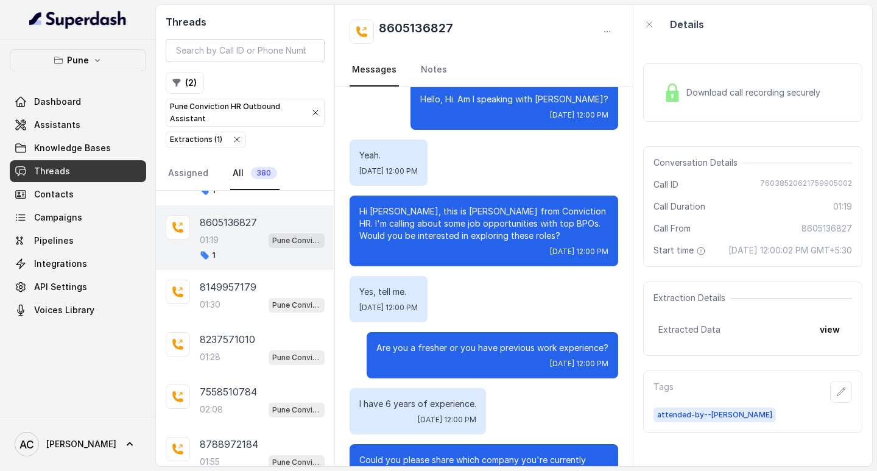
scroll to position [0, 0]
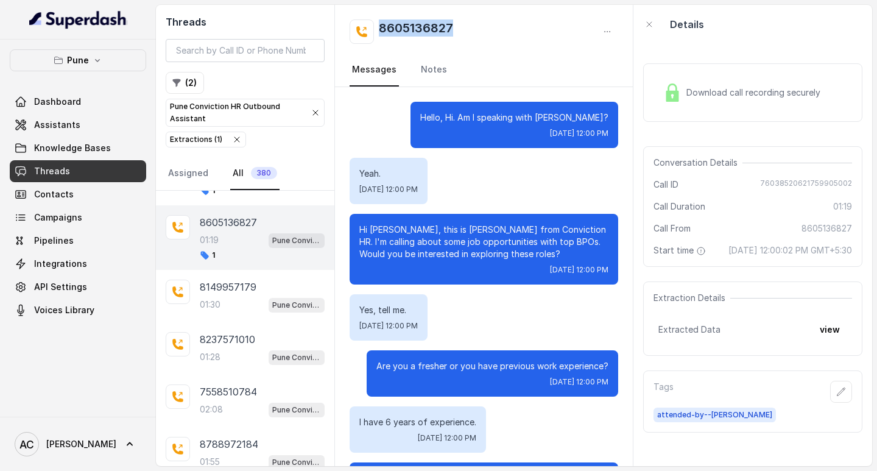
drag, startPoint x: 460, startPoint y: 27, endPoint x: 376, endPoint y: 40, distance: 84.4
click at [376, 40] on div "8605136827" at bounding box center [484, 31] width 269 height 24
copy h2 "8605136827"
drag, startPoint x: 392, startPoint y: 227, endPoint x: 365, endPoint y: 228, distance: 26.8
click at [365, 228] on p "Hi Akshay, this is Monica from Conviction HR. I'm calling about some job opport…" at bounding box center [483, 242] width 249 height 37
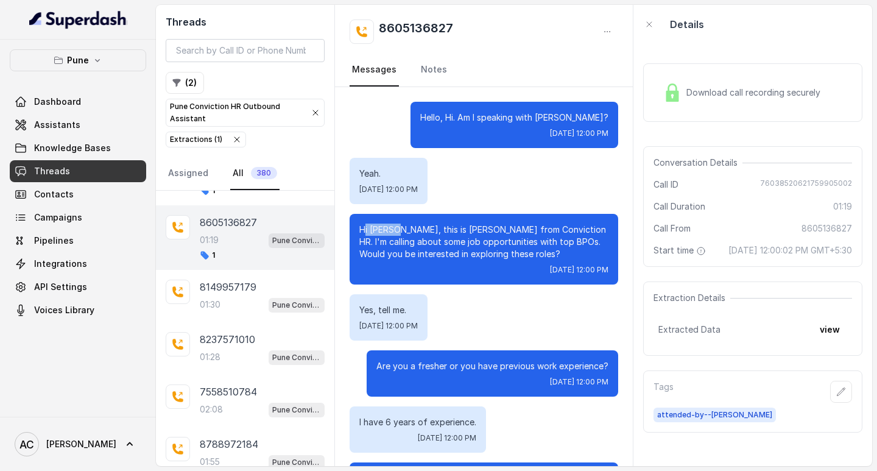
copy p "i Akshay"
click at [426, 71] on link "Notes" at bounding box center [433, 70] width 31 height 33
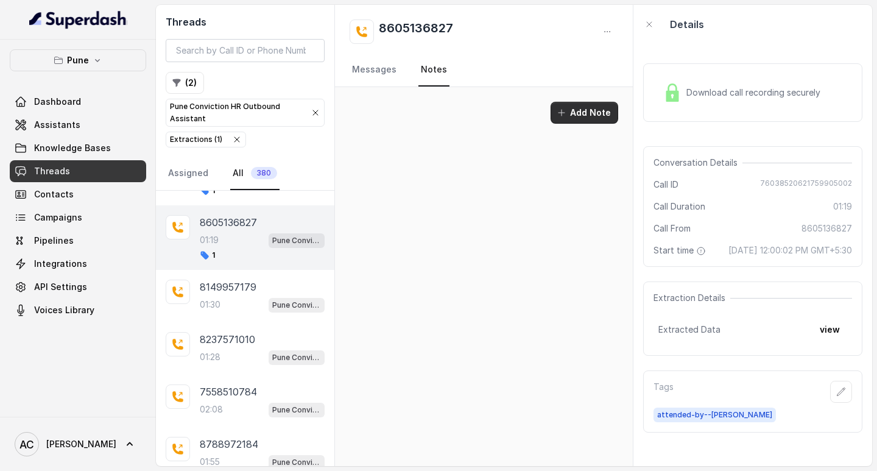
click at [576, 112] on button "Add Note" at bounding box center [585, 113] width 68 height 22
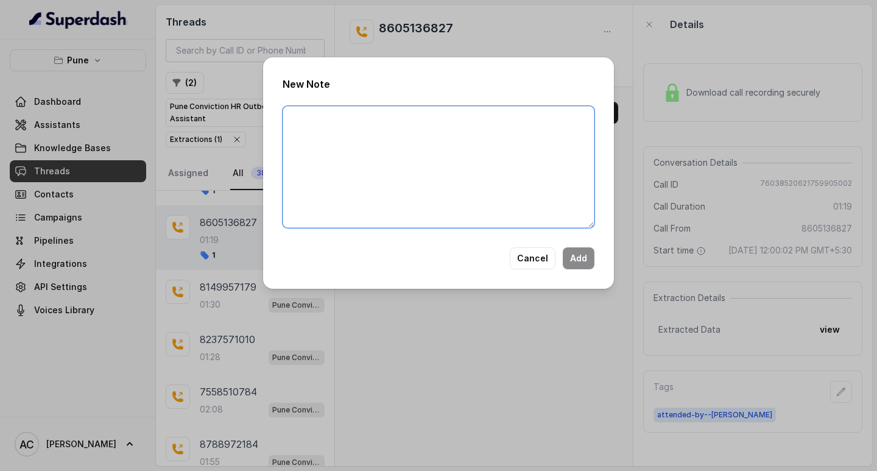
click at [430, 149] on textarea at bounding box center [439, 167] width 312 height 122
paste textarea "Name: Contact number: Recruiter: Name of the attender: Comments: AI Improvement:"
click at [341, 147] on textarea "Name: Contact number: Recruiter: Name of the attender: Comments: AI Improvement:" at bounding box center [439, 167] width 312 height 122
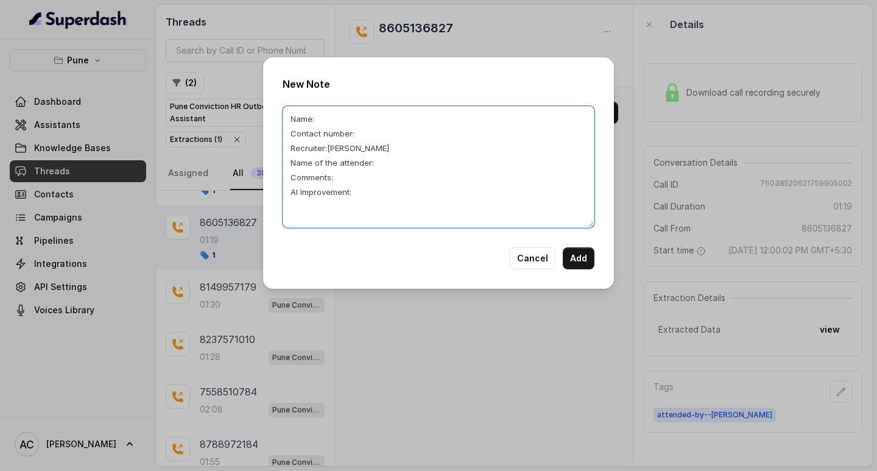
click at [386, 166] on textarea "Name: Contact number: Recruiter:Komal Name of the attender: Comments: AI Improv…" at bounding box center [439, 167] width 312 height 122
click at [384, 133] on textarea "Name: Contact number: Recruiter:Komal Name of the attender:Komal Comments: AI I…" at bounding box center [439, 167] width 312 height 122
paste textarea "8605136827"
click at [330, 117] on textarea "Name: Contact number:8605136827 Recruiter:Komal Name of the attender:Komal Comm…" at bounding box center [439, 167] width 312 height 122
paste textarea "Akshay"
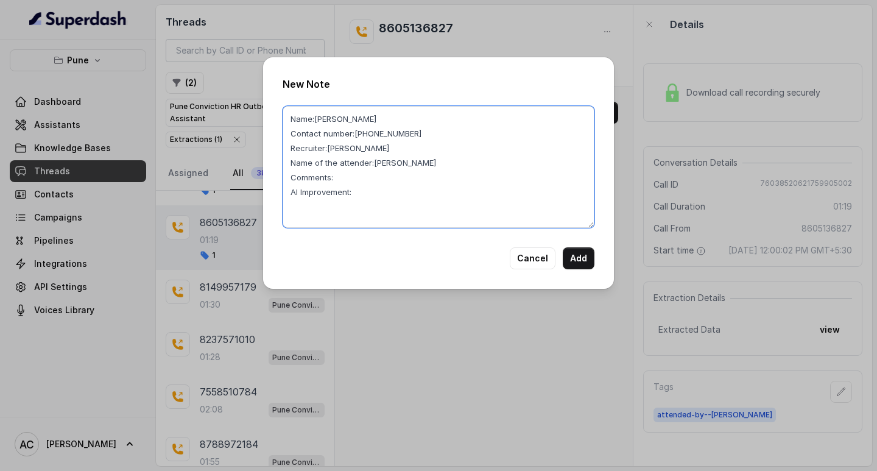
click at [337, 175] on textarea "Name:Akshay Contact number:8605136827 Recruiter:Komal Name of the attender:Koma…" at bounding box center [439, 167] width 312 height 122
type textarea "Name:Akshay Contact number:8605136827 Recruiter:Komal Name of the attender:Koma…"
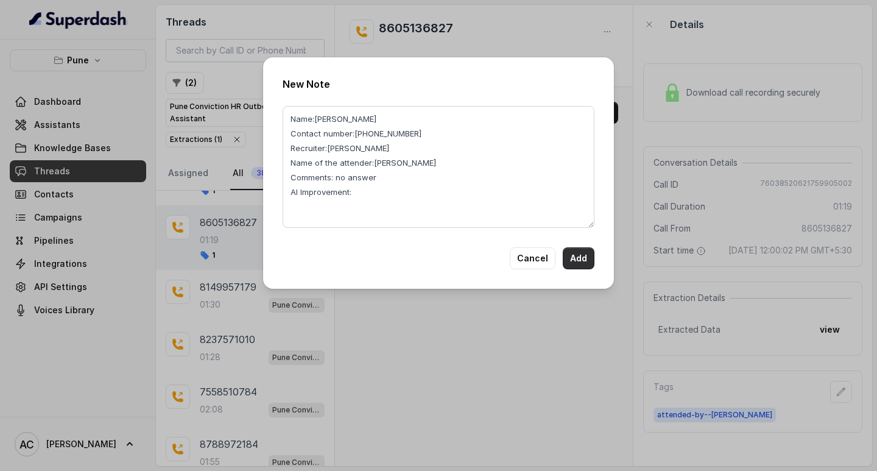
click at [584, 259] on button "Add" at bounding box center [579, 258] width 32 height 22
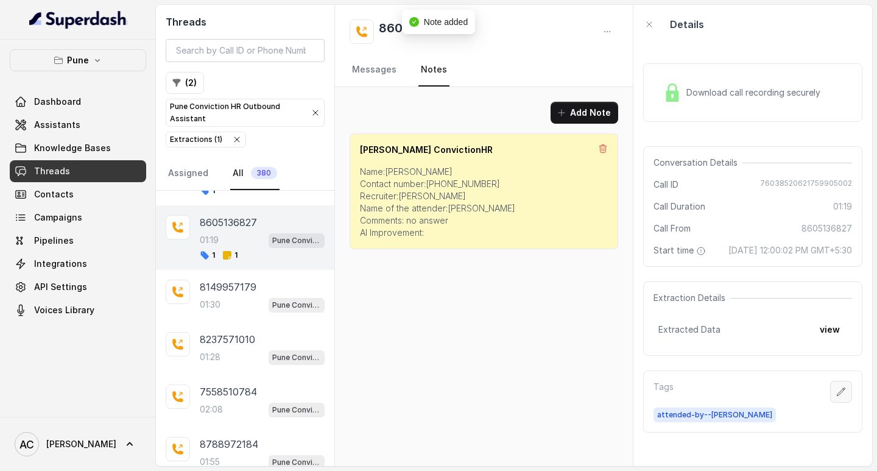
click at [836, 397] on icon "button" at bounding box center [841, 392] width 10 height 10
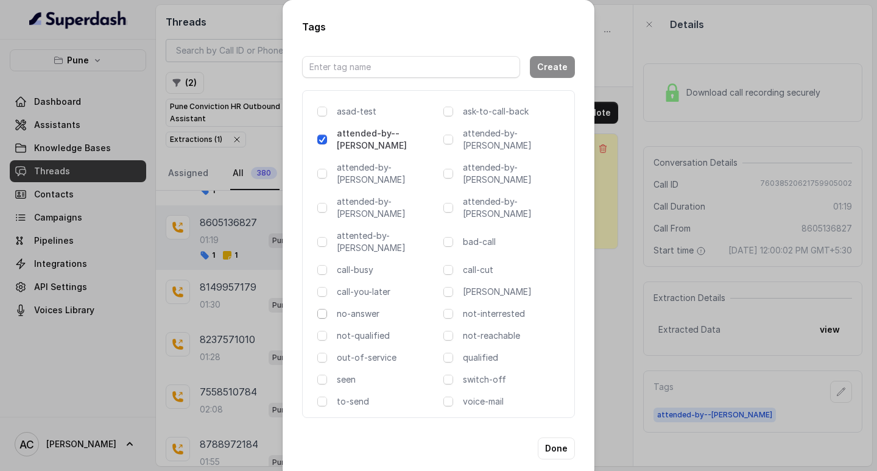
click at [322, 309] on span at bounding box center [322, 314] width 10 height 10
click at [563, 437] on button "Done" at bounding box center [556, 448] width 37 height 22
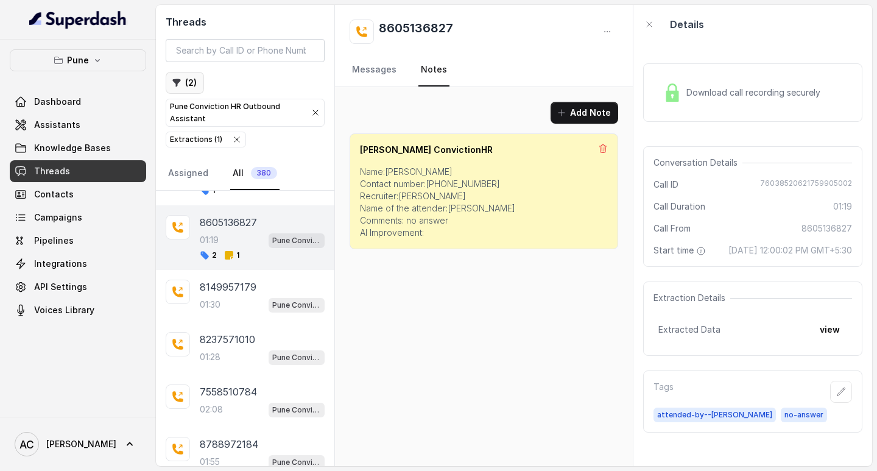
click at [194, 85] on button "( 2 )" at bounding box center [185, 83] width 38 height 22
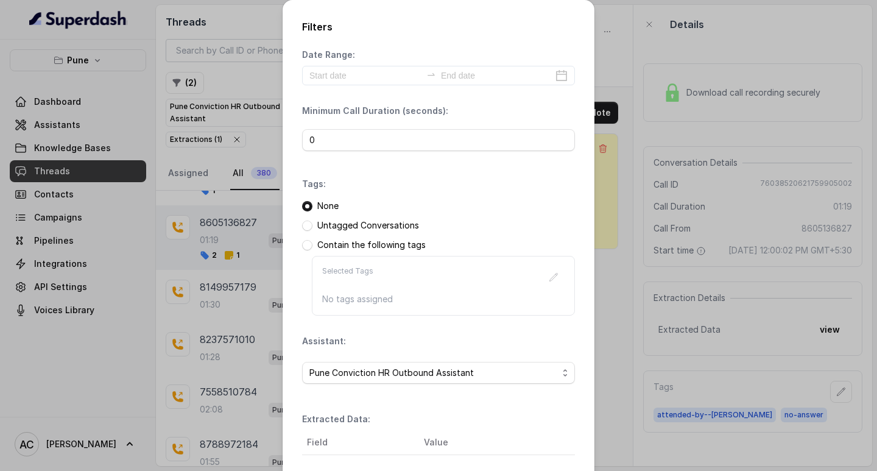
click at [215, 158] on div "Filters Date Range: Minimum Call Duration (seconds): 0 Tags: None Untagged Conv…" at bounding box center [438, 235] width 877 height 471
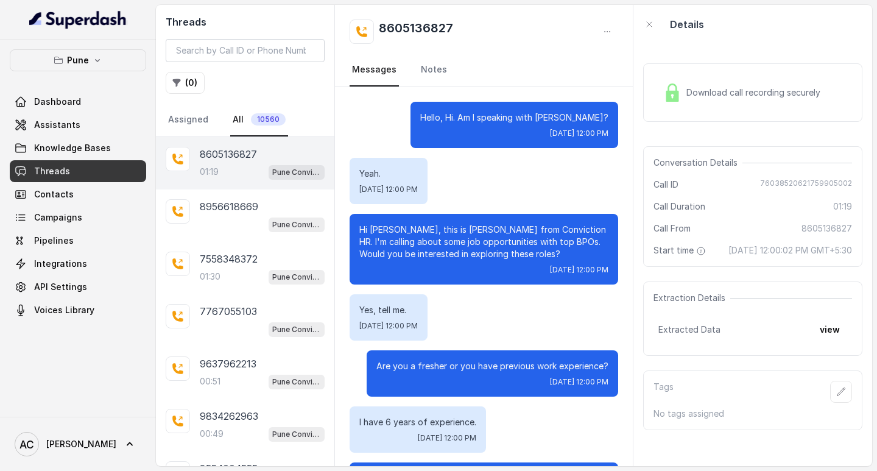
scroll to position [903, 0]
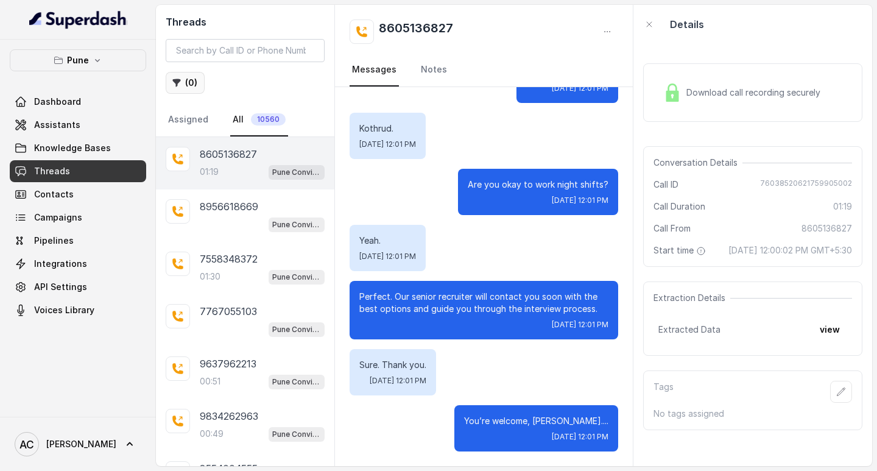
click at [185, 79] on button "( 0 )" at bounding box center [185, 83] width 39 height 22
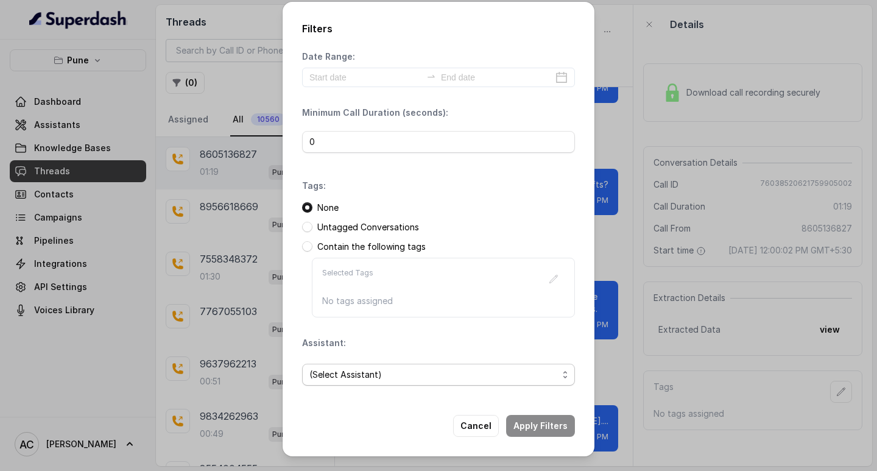
click at [336, 373] on span "(Select Assistant)" at bounding box center [433, 374] width 249 height 15
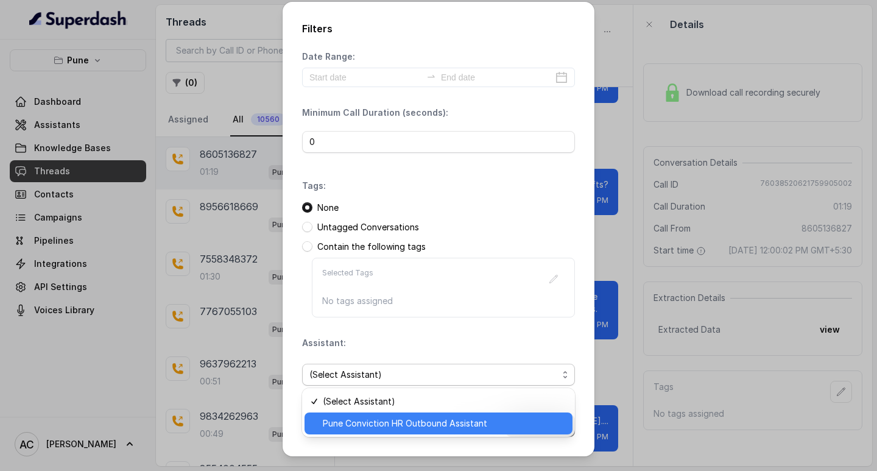
click at [347, 423] on span "Pune Conviction HR Outbound Assistant" at bounding box center [444, 423] width 242 height 15
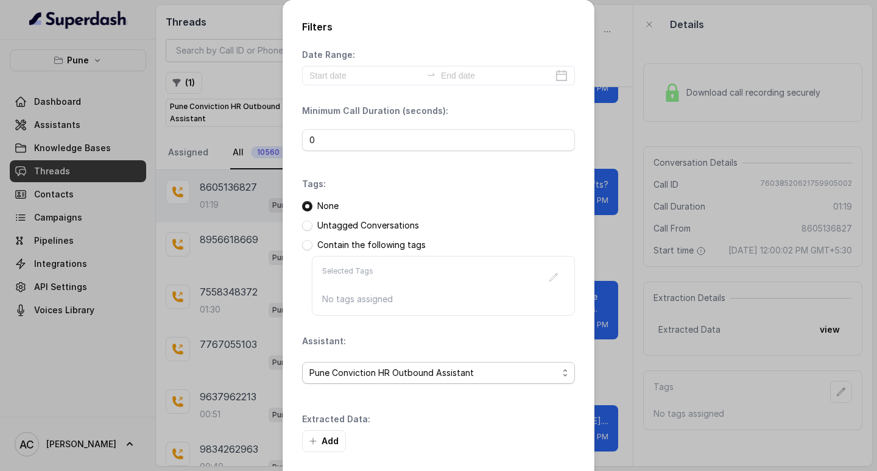
scroll to position [52, 0]
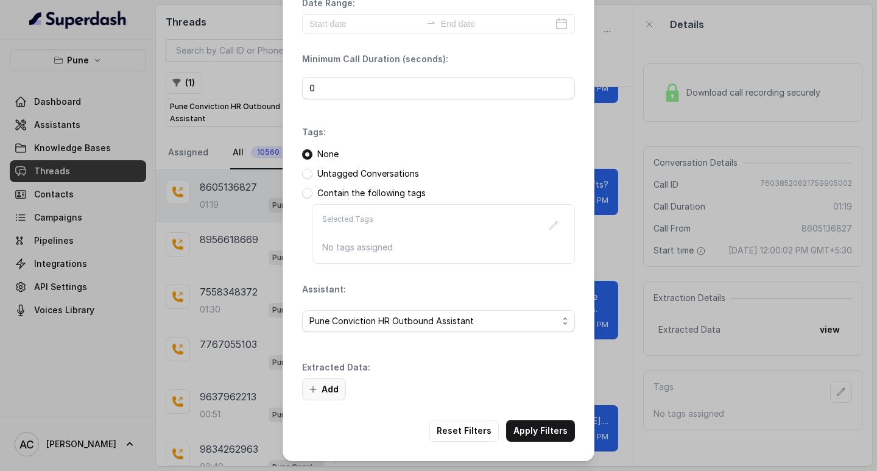
click at [323, 386] on button "Add" at bounding box center [324, 389] width 44 height 22
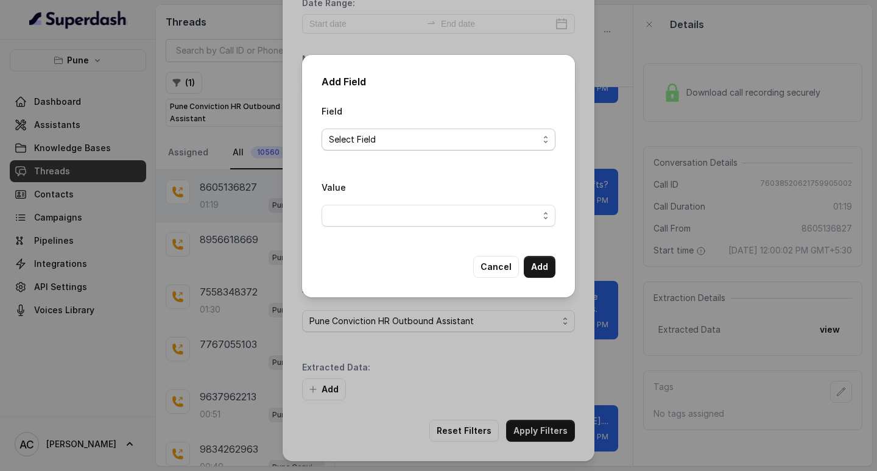
click at [349, 133] on span "Select Field" at bounding box center [434, 139] width 210 height 15
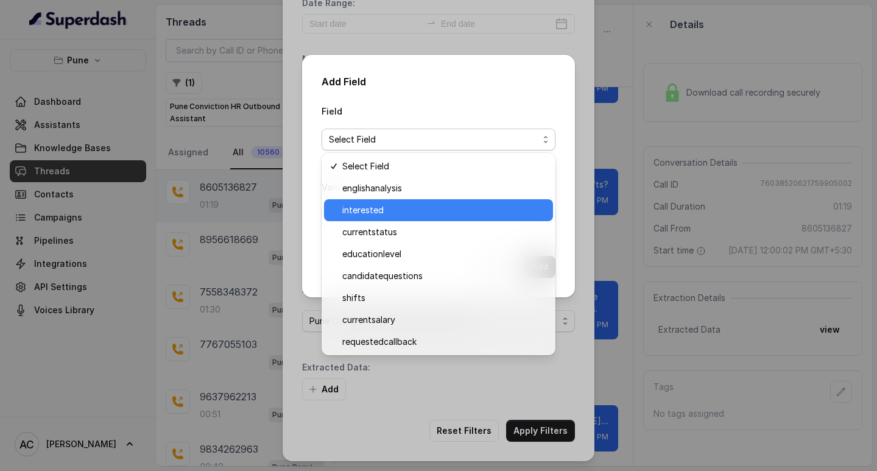
click at [358, 207] on span "interested" at bounding box center [443, 210] width 203 height 15
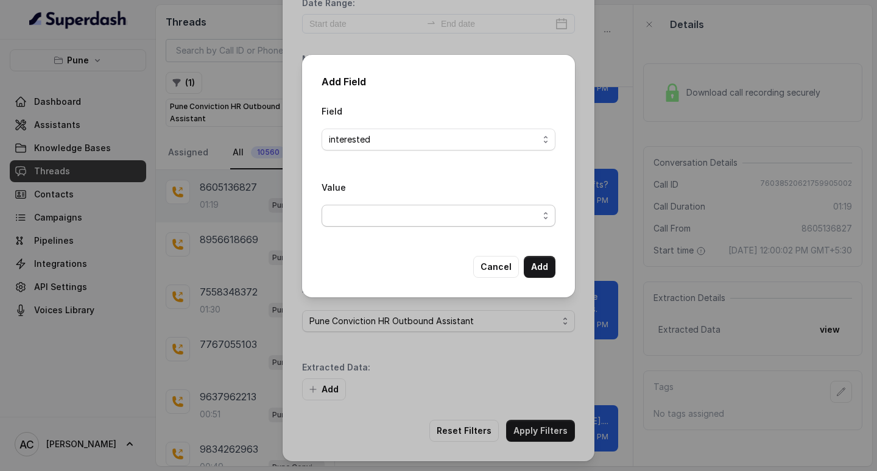
click at [347, 210] on span "button" at bounding box center [439, 216] width 234 height 22
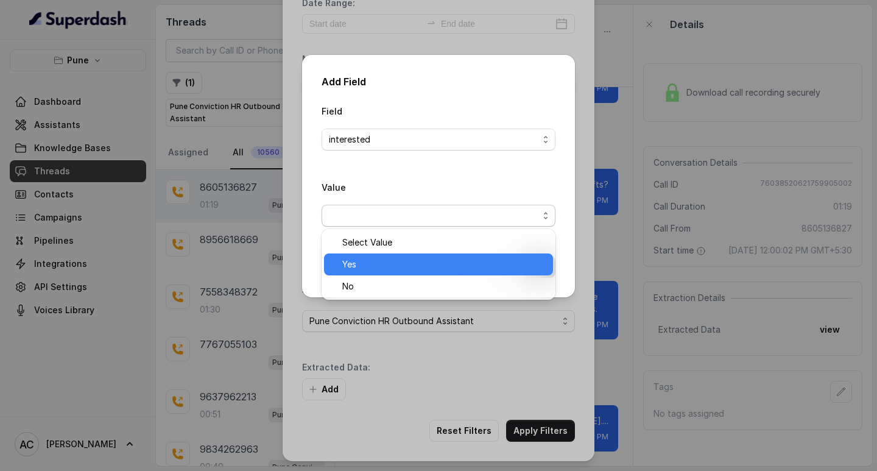
click at [359, 260] on span "Yes" at bounding box center [443, 264] width 203 height 15
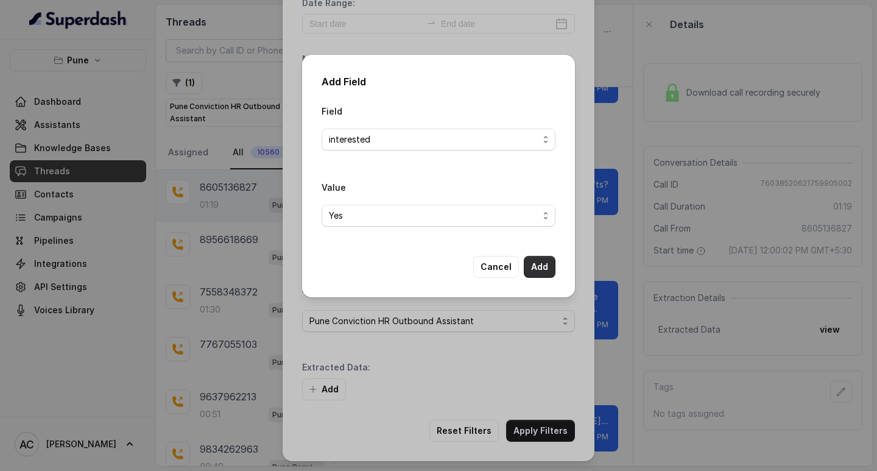
click at [548, 264] on button "Add" at bounding box center [540, 267] width 32 height 22
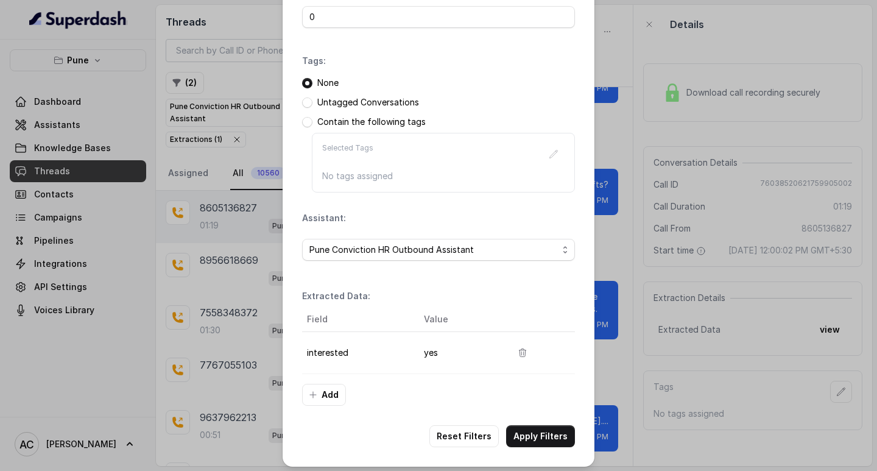
scroll to position [129, 0]
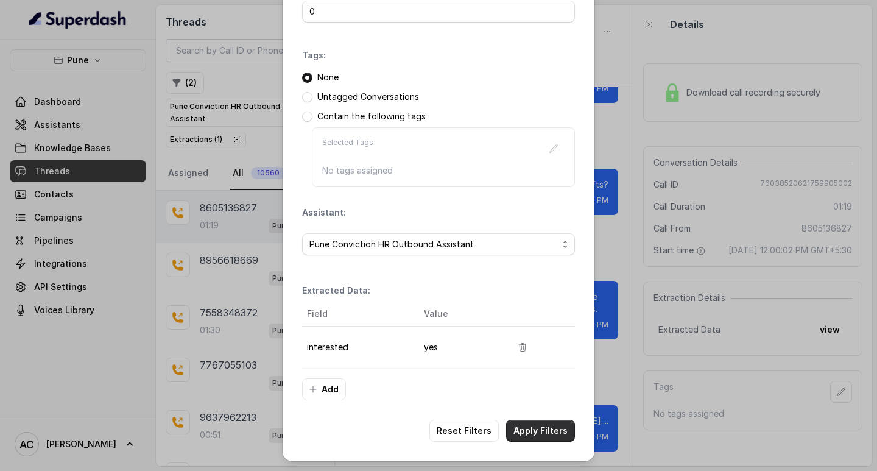
click at [536, 429] on button "Apply Filters" at bounding box center [540, 431] width 69 height 22
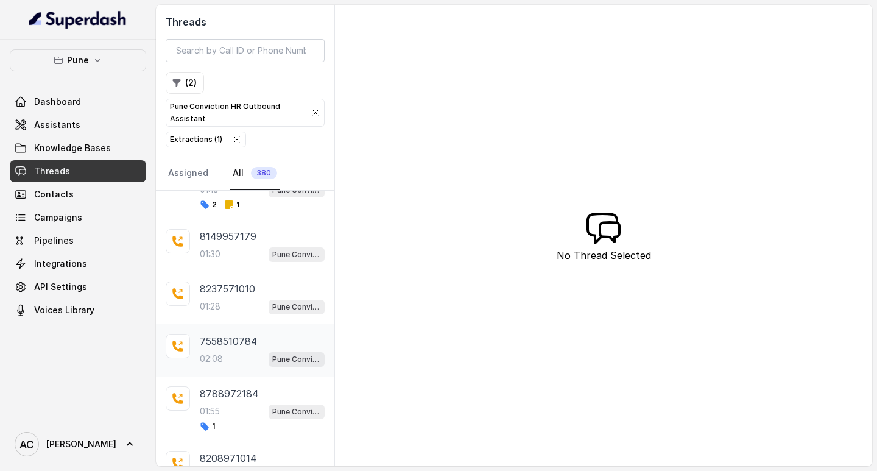
scroll to position [305, 0]
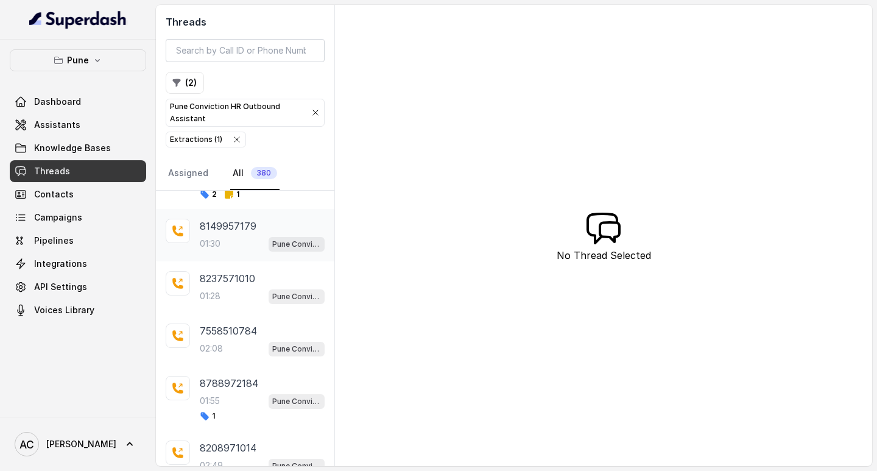
click at [217, 222] on p "8149957179" at bounding box center [228, 226] width 57 height 15
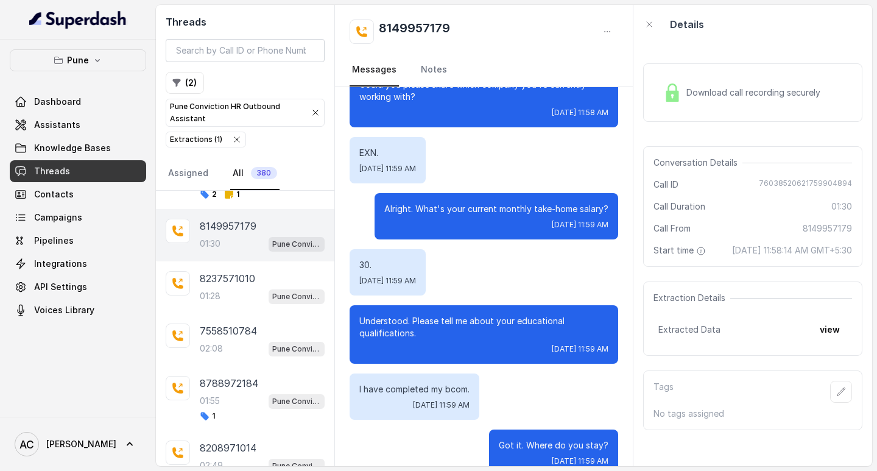
scroll to position [277, 0]
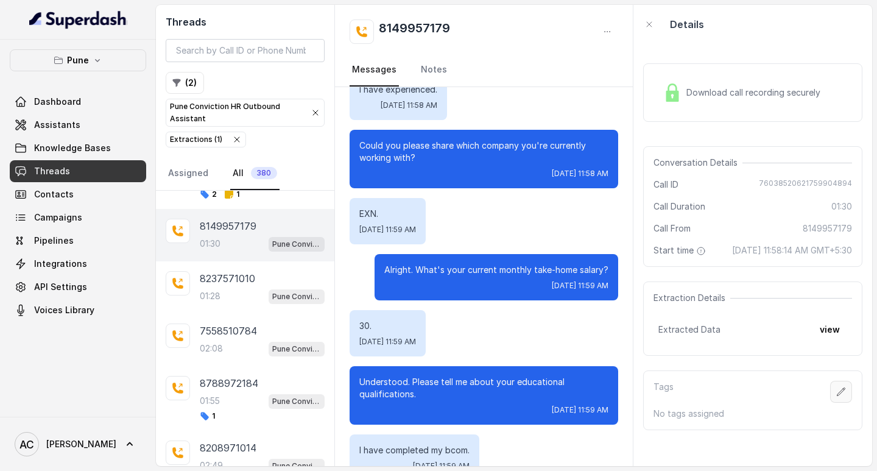
click at [836, 397] on icon "button" at bounding box center [841, 392] width 10 height 10
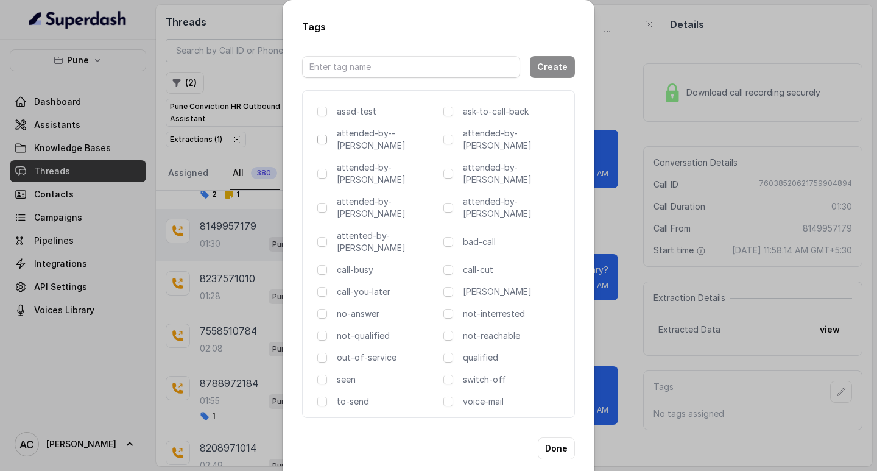
click at [323, 144] on span at bounding box center [322, 140] width 10 height 10
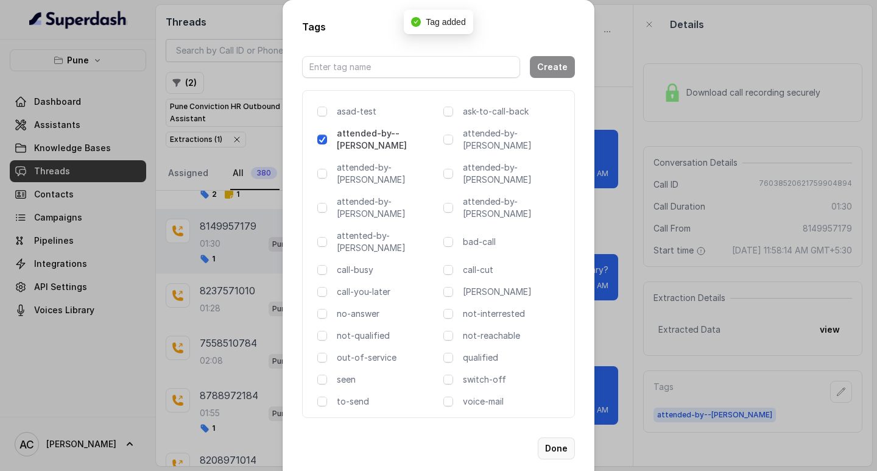
click at [564, 437] on button "Done" at bounding box center [556, 448] width 37 height 22
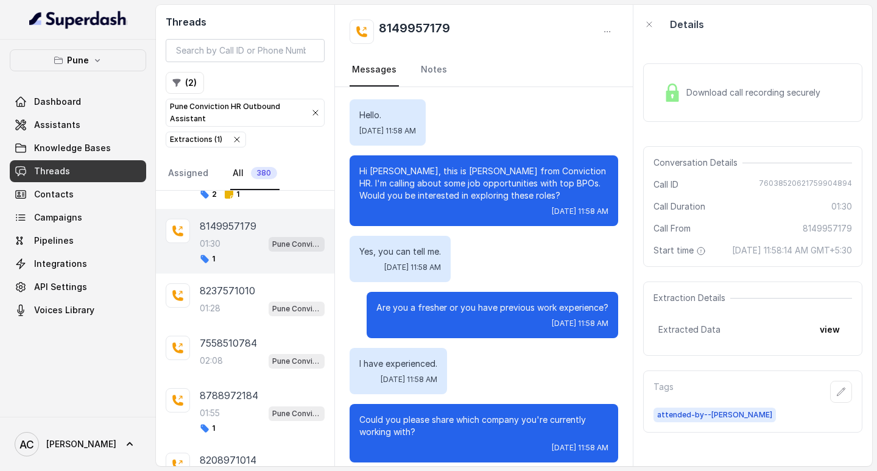
scroll to position [0, 0]
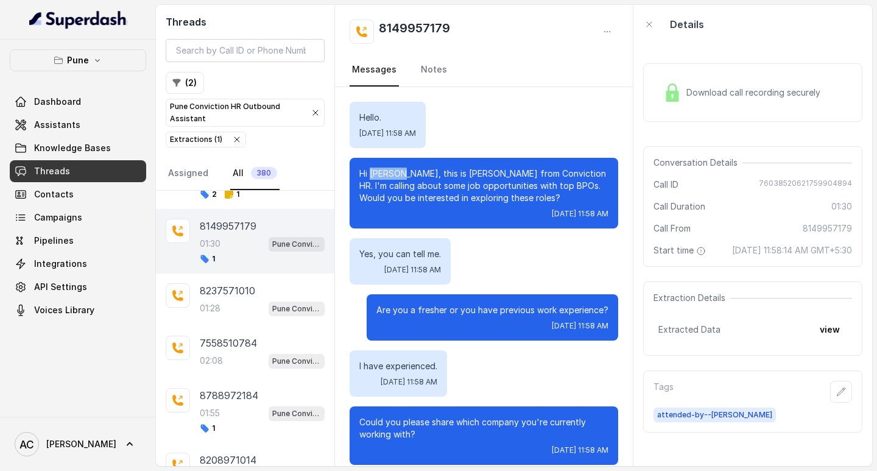
drag, startPoint x: 398, startPoint y: 173, endPoint x: 369, endPoint y: 175, distance: 29.3
click at [369, 175] on p "Hi Surbhi, this is Monica from Conviction HR. I'm calling about some job opport…" at bounding box center [483, 186] width 249 height 37
copy p "Surbhi,"
drag, startPoint x: 376, startPoint y: 25, endPoint x: 453, endPoint y: 29, distance: 77.5
click at [453, 29] on div "8149957179" at bounding box center [484, 31] width 269 height 24
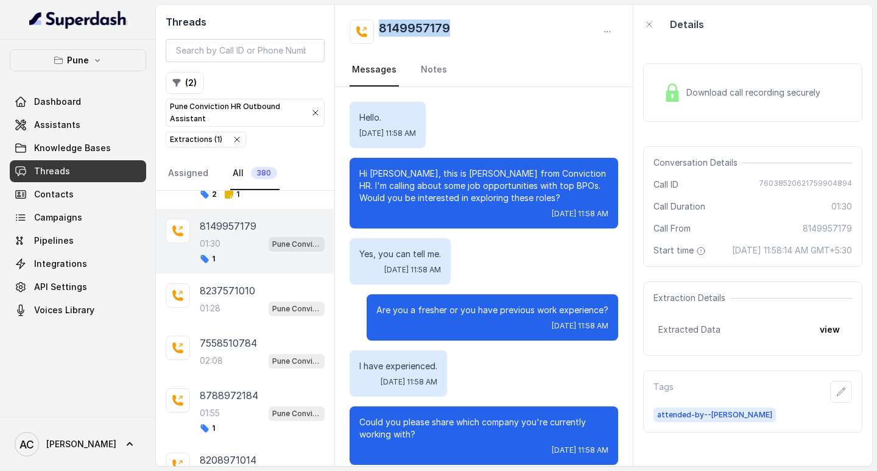
copy h2 "8149957179"
click at [836, 397] on icon "button" at bounding box center [841, 392] width 10 height 10
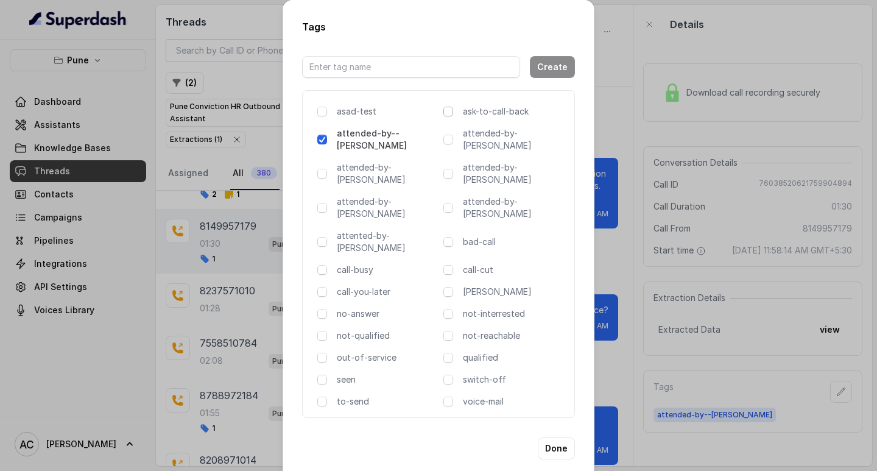
click at [450, 116] on span at bounding box center [448, 112] width 10 height 10
click at [552, 437] on button "Done" at bounding box center [556, 448] width 37 height 22
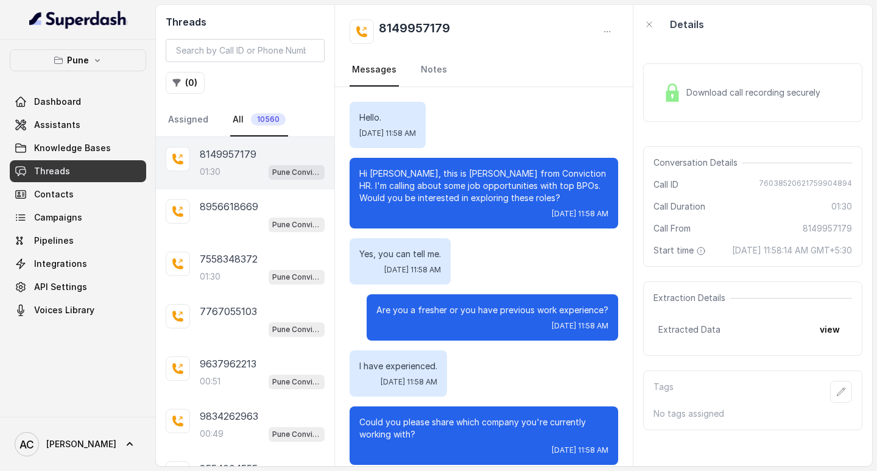
scroll to position [947, 0]
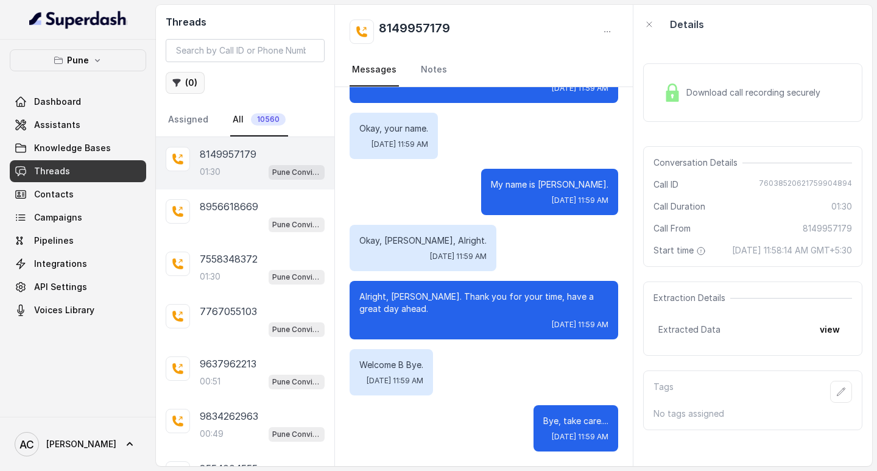
click at [192, 79] on button "( 0 )" at bounding box center [185, 83] width 39 height 22
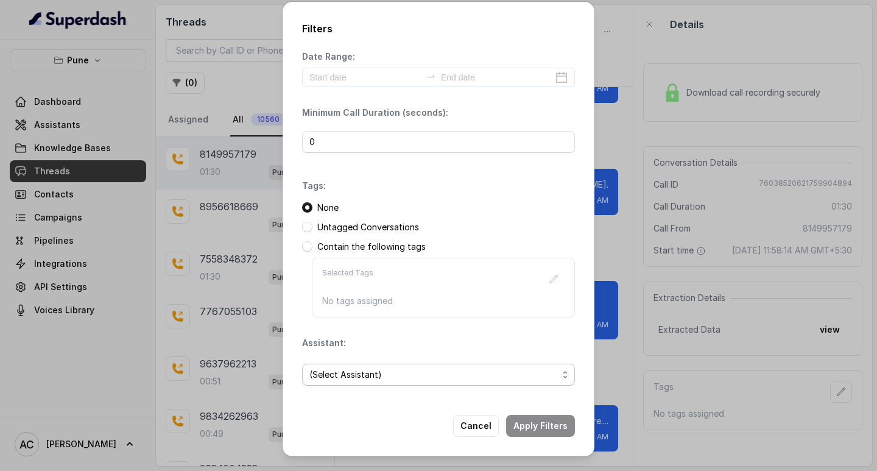
click at [338, 379] on span "(Select Assistant)" at bounding box center [433, 374] width 249 height 15
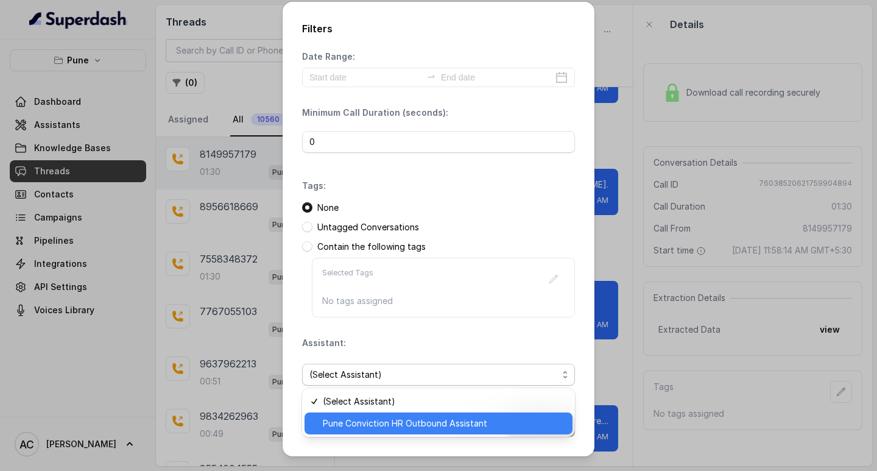
click at [341, 417] on span "Pune Conviction HR Outbound Assistant" at bounding box center [444, 423] width 242 height 15
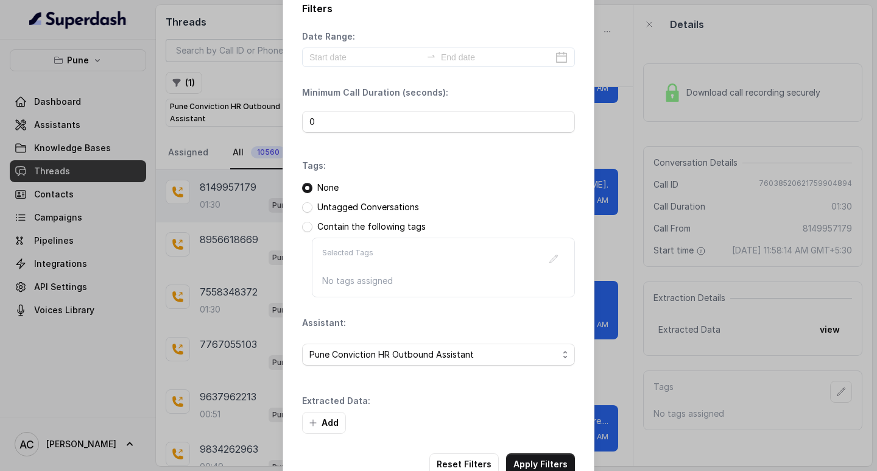
scroll to position [52, 0]
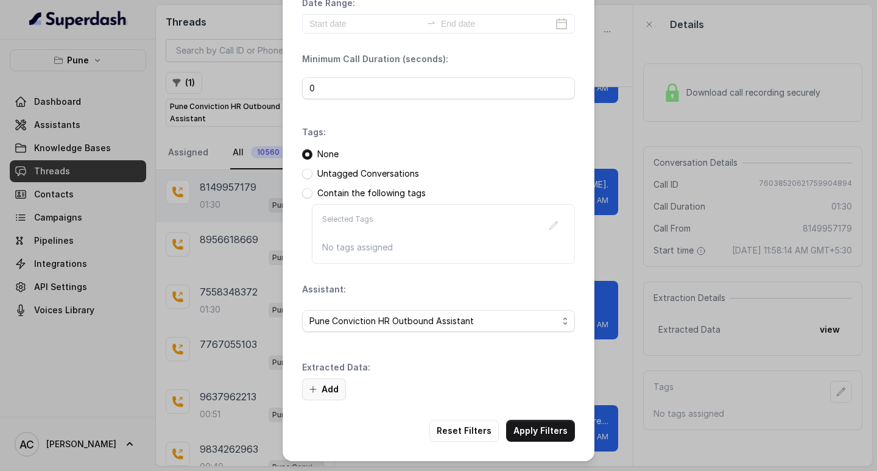
click at [328, 390] on button "Add" at bounding box center [324, 389] width 44 height 22
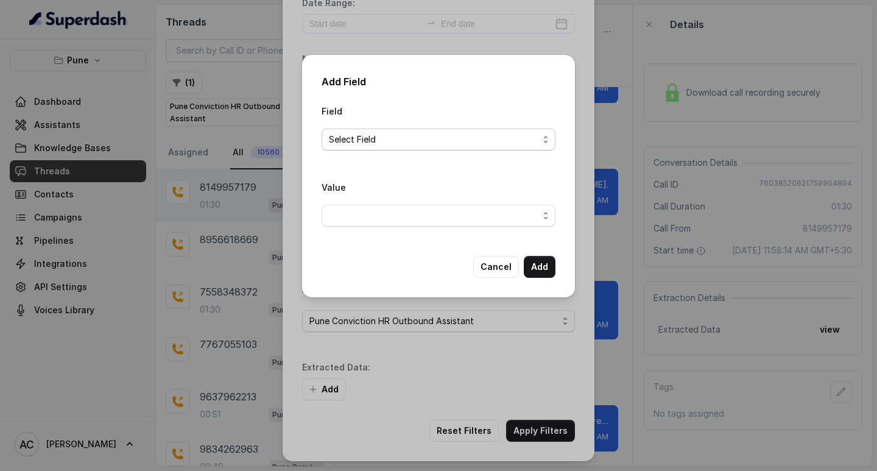
click at [353, 146] on span "Select Field" at bounding box center [434, 139] width 210 height 15
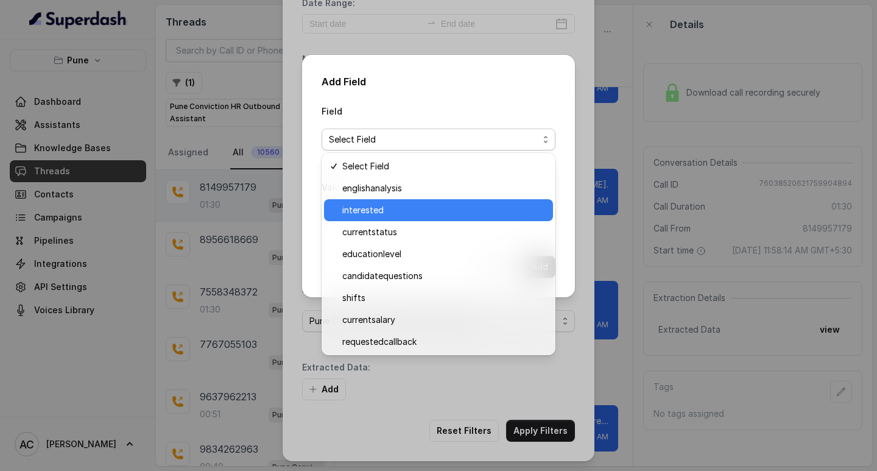
click at [367, 211] on span "interested" at bounding box center [443, 210] width 203 height 15
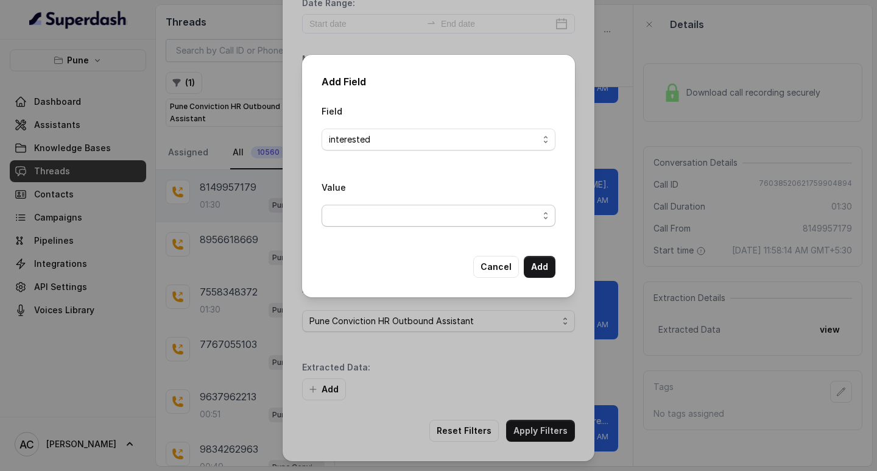
click at [343, 213] on span "button" at bounding box center [439, 216] width 234 height 22
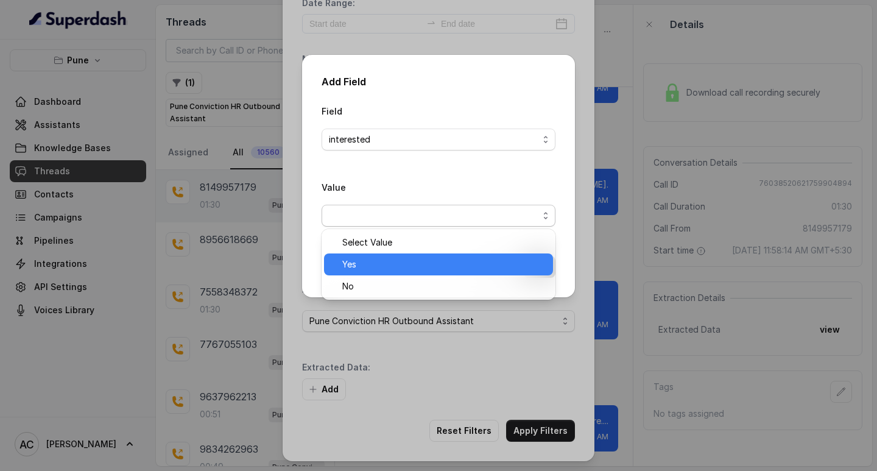
click at [353, 256] on div "Yes" at bounding box center [438, 264] width 229 height 22
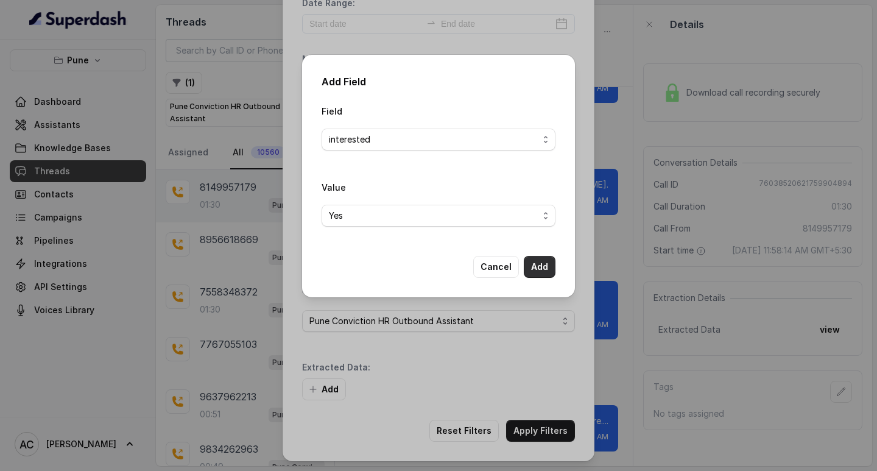
click at [539, 265] on button "Add" at bounding box center [540, 267] width 32 height 22
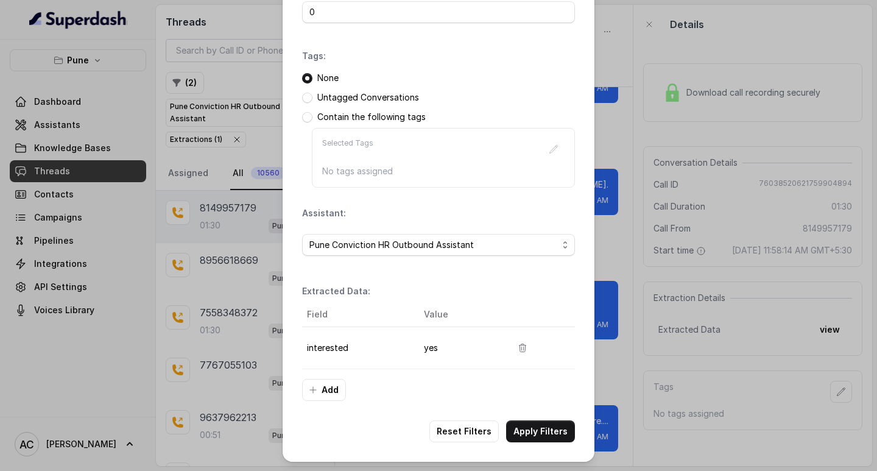
scroll to position [129, 0]
click at [531, 428] on button "Apply Filters" at bounding box center [540, 431] width 69 height 22
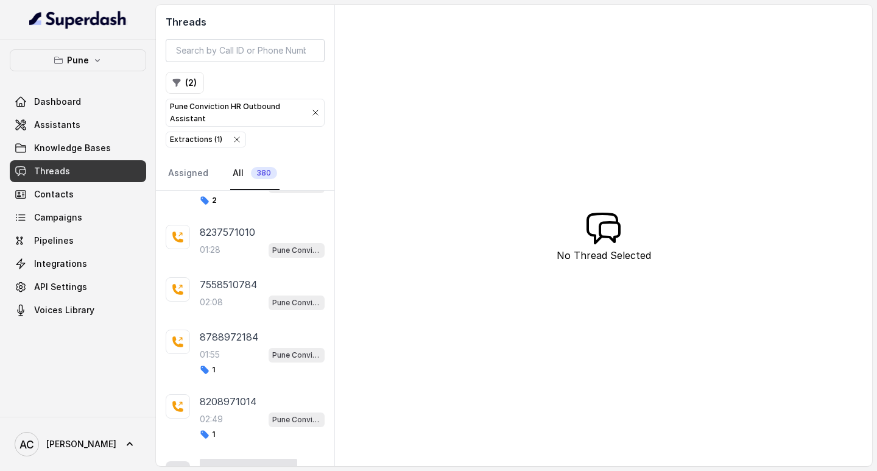
scroll to position [365, 0]
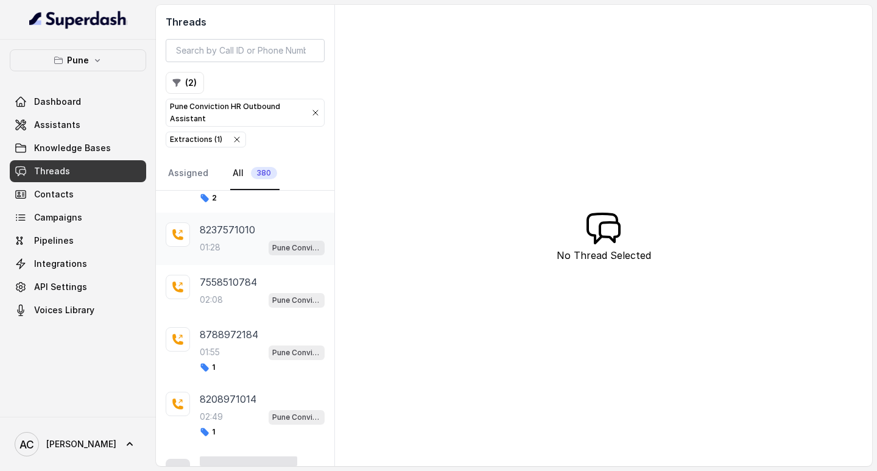
click at [226, 234] on p "8237571010" at bounding box center [227, 229] width 55 height 15
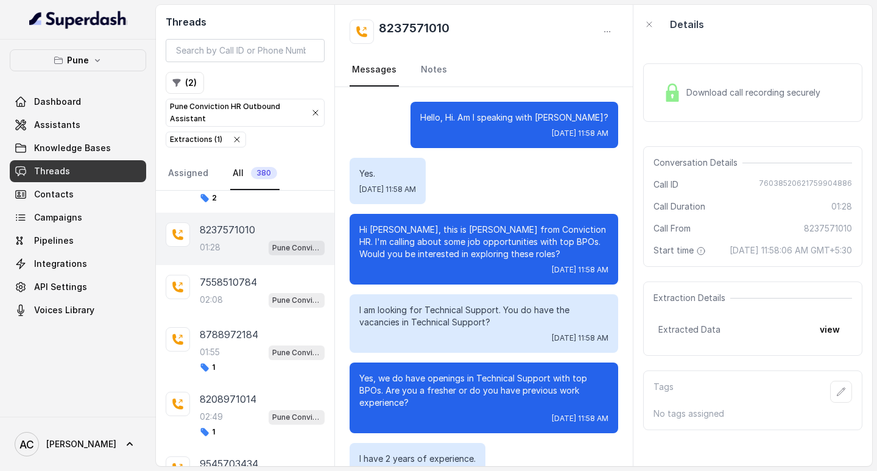
scroll to position [871, 0]
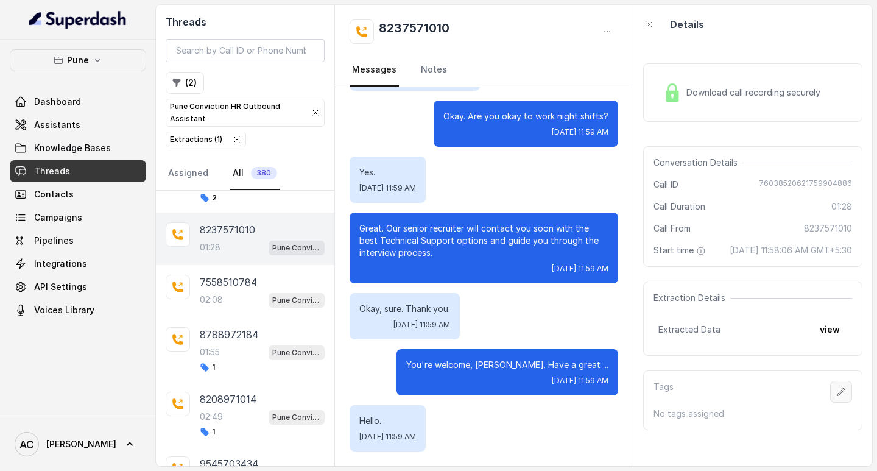
click at [836, 397] on icon "button" at bounding box center [841, 392] width 10 height 10
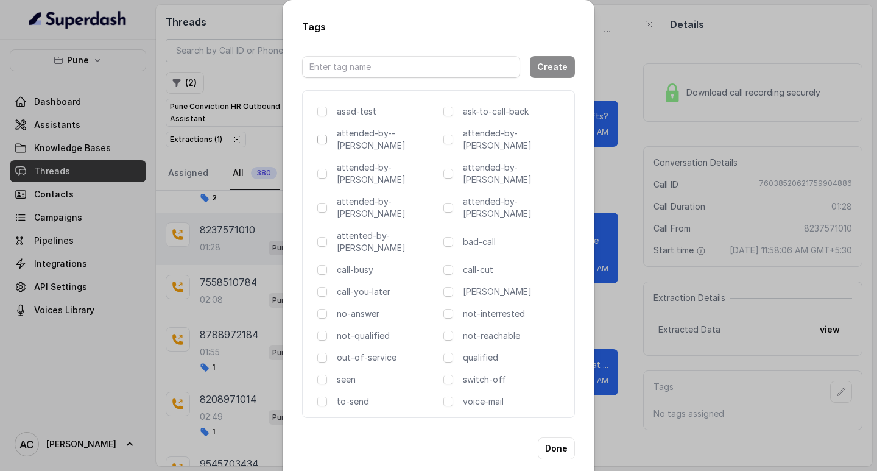
click at [321, 143] on span at bounding box center [322, 140] width 10 height 10
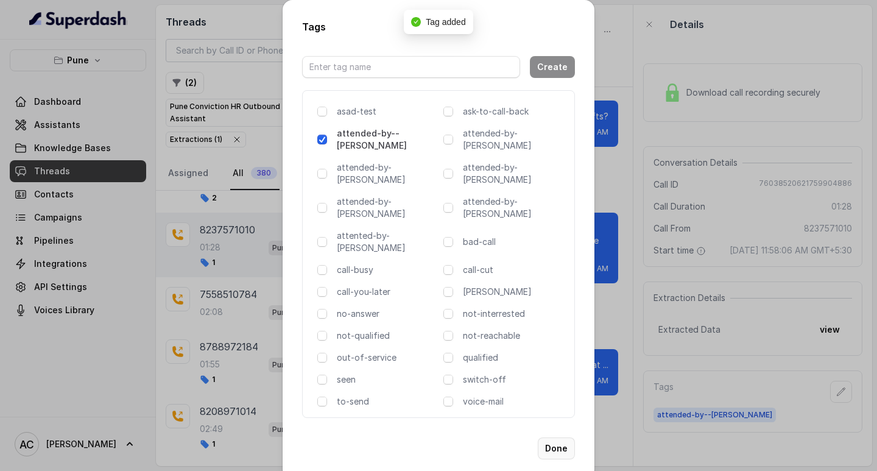
click at [559, 437] on button "Done" at bounding box center [556, 448] width 37 height 22
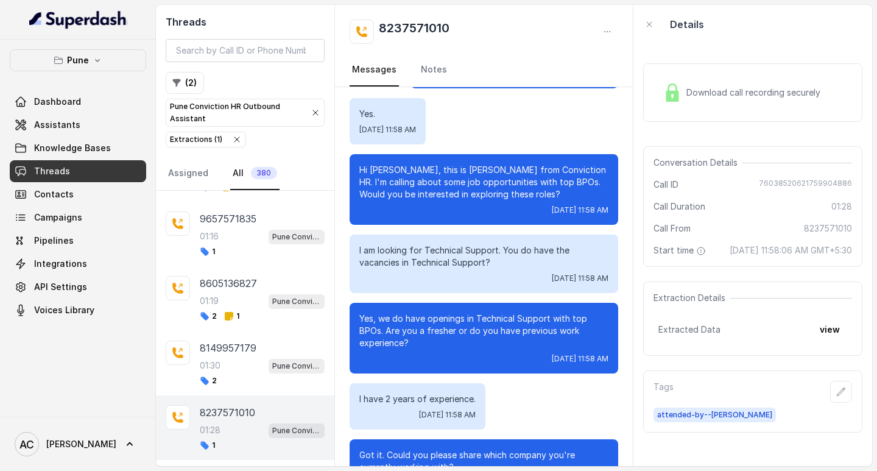
scroll to position [18, 0]
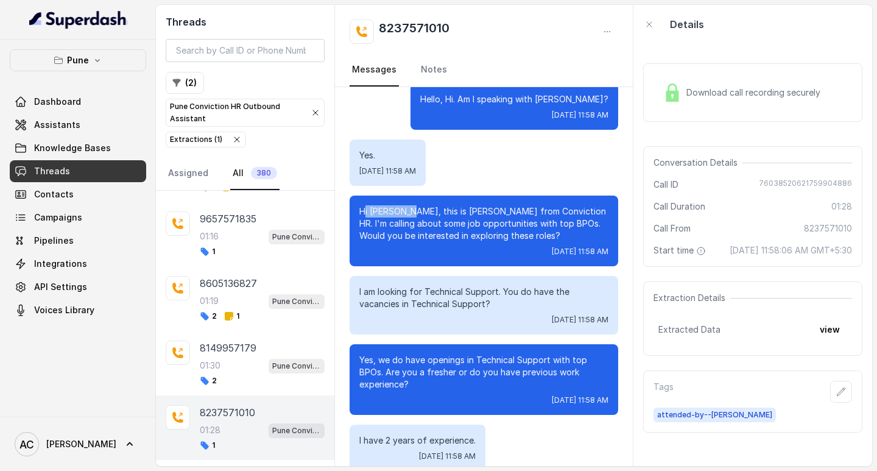
drag, startPoint x: 422, startPoint y: 209, endPoint x: 366, endPoint y: 210, distance: 55.4
click at [366, 210] on p "Hi [PERSON_NAME], this is [PERSON_NAME] from Conviction HR. I'm calling about s…" at bounding box center [483, 223] width 249 height 37
copy p "i AISHWARYA"
drag, startPoint x: 376, startPoint y: 27, endPoint x: 513, endPoint y: 27, distance: 137.7
click at [513, 27] on div "8237571010" at bounding box center [484, 31] width 269 height 24
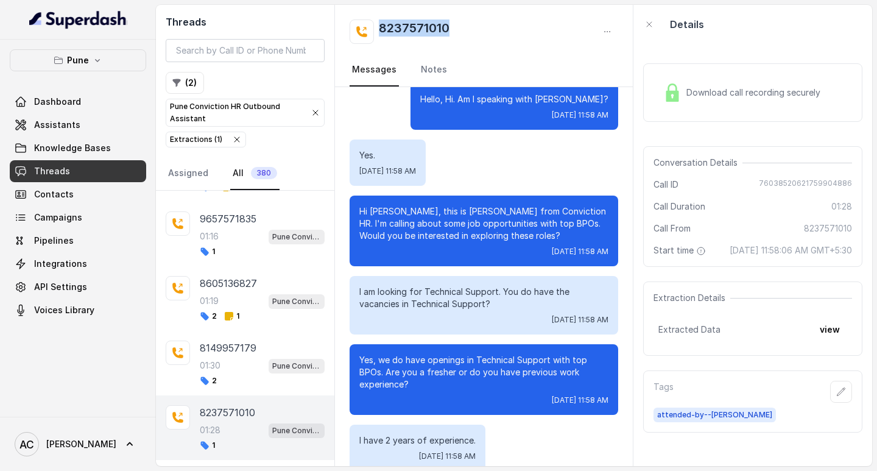
copy h2 "8237571010"
click at [434, 65] on link "Notes" at bounding box center [433, 70] width 31 height 33
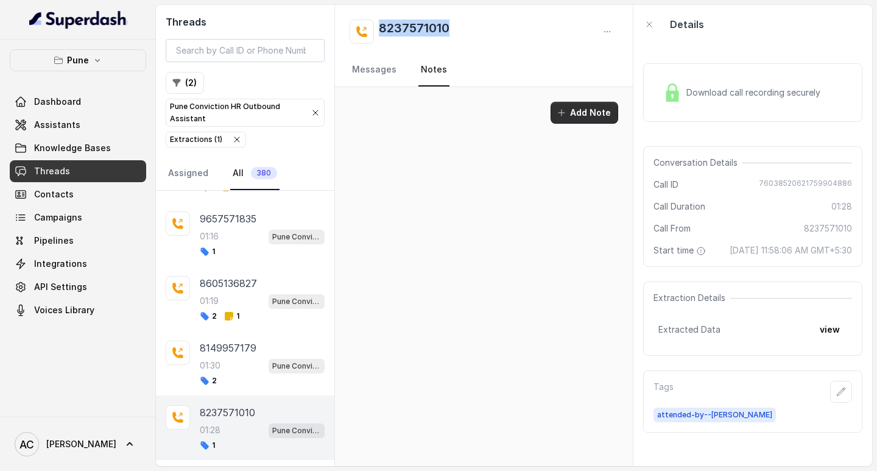
click at [576, 106] on button "Add Note" at bounding box center [585, 113] width 68 height 22
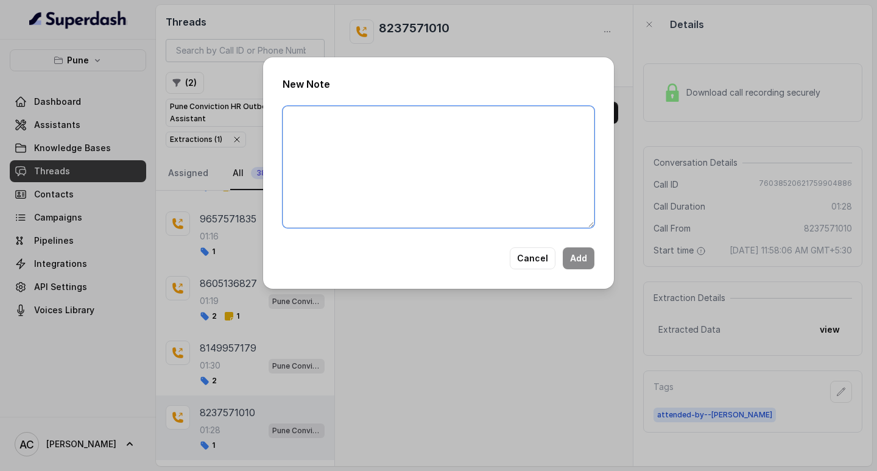
click at [395, 125] on textarea at bounding box center [439, 167] width 312 height 122
paste textarea "Name: Contact number: Recruiter: Name of the attender: Comments: AI Improvement:"
click at [336, 121] on textarea "Name: Contact number: Recruiter: Name of the attender: Comments: AI Improvement:" at bounding box center [439, 167] width 312 height 122
paste textarea "AISHWARYA"
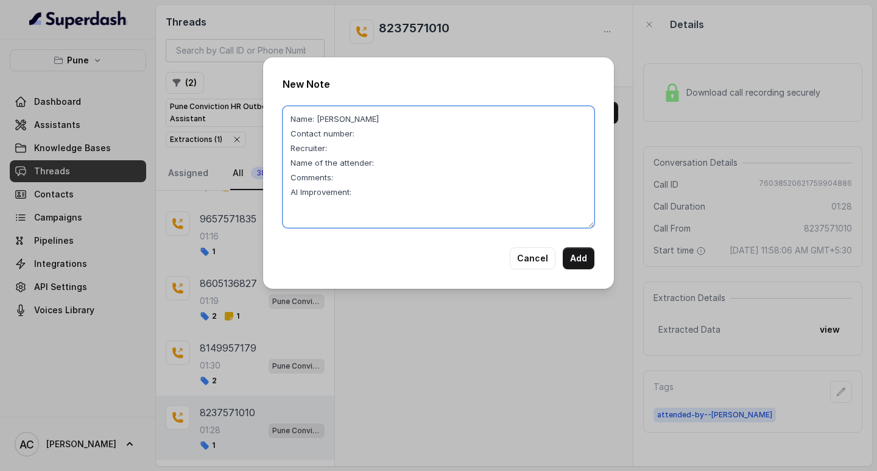
click at [372, 133] on textarea "Name: AISHWARYA Contact number: Recruiter: Name of the attender: Comments: AI I…" at bounding box center [439, 167] width 312 height 122
paste textarea "8237571010"
click at [343, 151] on textarea "Name: AISHWARYA Contact number:8237571010 Recruiter: Name of the attender: Comm…" at bounding box center [439, 167] width 312 height 122
click at [392, 164] on textarea "Name: AISHWARYA Contact number:8237571010 Recruiter:komal Name of the attender:…" at bounding box center [439, 167] width 312 height 122
click at [361, 175] on textarea "Name: AISHWARYA Contact number:8237571010 Recruiter:komal Name of the attender:…" at bounding box center [439, 167] width 312 height 122
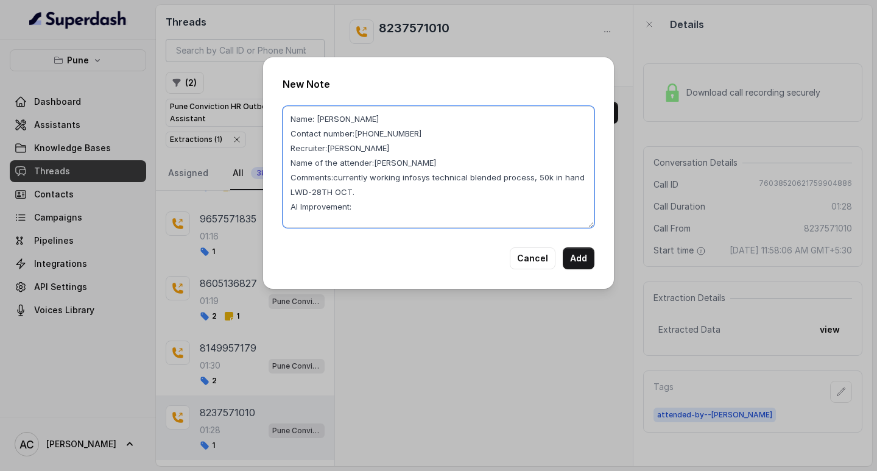
click at [543, 177] on textarea "Name: AISHWARYA Contact number:8237571010 Recruiter:komal Name of the attender:…" at bounding box center [439, 167] width 312 height 122
click at [367, 192] on textarea "Name: AISHWARYA Contact number:8237571010 Recruiter:komal Name of the attender:…" at bounding box center [439, 167] width 312 height 122
click at [442, 224] on textarea "Name: AISHWARYA Contact number:8237571010 Recruiter:komal Name of the attender:…" at bounding box center [439, 167] width 312 height 122
drag, startPoint x: 333, startPoint y: 176, endPoint x: 508, endPoint y: 197, distance: 176.0
click at [508, 197] on textarea "Name: AISHWARYA Contact number:8237571010 Recruiter:komal Name of the attender:…" at bounding box center [439, 167] width 312 height 122
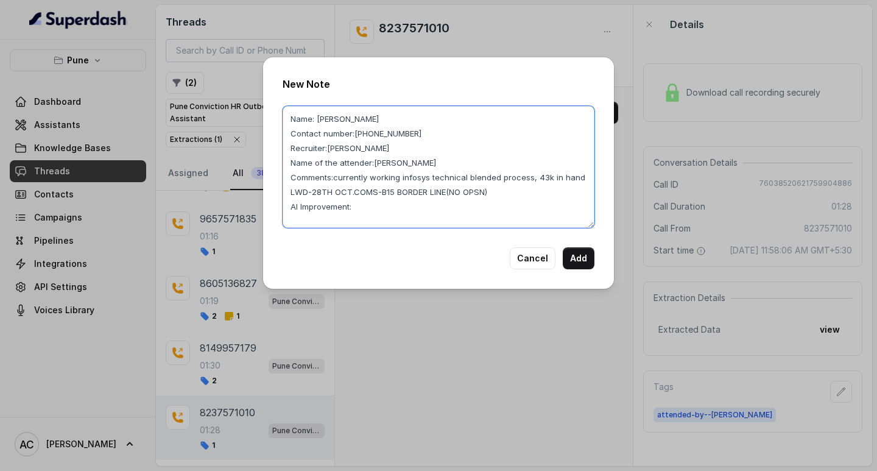
type textarea "Name: AISHWARYA Contact number:8237571010 Recruiter:komal Name of the attender:…"
drag, startPoint x: 432, startPoint y: 305, endPoint x: 511, endPoint y: 279, distance: 83.2
click at [435, 304] on div "New Note Name: AISHWARYA Contact number:8237571010 Recruiter:komal Name of the …" at bounding box center [438, 235] width 877 height 471
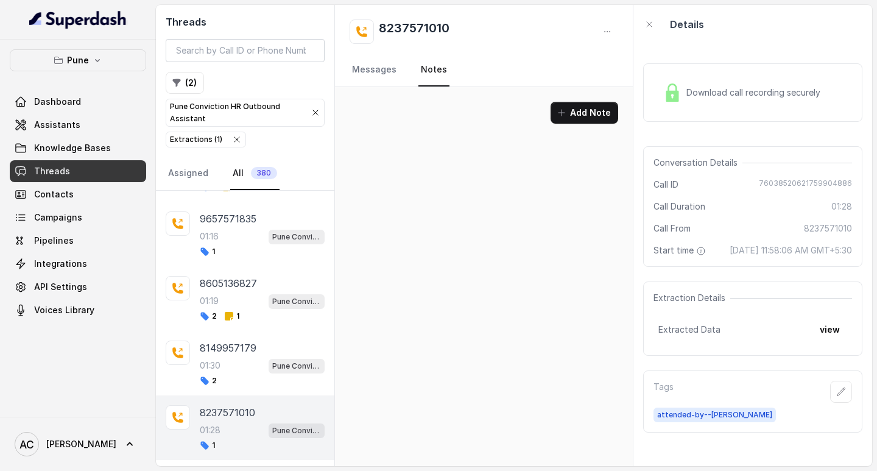
click at [422, 69] on link "Notes" at bounding box center [433, 70] width 31 height 33
click at [574, 113] on button "Add Note" at bounding box center [585, 113] width 68 height 22
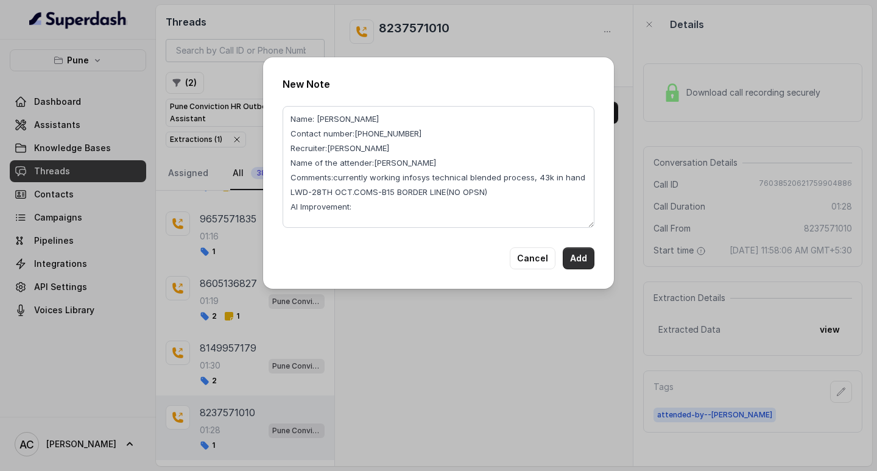
click at [584, 262] on button "Add" at bounding box center [579, 258] width 32 height 22
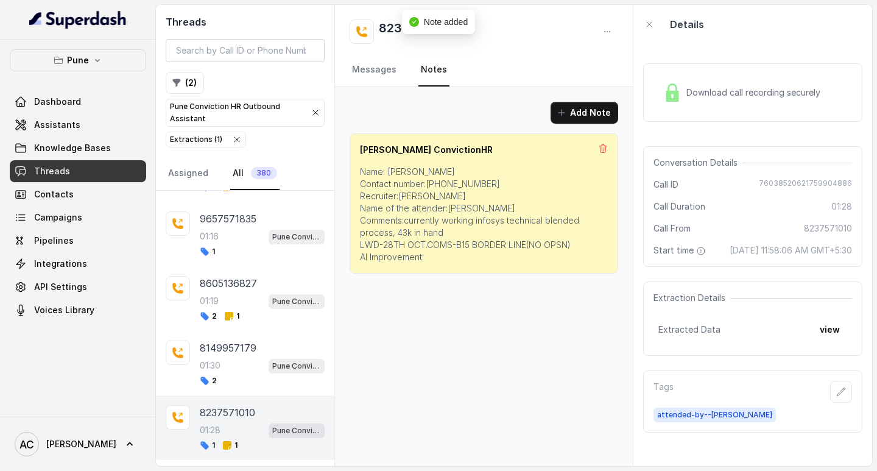
click at [570, 284] on div "Add Note Amaan ConvictionHR Name: AISHWARYA Contact number:8237571010 Recruiter…" at bounding box center [484, 187] width 298 height 201
click at [542, 348] on div "Add Note Amaan ConvictionHR Name: AISHWARYA Contact number:8237571010 Recruiter…" at bounding box center [484, 276] width 298 height 379
click at [438, 257] on p "Name: AISHWARYA Contact number:8237571010 Recruiter:komal Name of the attender:…" at bounding box center [484, 214] width 248 height 97
click at [446, 319] on div "Add Note Amaan ConvictionHR Name: AISHWARYA Contact number:8237571010 Recruiter…" at bounding box center [484, 276] width 298 height 379
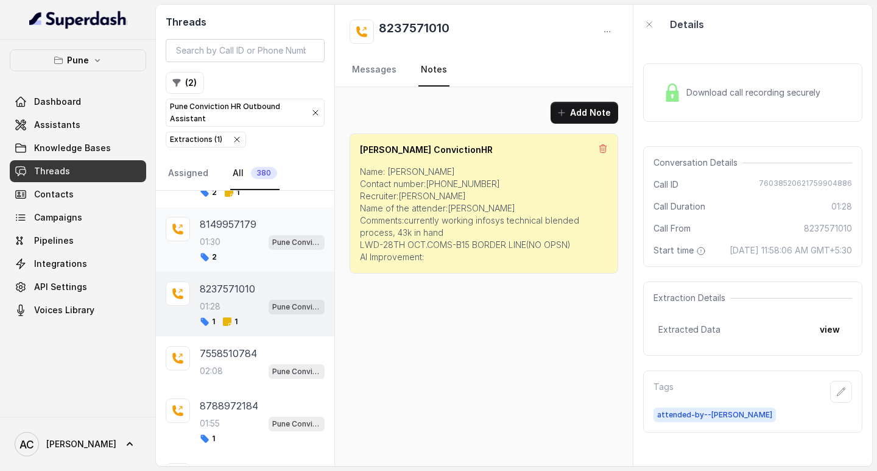
scroll to position [305, 0]
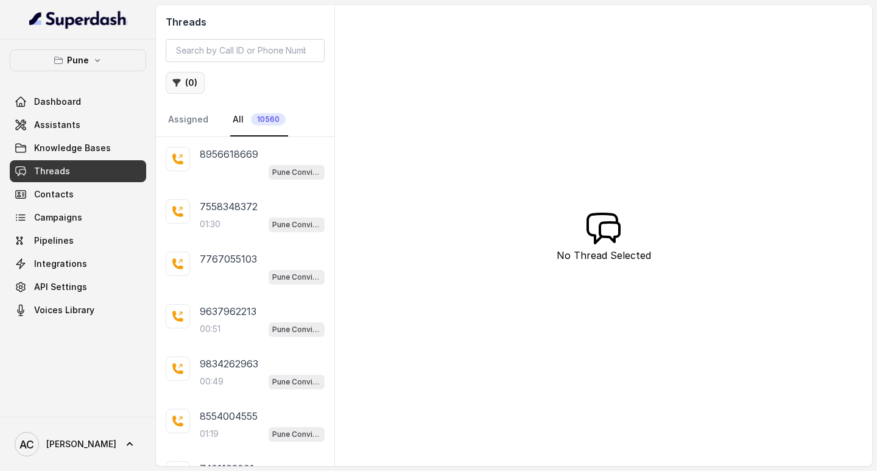
click at [192, 79] on button "( 0 )" at bounding box center [185, 83] width 39 height 22
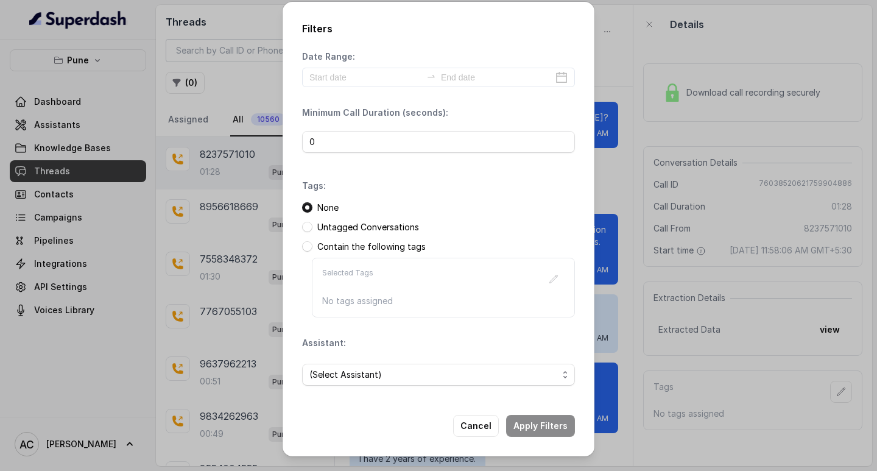
scroll to position [871, 0]
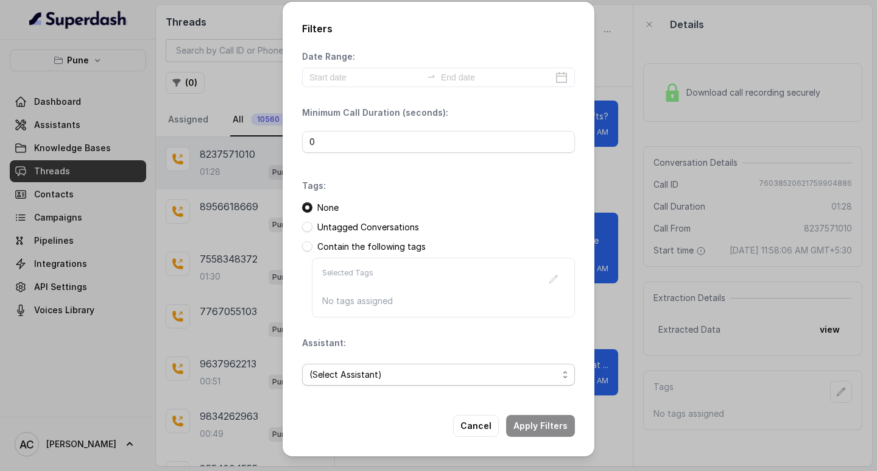
click at [344, 373] on span "(Select Assistant)" at bounding box center [433, 374] width 249 height 15
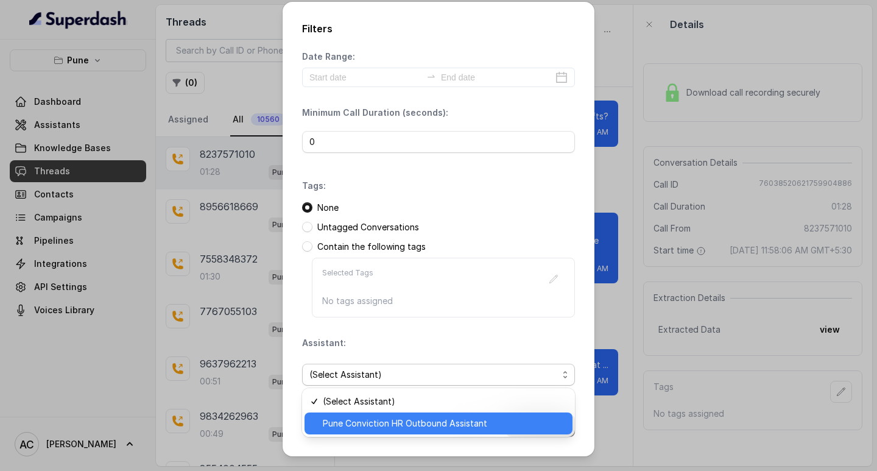
drag, startPoint x: 356, startPoint y: 424, endPoint x: 358, endPoint y: 413, distance: 11.0
click at [357, 423] on span "Pune Conviction HR Outbound Assistant" at bounding box center [444, 423] width 242 height 15
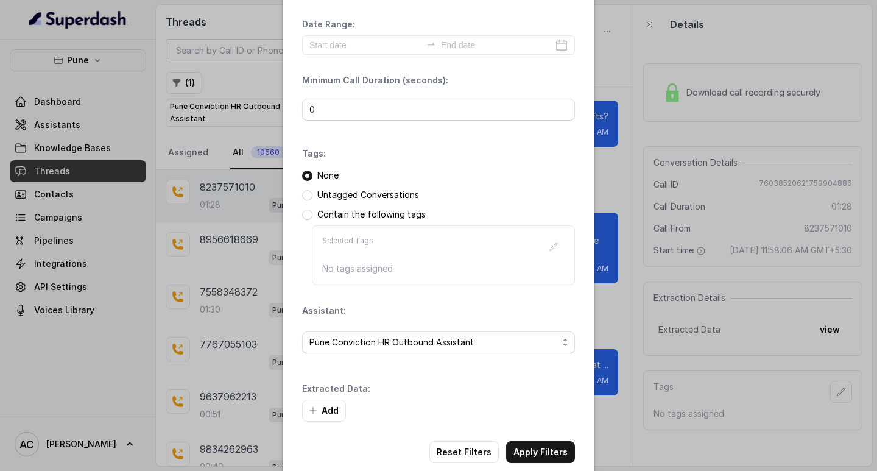
scroll to position [52, 0]
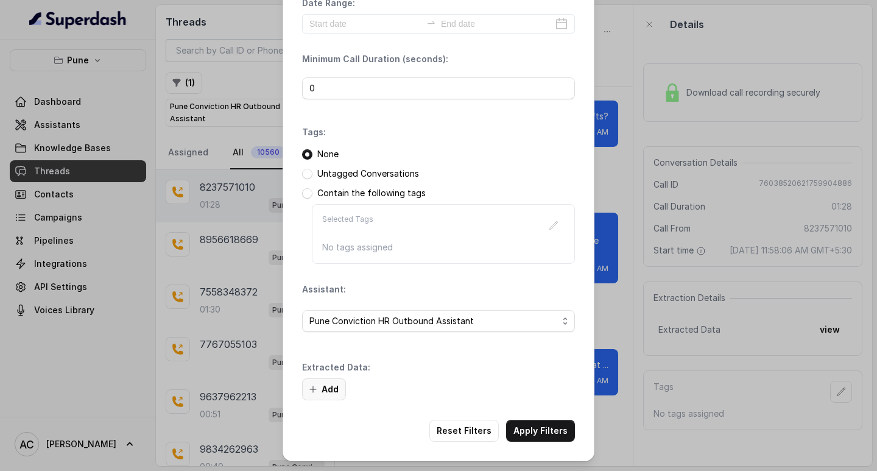
click at [328, 386] on button "Add" at bounding box center [324, 389] width 44 height 22
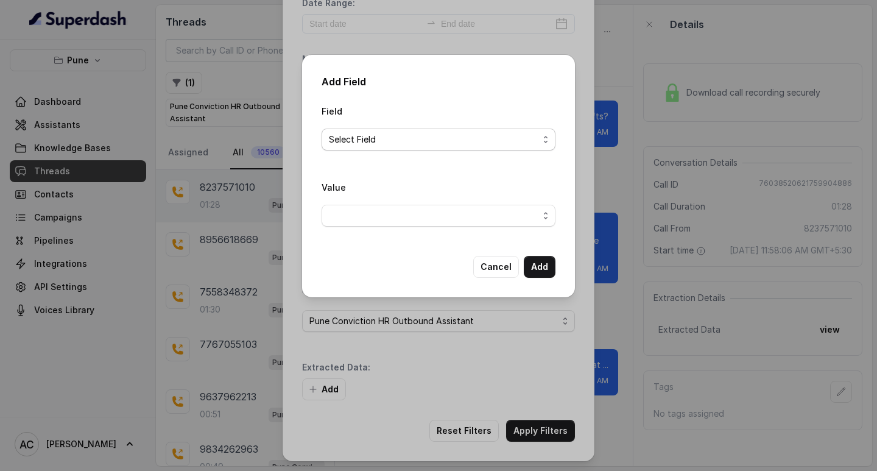
click at [351, 140] on span "Select Field" at bounding box center [434, 139] width 210 height 15
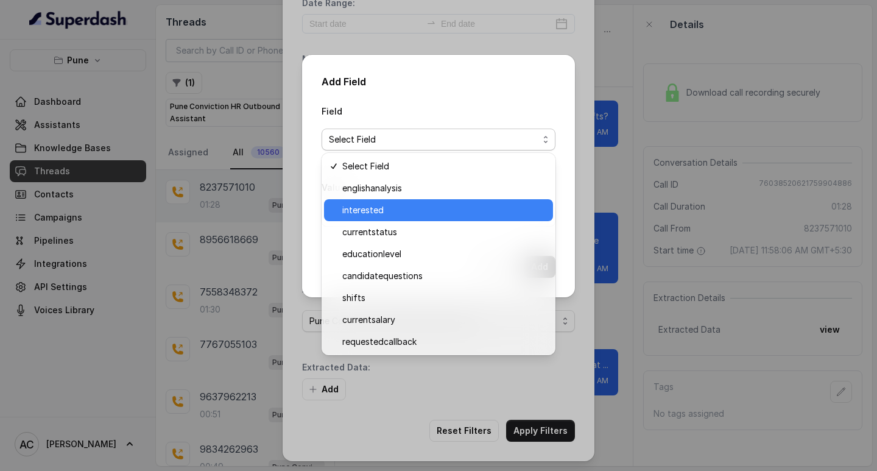
click at [355, 216] on span "interested" at bounding box center [443, 210] width 203 height 15
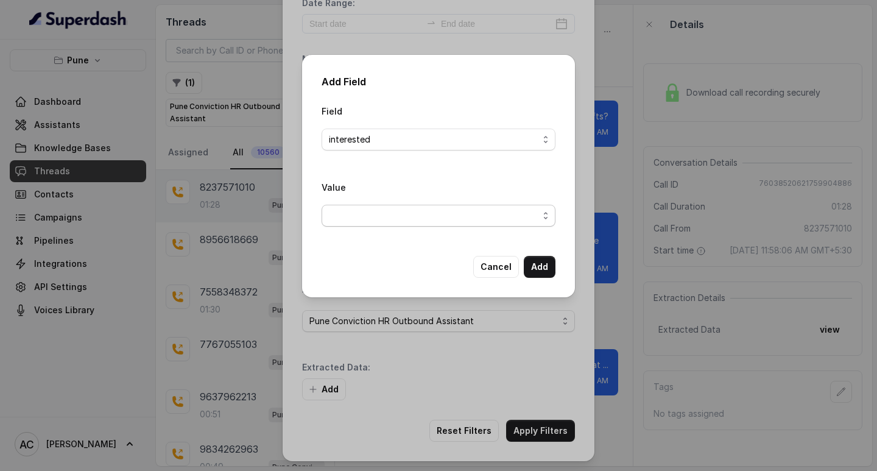
click at [349, 215] on span "button" at bounding box center [439, 216] width 234 height 22
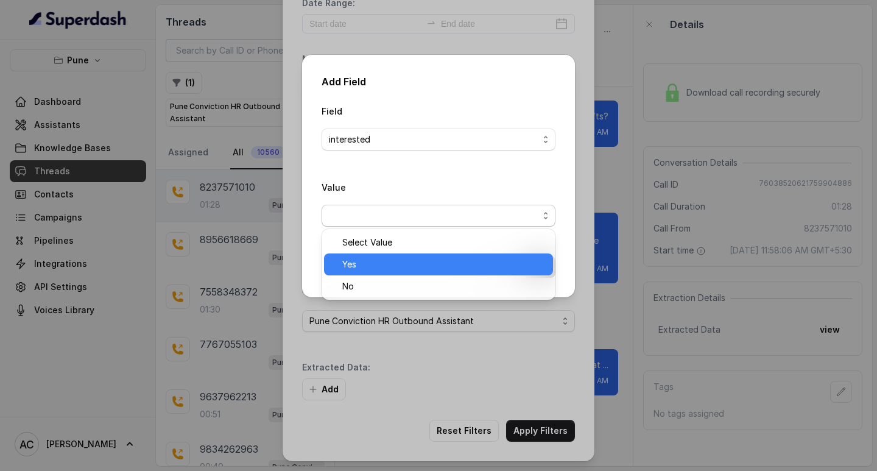
click at [357, 260] on span "Yes" at bounding box center [443, 264] width 203 height 15
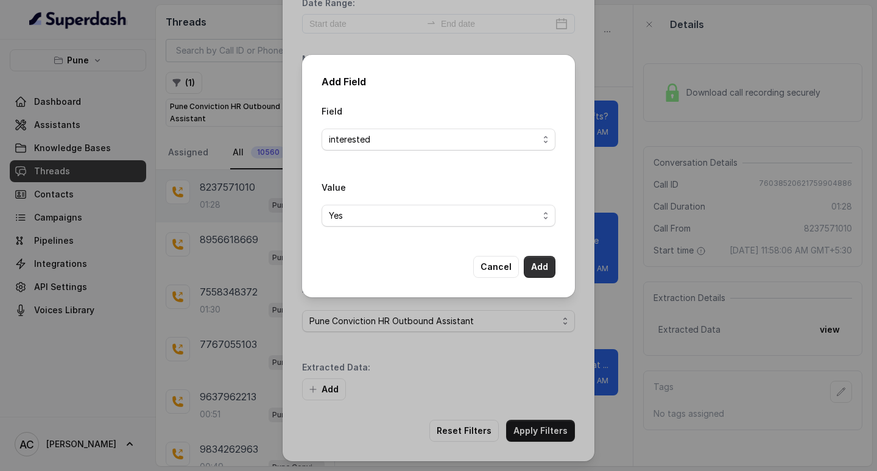
click at [541, 268] on button "Add" at bounding box center [540, 267] width 32 height 22
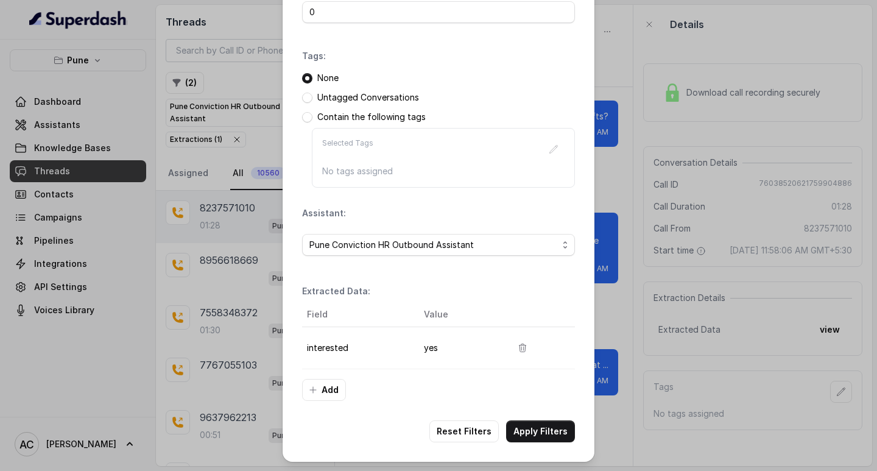
scroll to position [129, 0]
drag, startPoint x: 537, startPoint y: 423, endPoint x: 490, endPoint y: 388, distance: 58.2
click at [536, 425] on button "Apply Filters" at bounding box center [540, 431] width 69 height 22
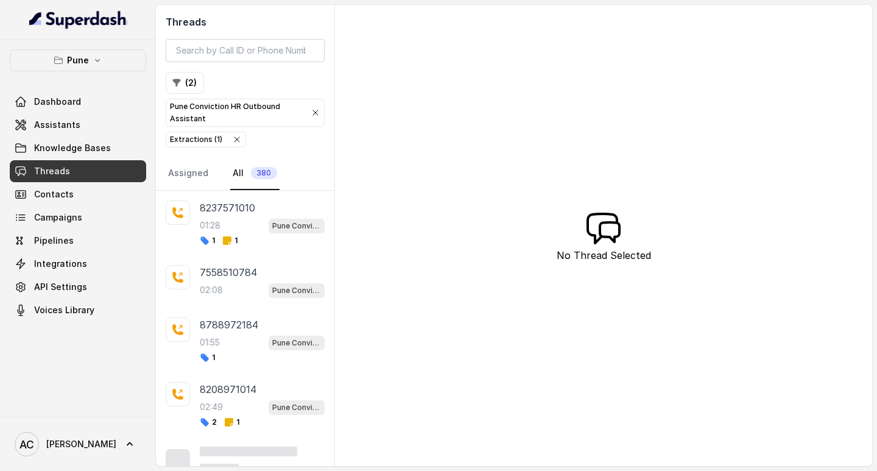
scroll to position [392, 0]
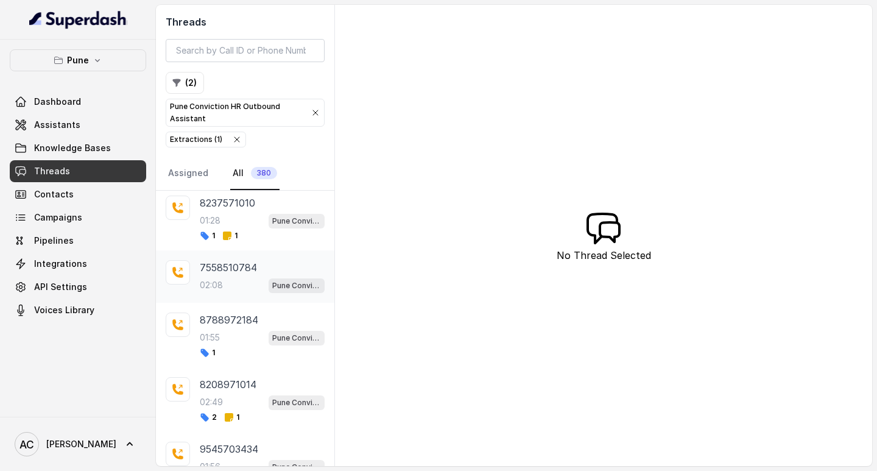
click at [222, 277] on div "7558510784 02:08 Pune Conviction HR Outbound Assistant" at bounding box center [262, 276] width 125 height 33
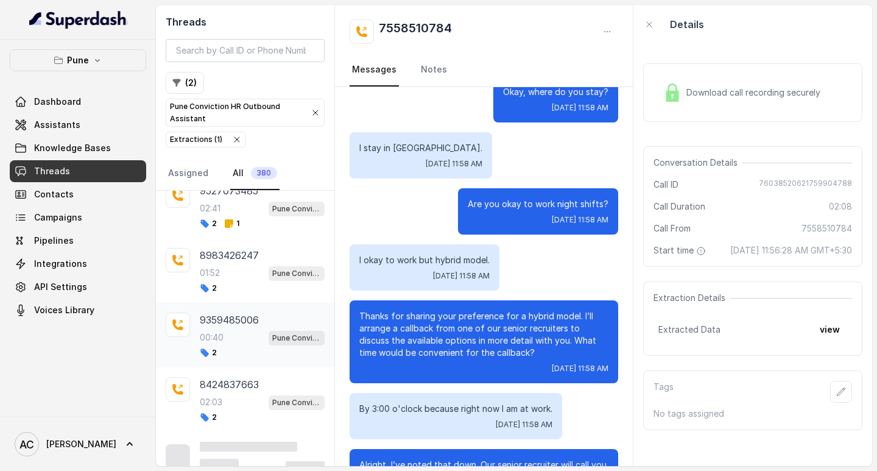
scroll to position [6218, 0]
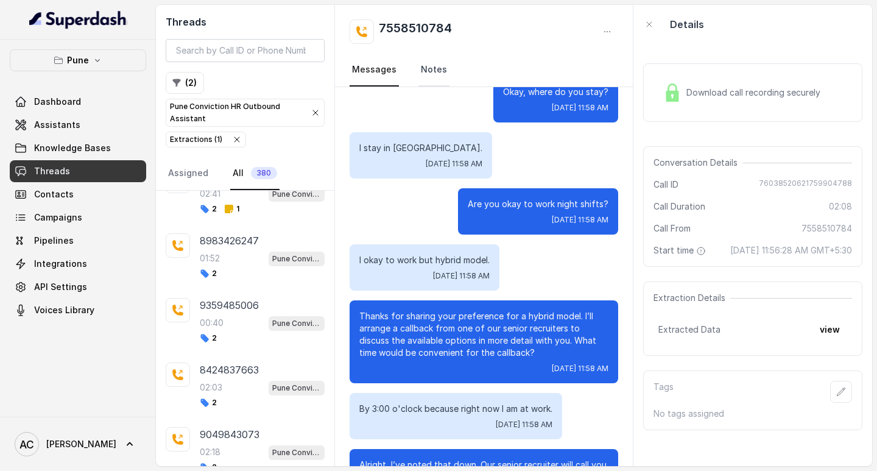
click at [440, 71] on link "Notes" at bounding box center [433, 70] width 31 height 33
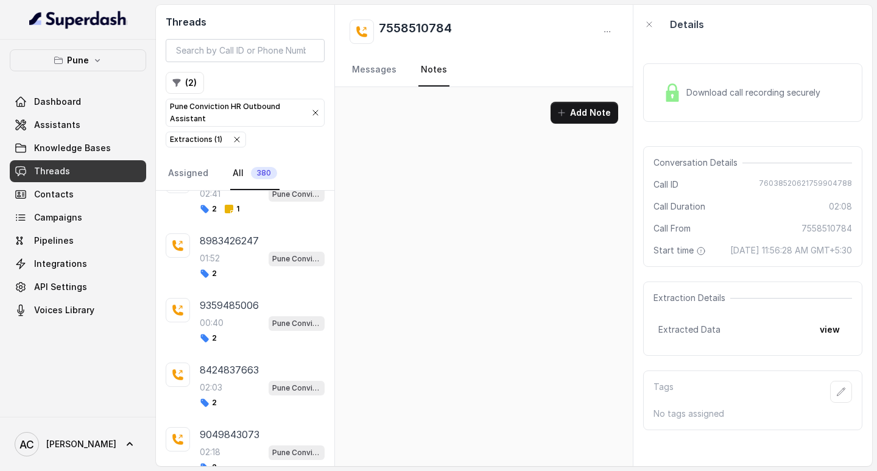
scroll to position [0, 0]
click at [588, 118] on button "Add Note" at bounding box center [585, 113] width 68 height 22
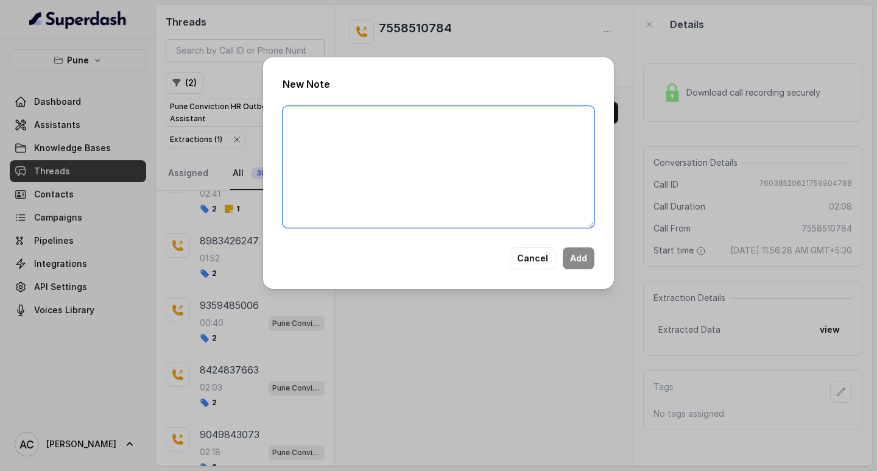
click at [457, 157] on textarea at bounding box center [439, 167] width 312 height 122
click at [542, 258] on button "Cancel" at bounding box center [533, 258] width 46 height 22
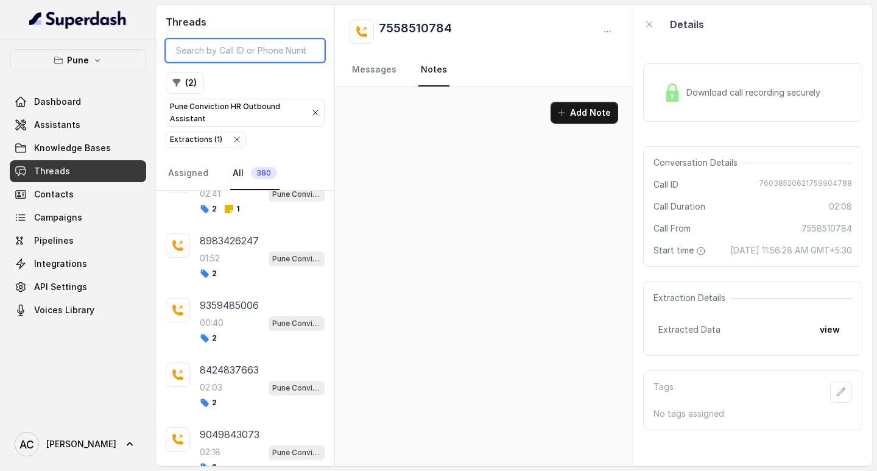
click at [195, 47] on input "search" at bounding box center [245, 50] width 159 height 23
paste input "8668949559"
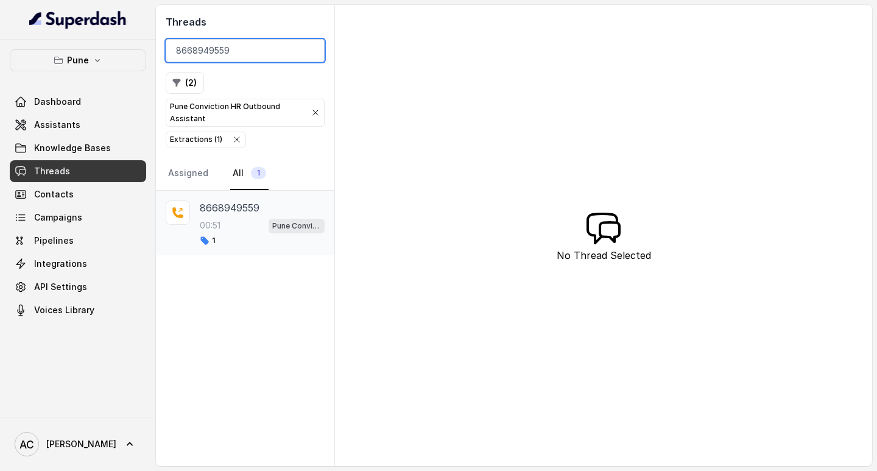
type input "8668949559"
click at [233, 216] on div "8668949559 00:51 Pune Conviction HR Outbound Assistant 1" at bounding box center [262, 222] width 125 height 45
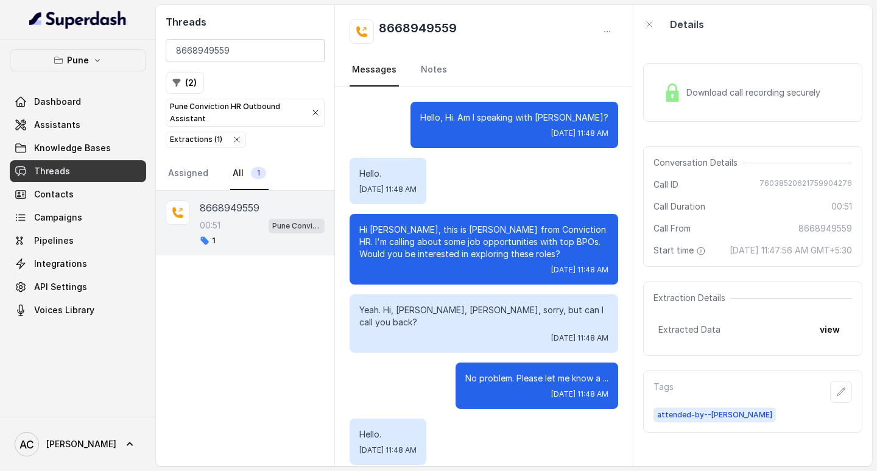
scroll to position [262, 0]
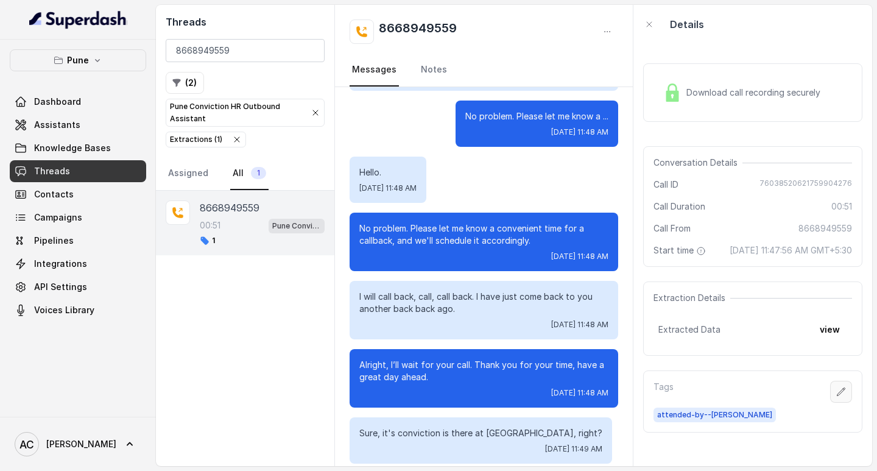
click at [836, 397] on icon "button" at bounding box center [841, 392] width 10 height 10
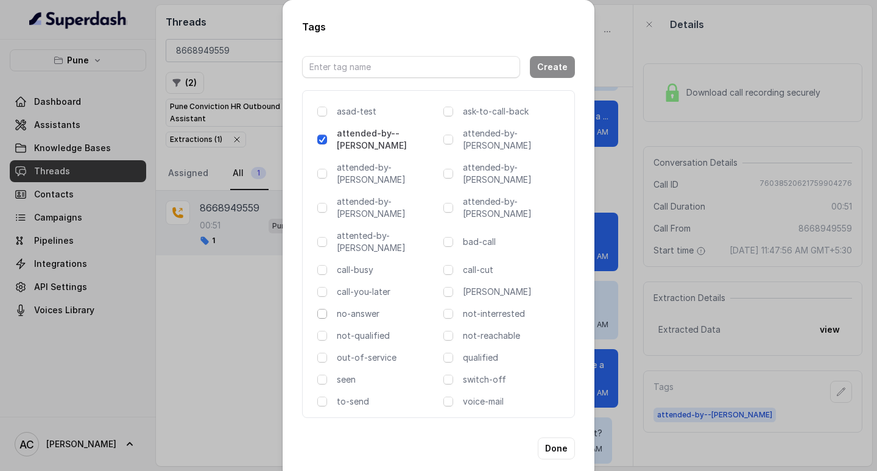
click at [320, 309] on span at bounding box center [322, 314] width 10 height 10
click at [551, 437] on button "Done" at bounding box center [556, 448] width 37 height 22
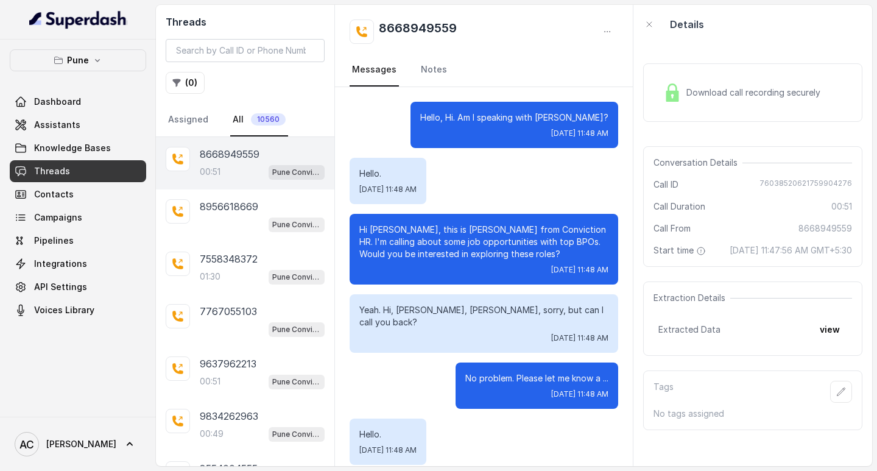
scroll to position [262, 0]
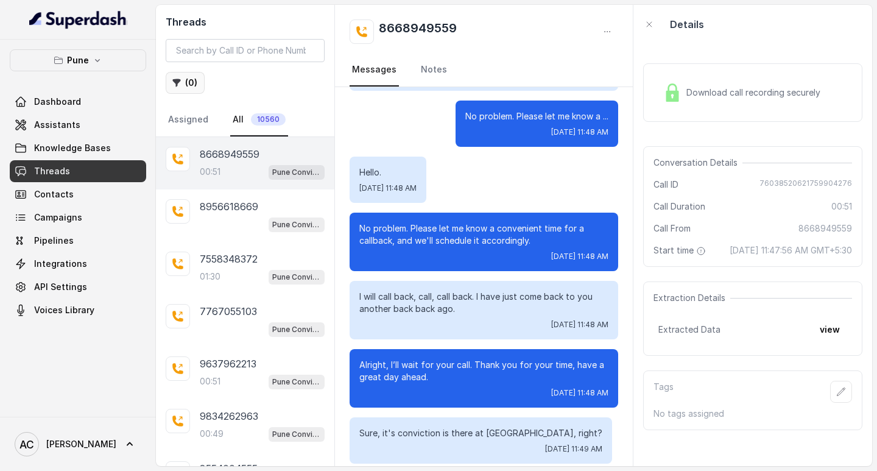
click at [194, 80] on button "( 0 )" at bounding box center [185, 83] width 39 height 22
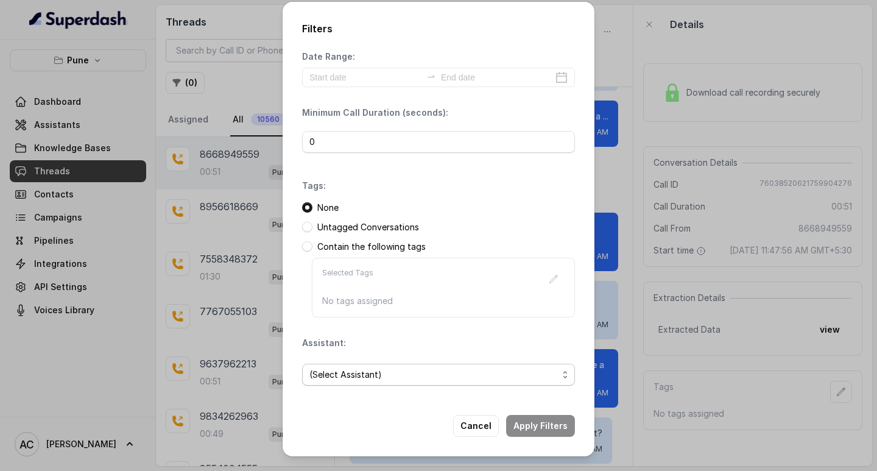
click at [345, 374] on span "(Select Assistant)" at bounding box center [433, 374] width 249 height 15
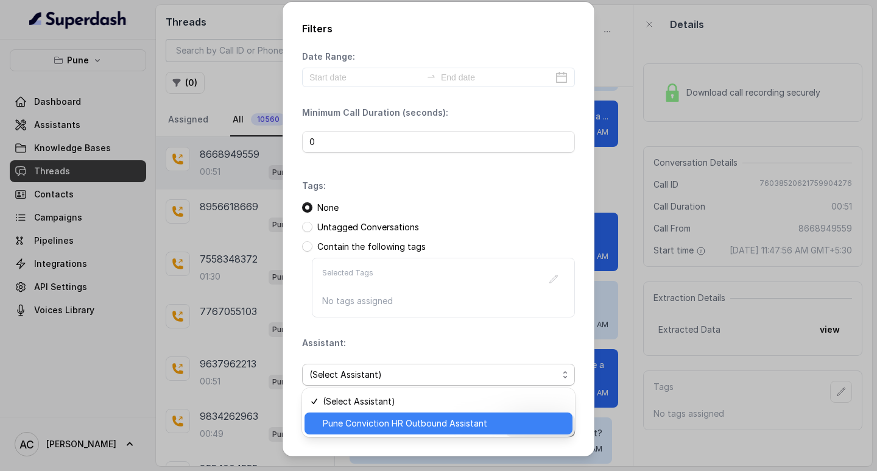
click at [341, 418] on span "Pune Conviction HR Outbound Assistant" at bounding box center [444, 423] width 242 height 15
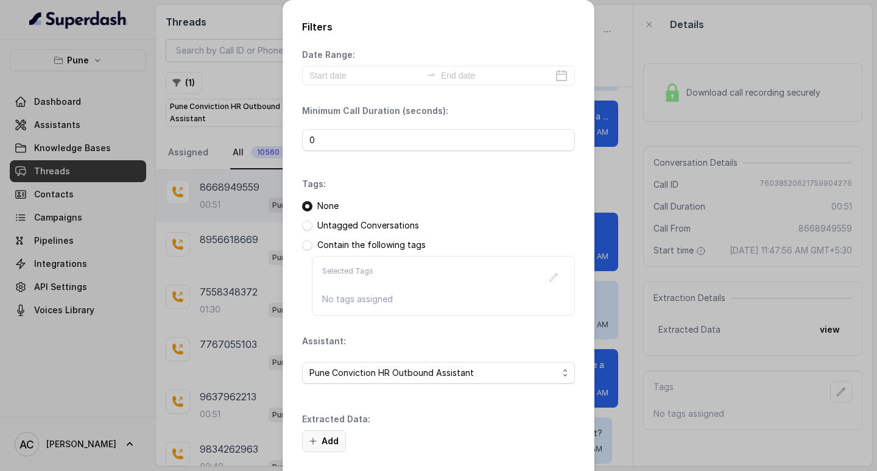
click at [332, 437] on button "Add" at bounding box center [324, 441] width 44 height 22
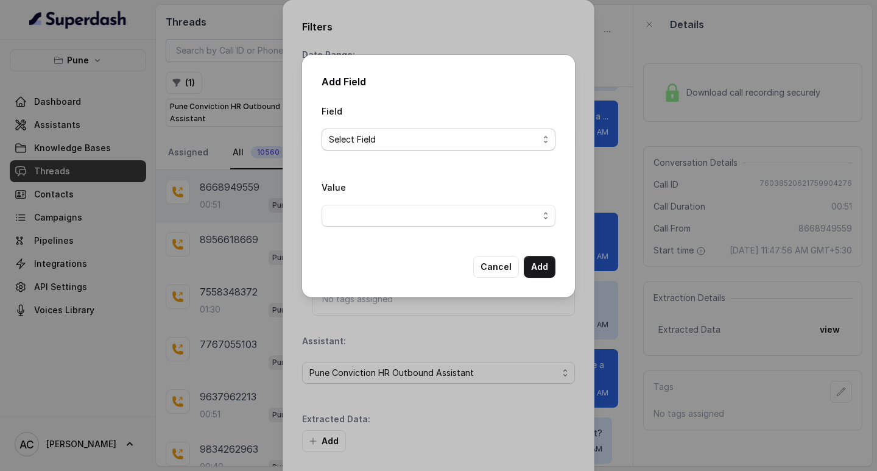
click at [336, 130] on span "Select Field" at bounding box center [439, 140] width 234 height 22
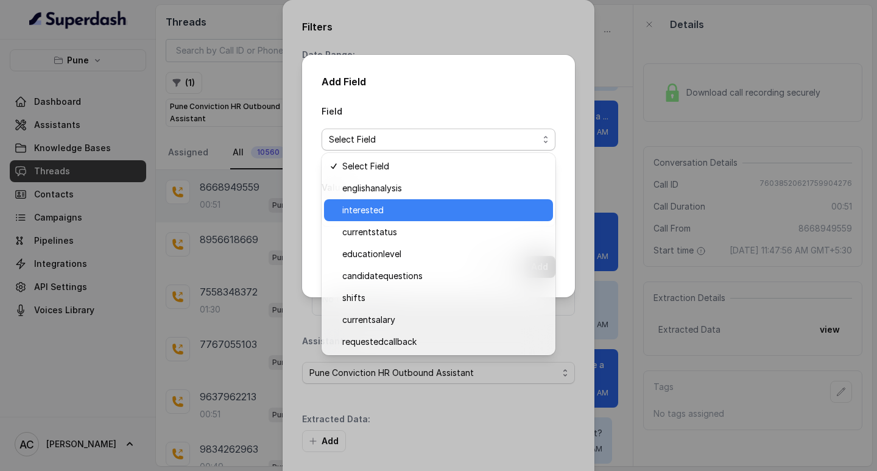
click at [365, 207] on span "interested" at bounding box center [443, 210] width 203 height 15
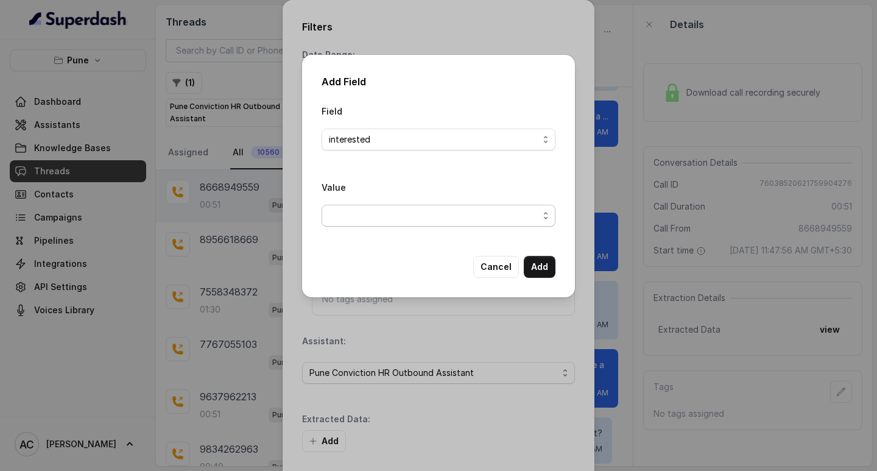
click at [354, 205] on span "button" at bounding box center [439, 216] width 234 height 22
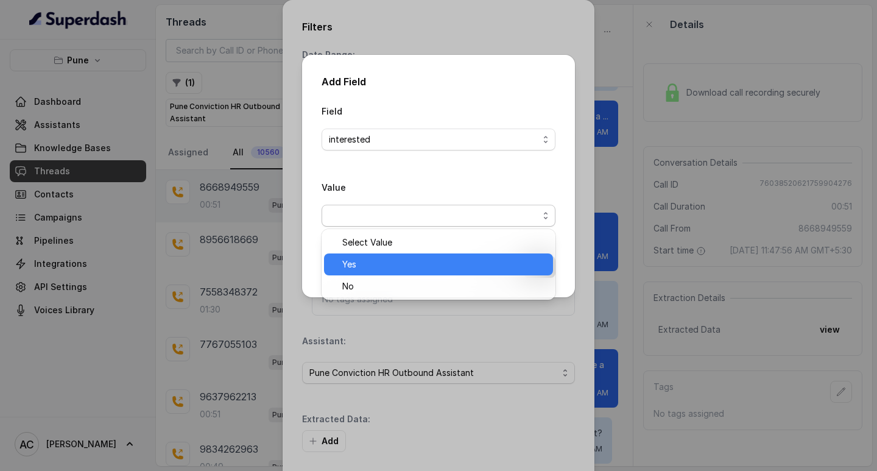
click at [366, 264] on span "Yes" at bounding box center [443, 264] width 203 height 15
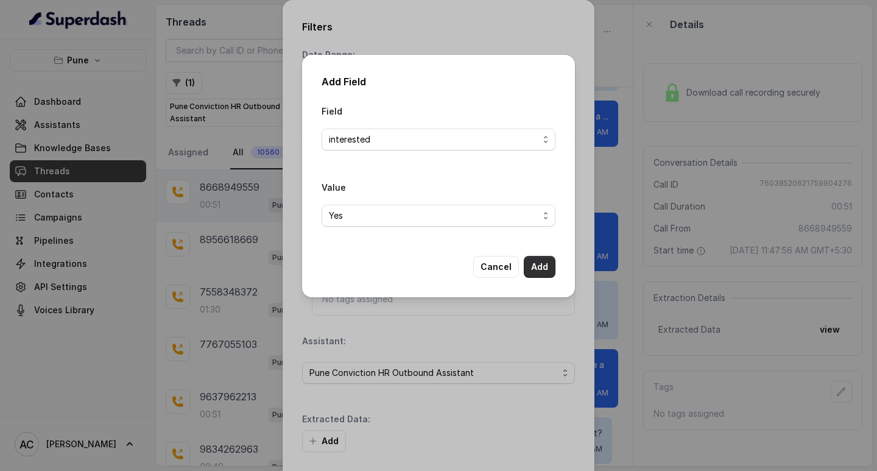
click at [547, 267] on button "Add" at bounding box center [540, 267] width 32 height 22
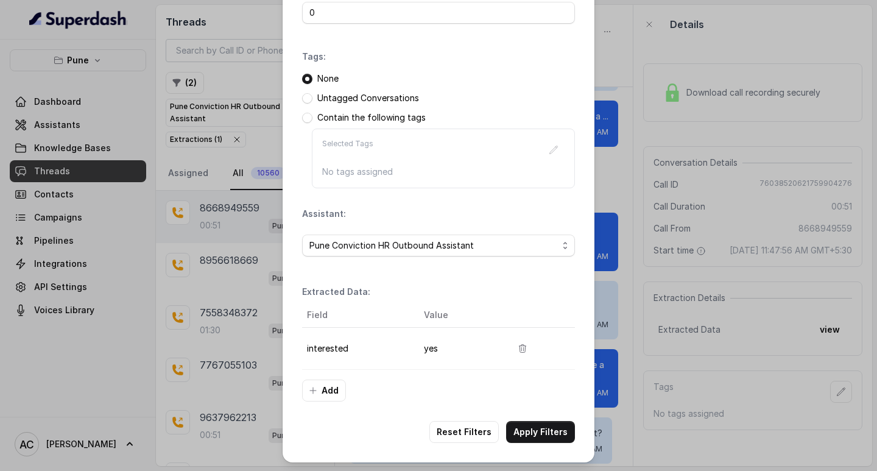
scroll to position [129, 0]
click at [535, 425] on button "Apply Filters" at bounding box center [540, 431] width 69 height 22
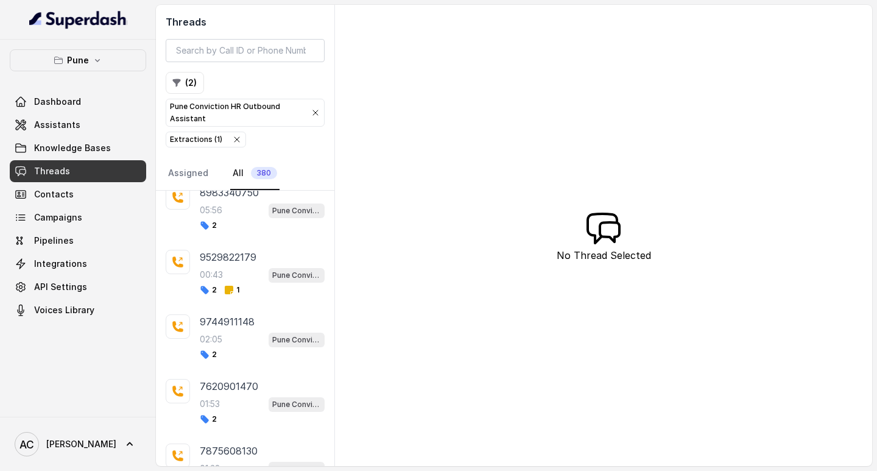
scroll to position [2975, 0]
